Goal: Information Seeking & Learning: Find contact information

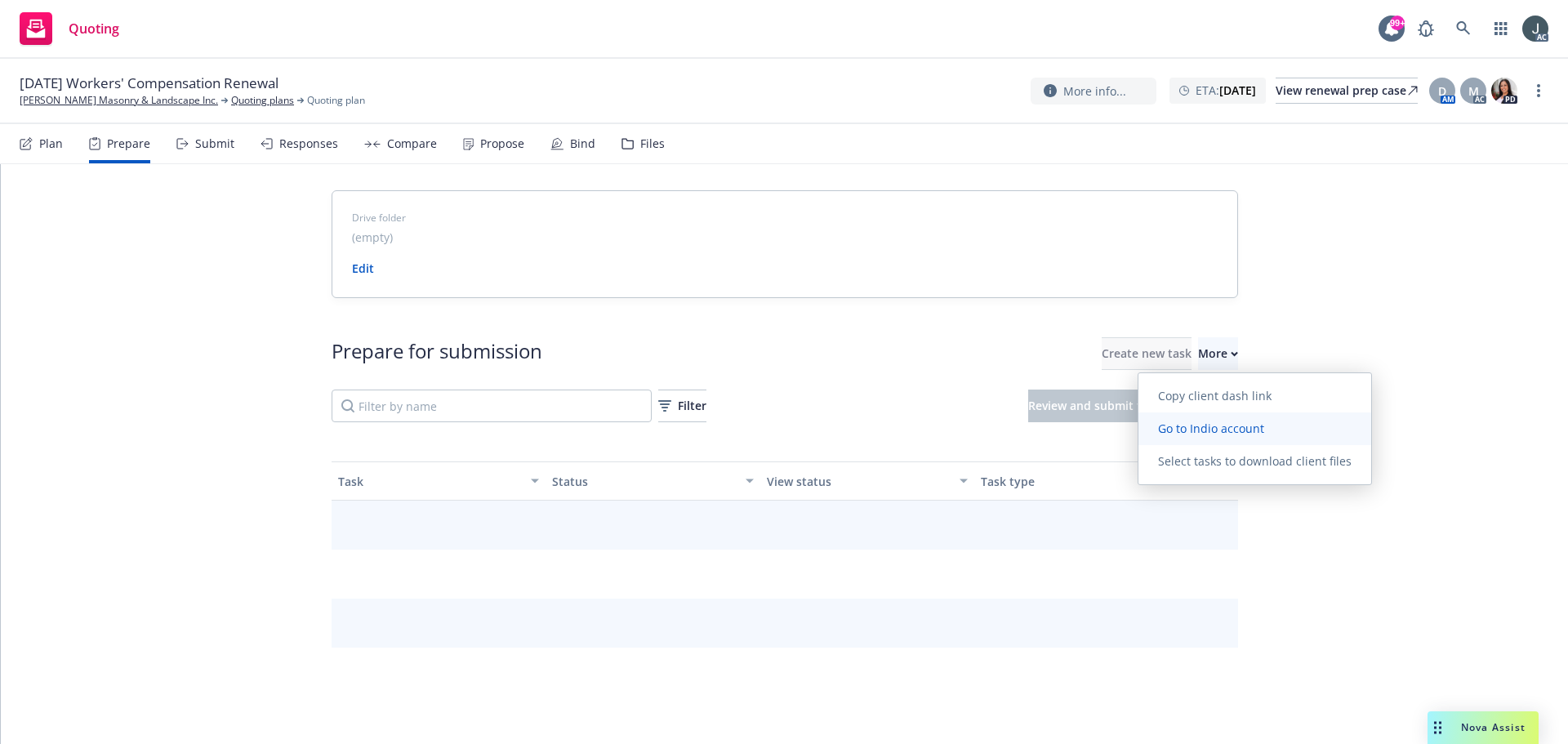
click at [1192, 430] on span "Go to Indio account" at bounding box center [1211, 428] width 145 height 16
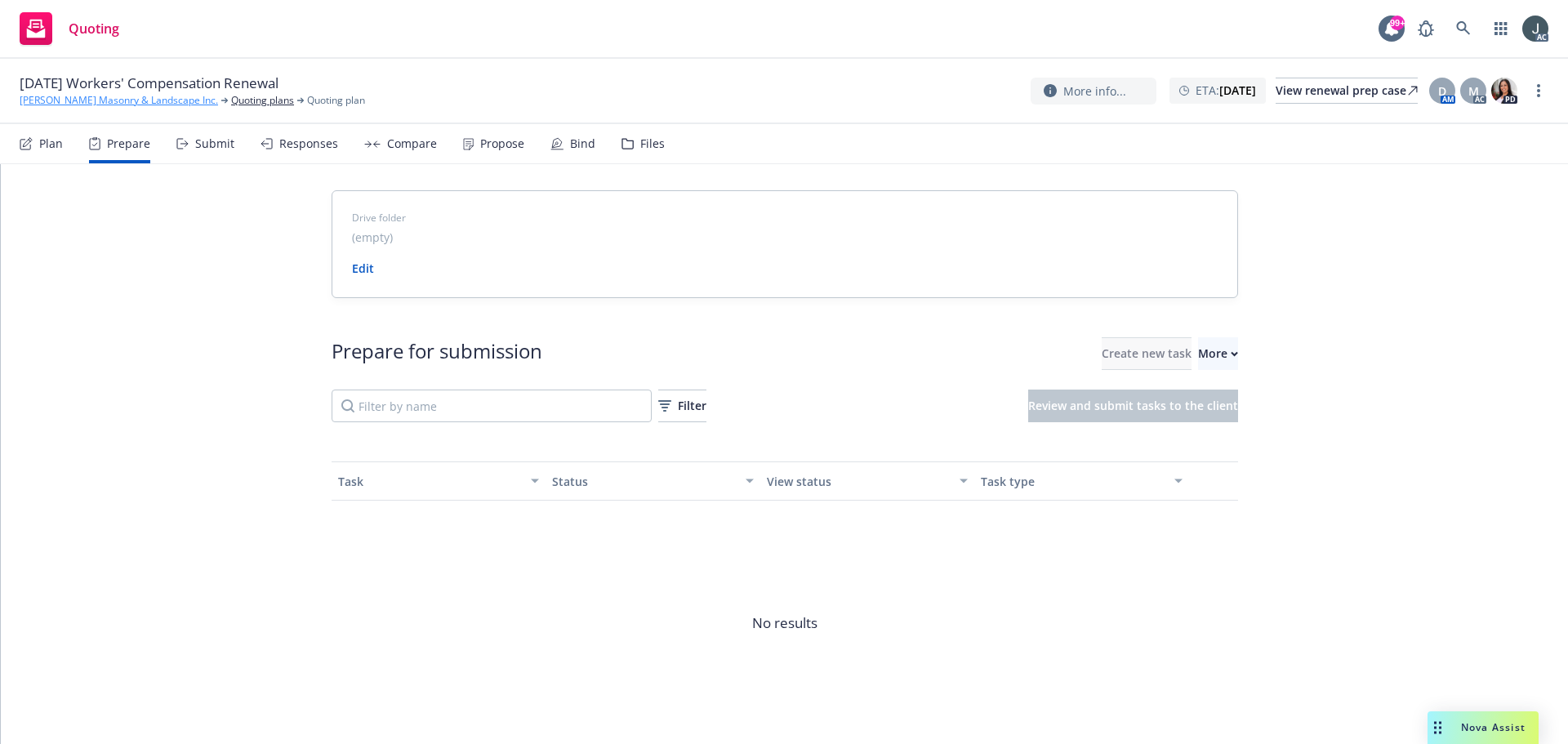
click at [95, 102] on link "[PERSON_NAME] Masonry & Landscape Inc." at bounding box center [118, 100] width 198 height 15
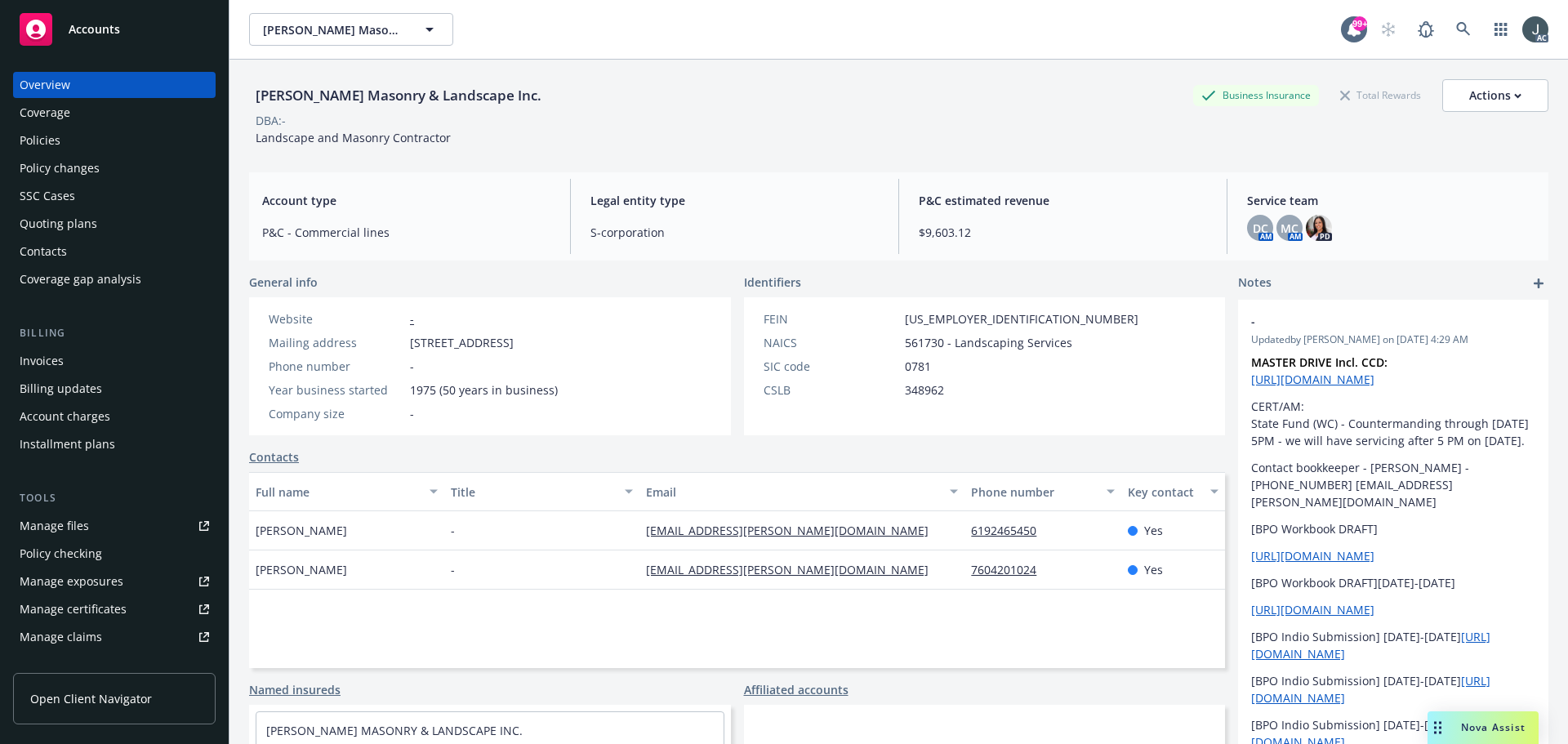
scroll to position [320, 0]
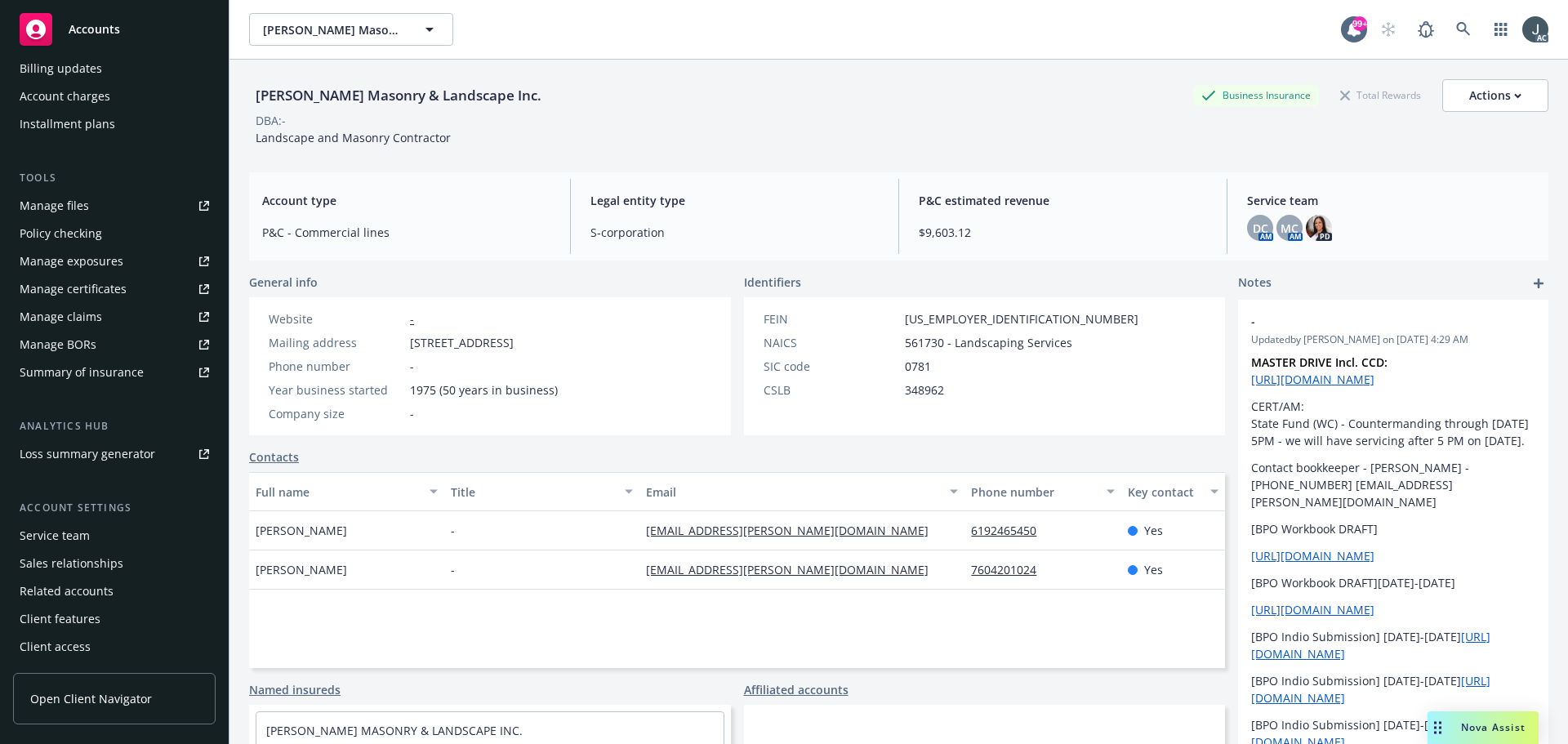
click at [100, 535] on div "Service team" at bounding box center [114, 536] width 189 height 26
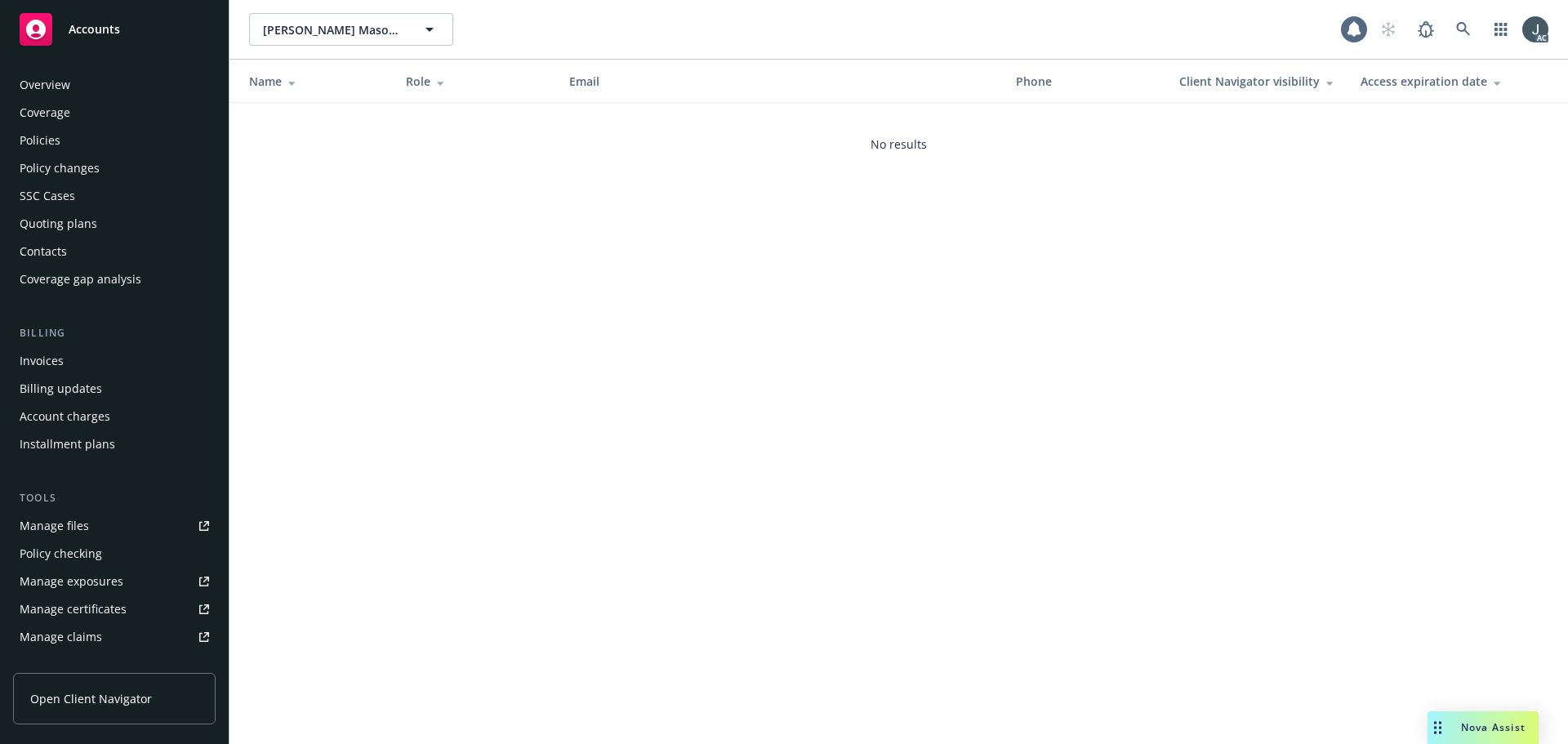
scroll to position [320, 0]
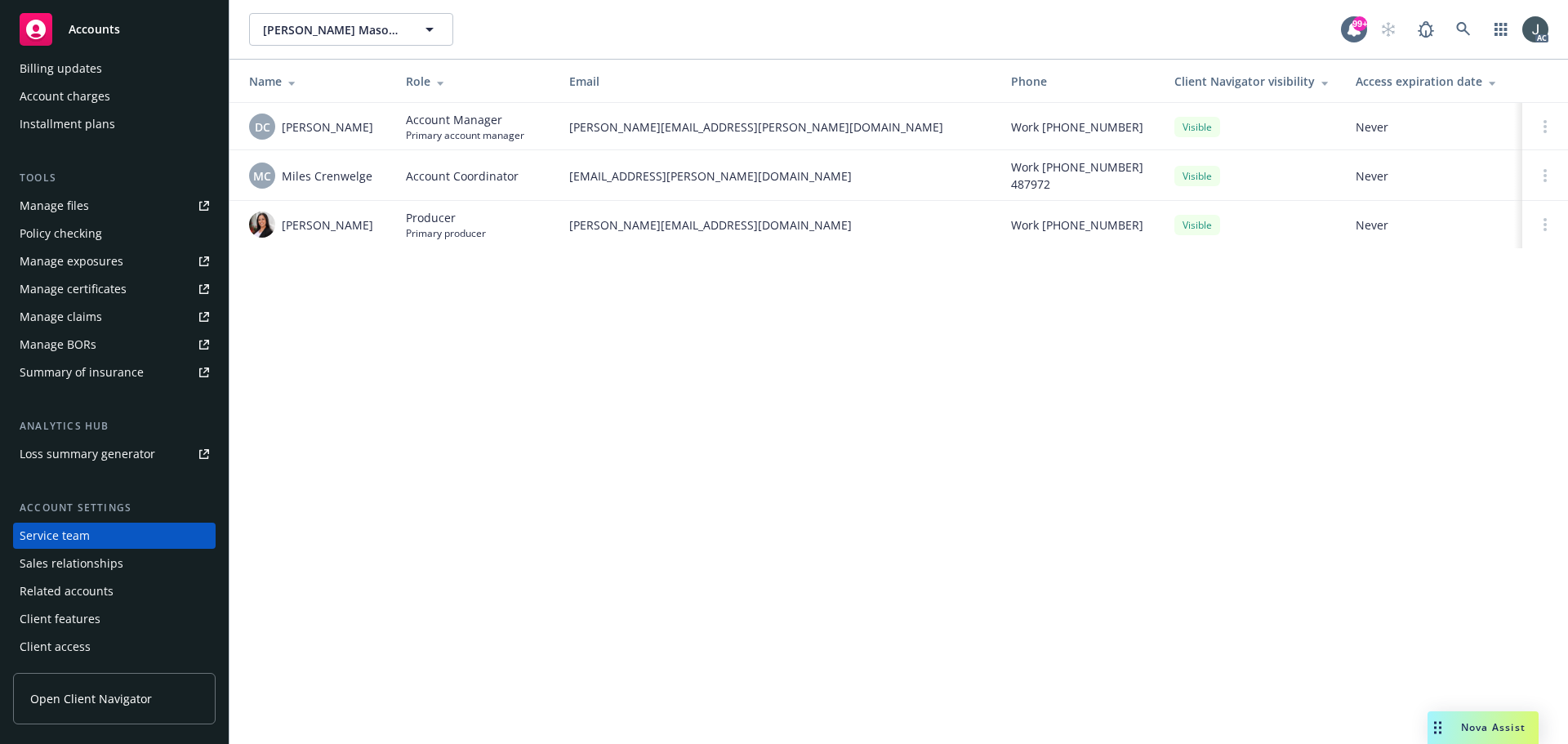
drag, startPoint x: 284, startPoint y: 125, endPoint x: 370, endPoint y: 125, distance: 86.0
click at [370, 125] on div "DC Daniel Campbell" at bounding box center [314, 127] width 131 height 26
copy span "[PERSON_NAME]"
click at [498, 317] on div "Mark Langer Masonry & Landscape Inc. Mark Langer Masonry & Landscape Inc. 99+ A…" at bounding box center [898, 372] width 1339 height 744
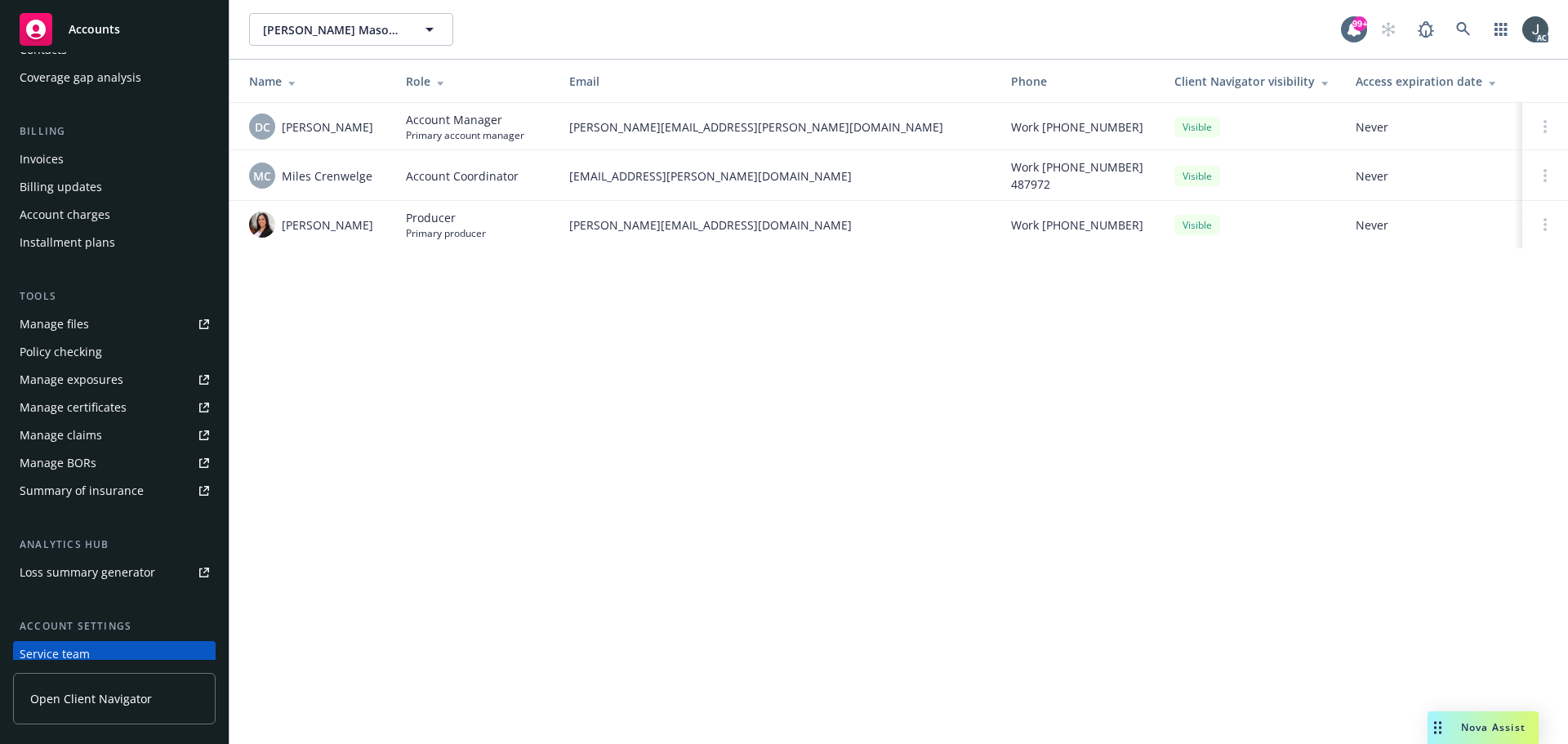
scroll to position [0, 0]
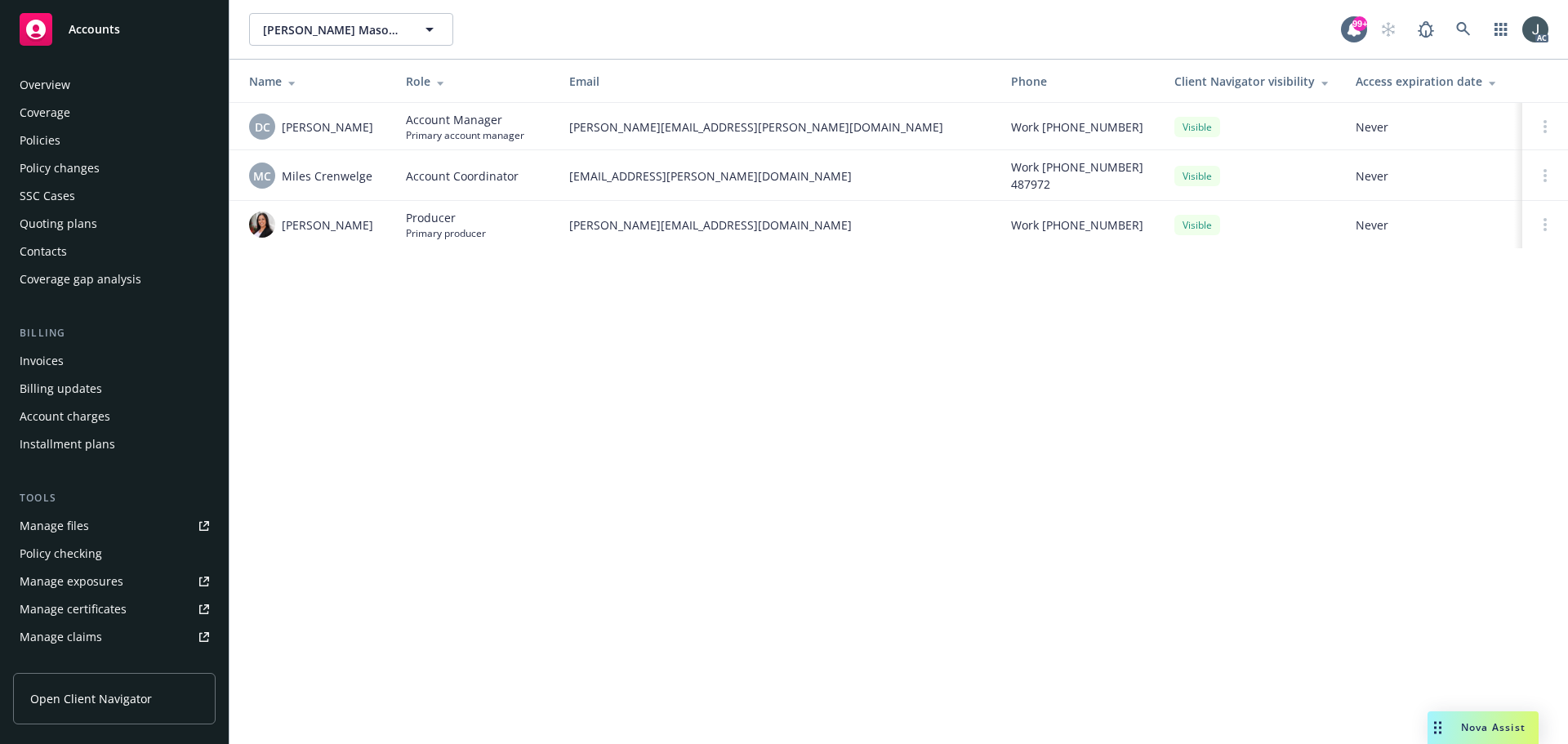
click at [38, 142] on div "Policies" at bounding box center [40, 140] width 41 height 26
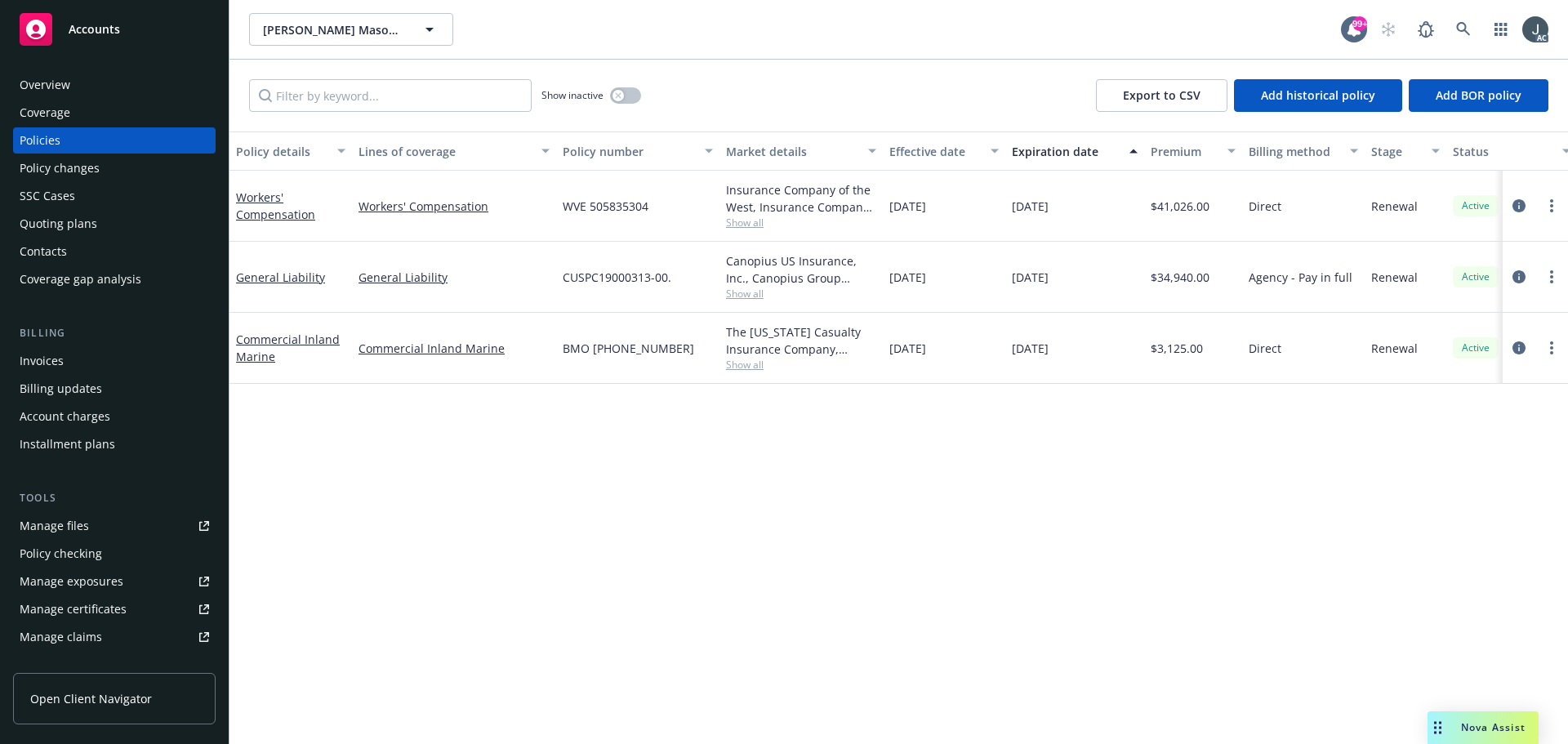
drag, startPoint x: 1011, startPoint y: 207, endPoint x: 1072, endPoint y: 207, distance: 61.0
click at [1072, 207] on div "01/01/2026" at bounding box center [1075, 206] width 139 height 71
drag, startPoint x: 514, startPoint y: 225, endPoint x: 359, endPoint y: 218, distance: 155.2
click at [359, 218] on div "Workers' Compensation" at bounding box center [454, 206] width 204 height 71
copy link "Workers' Compensation"
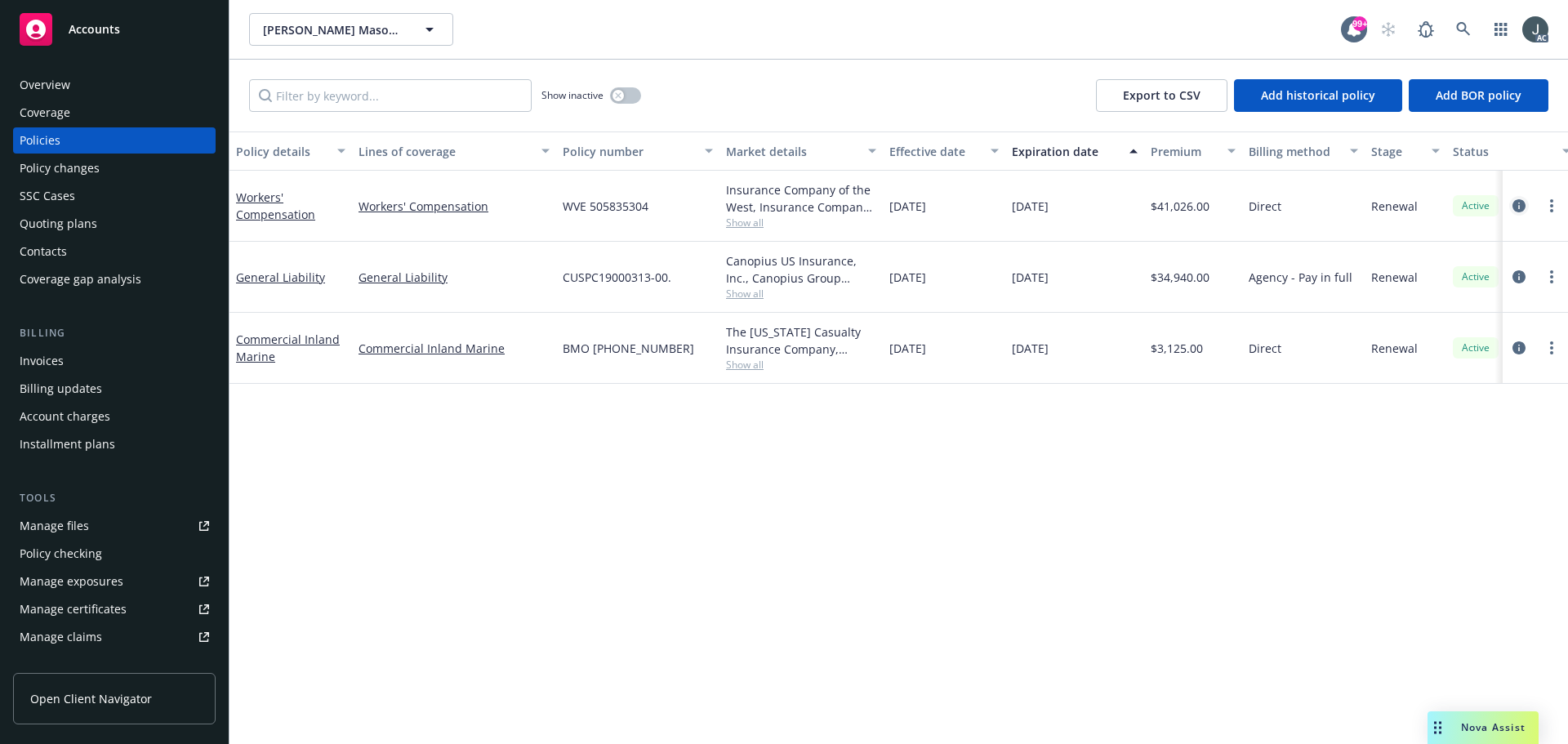
click at [1517, 205] on icon "circleInformation" at bounding box center [1519, 206] width 13 height 13
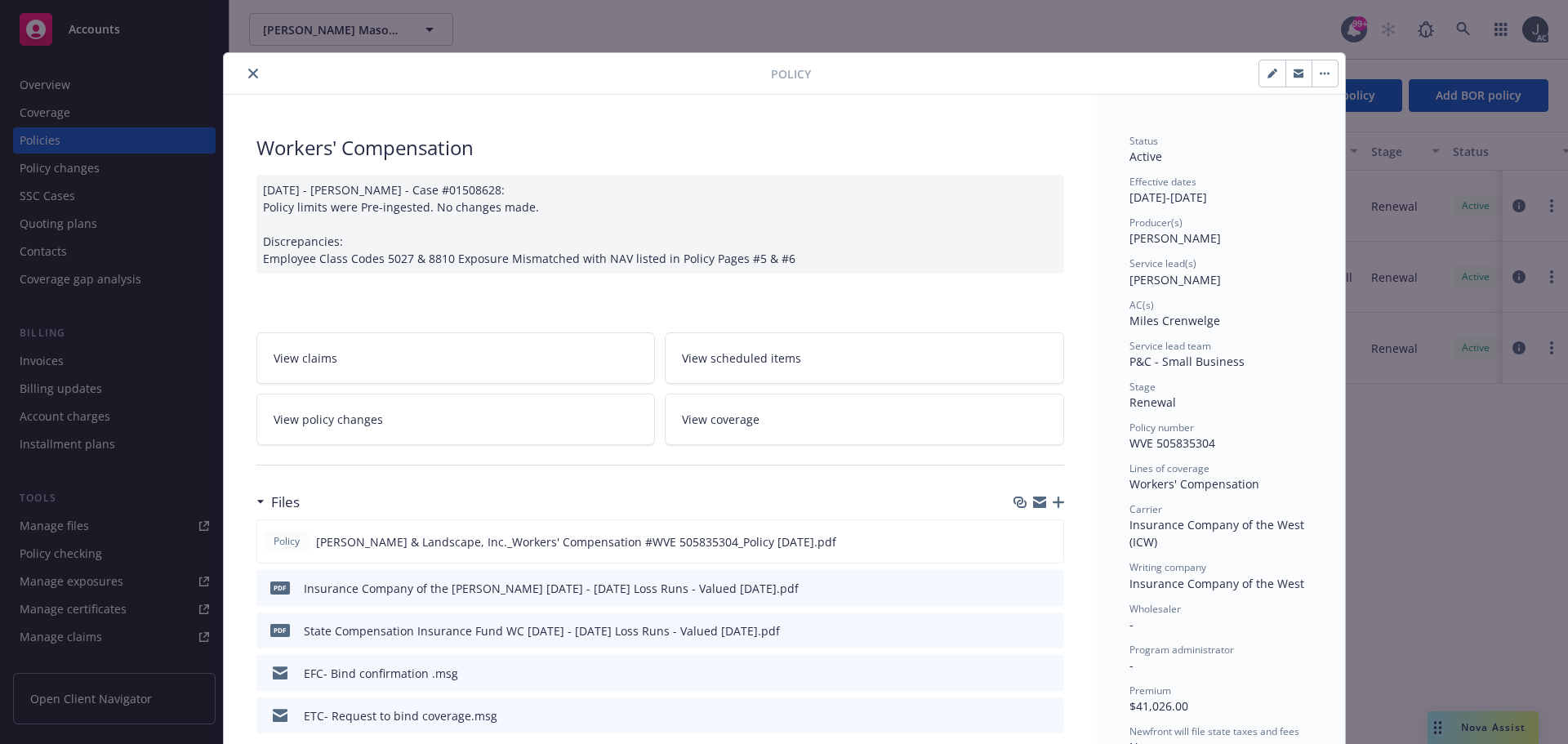
scroll to position [82, 0]
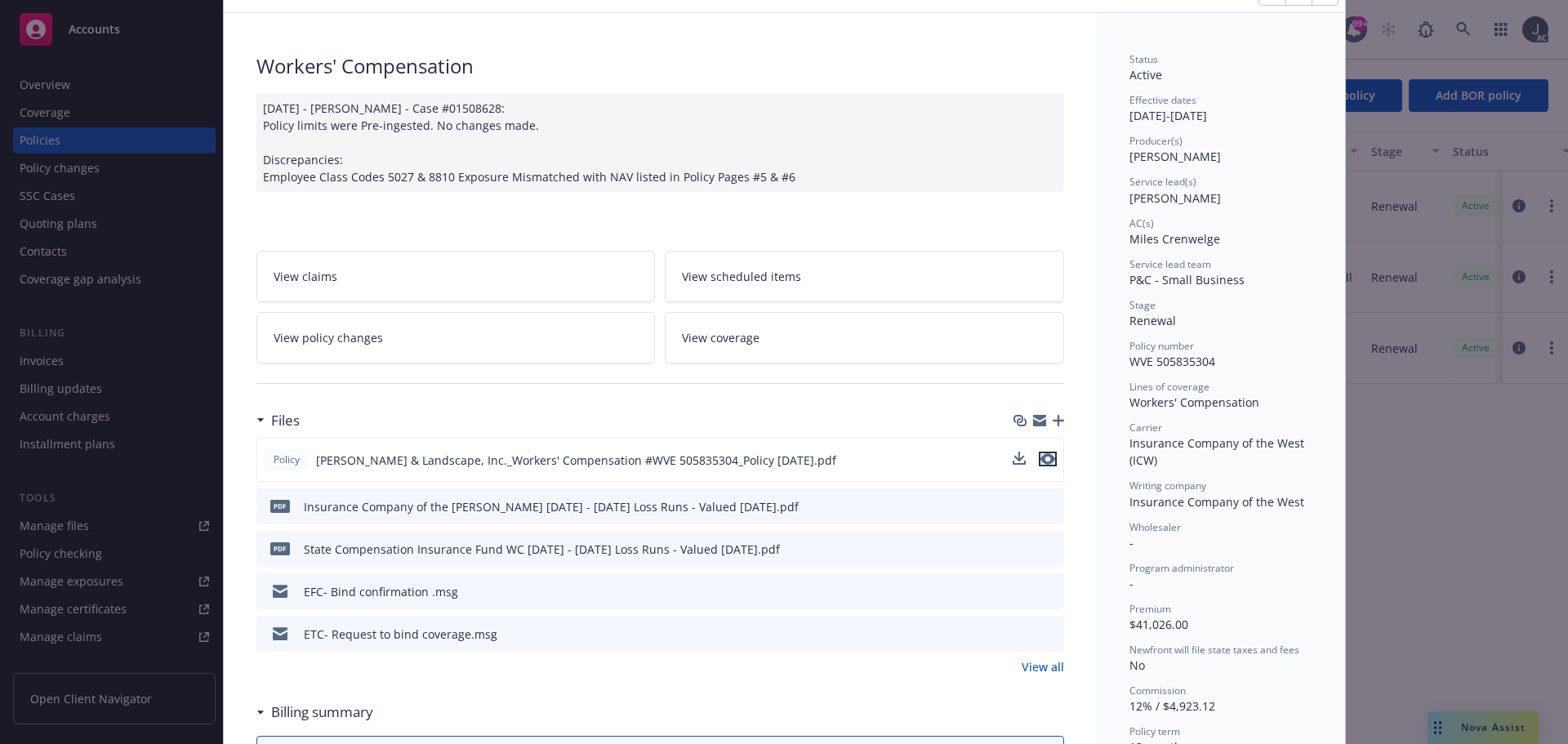
click at [1043, 458] on icon "preview file" at bounding box center [1048, 459] width 15 height 11
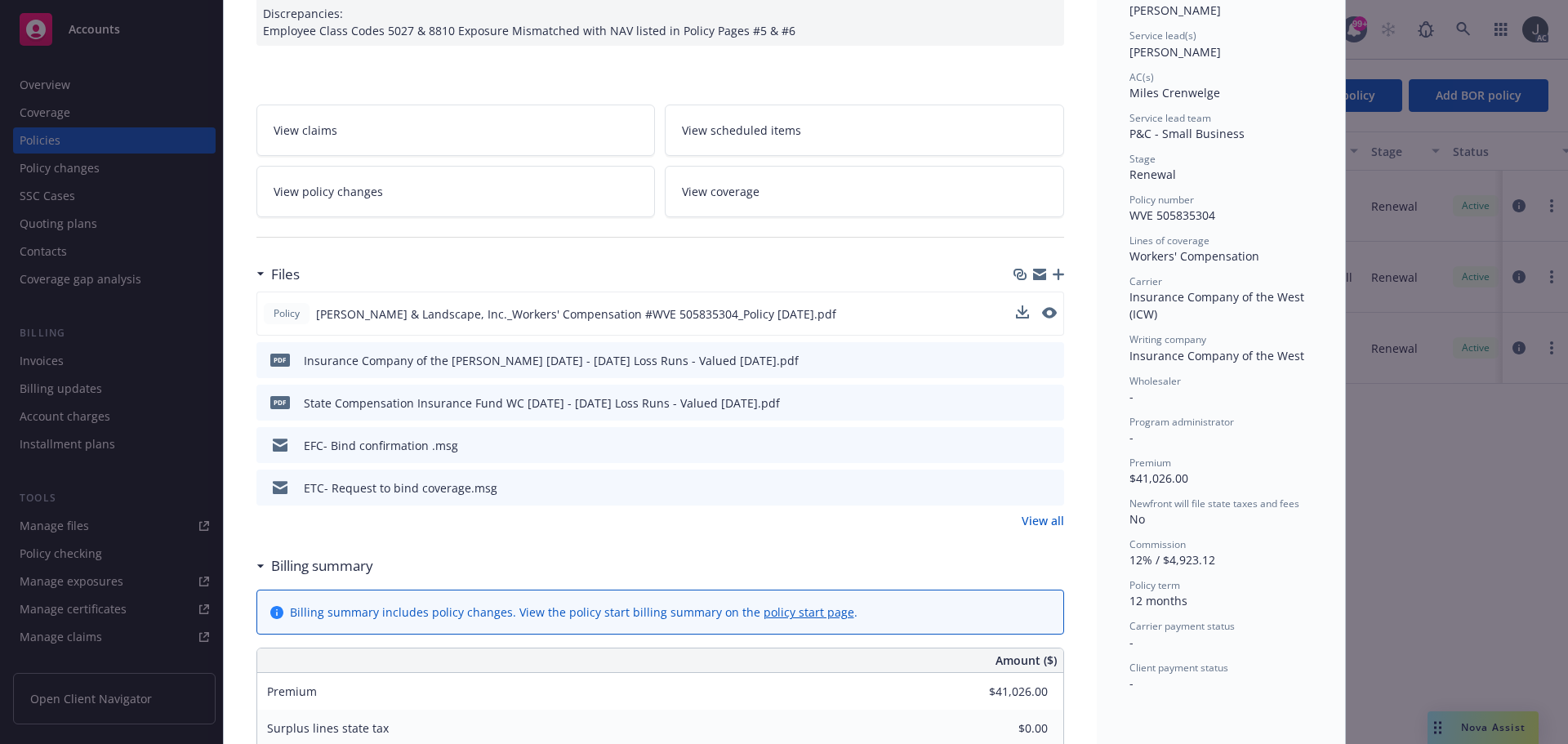
scroll to position [245, 0]
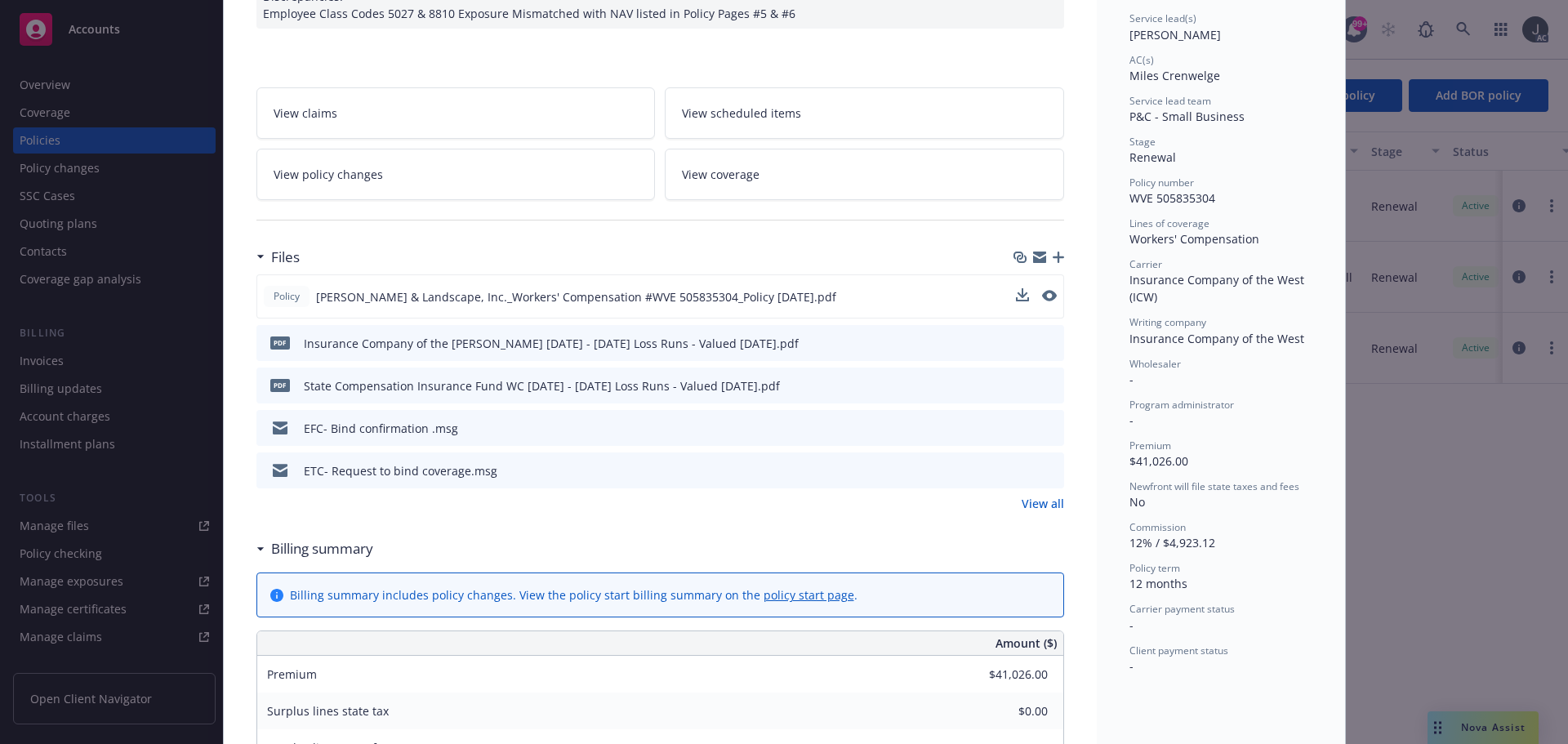
click at [1036, 506] on link "View all" at bounding box center [1043, 503] width 42 height 17
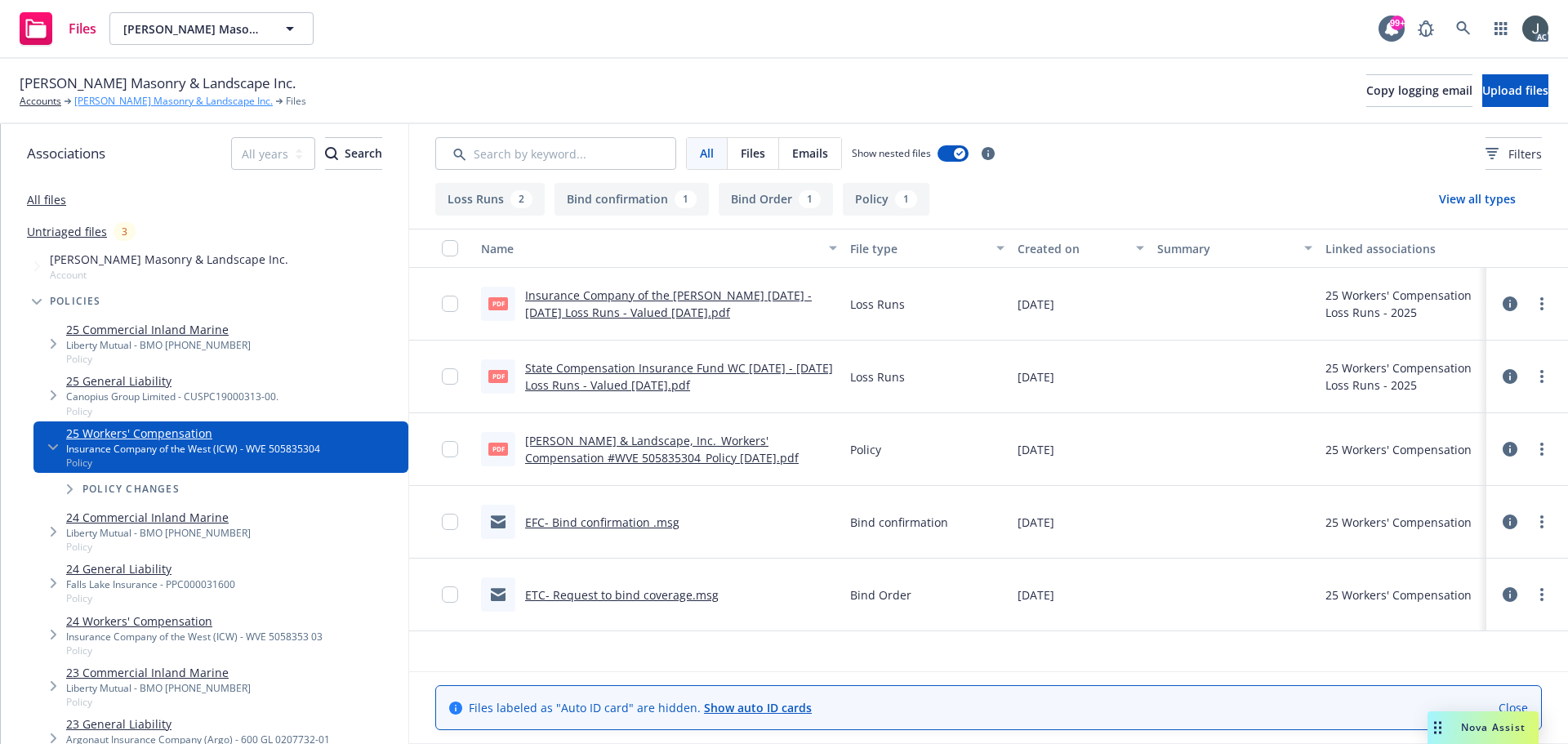
click at [143, 105] on link "[PERSON_NAME] Masonry & Landscape Inc." at bounding box center [173, 101] width 198 height 15
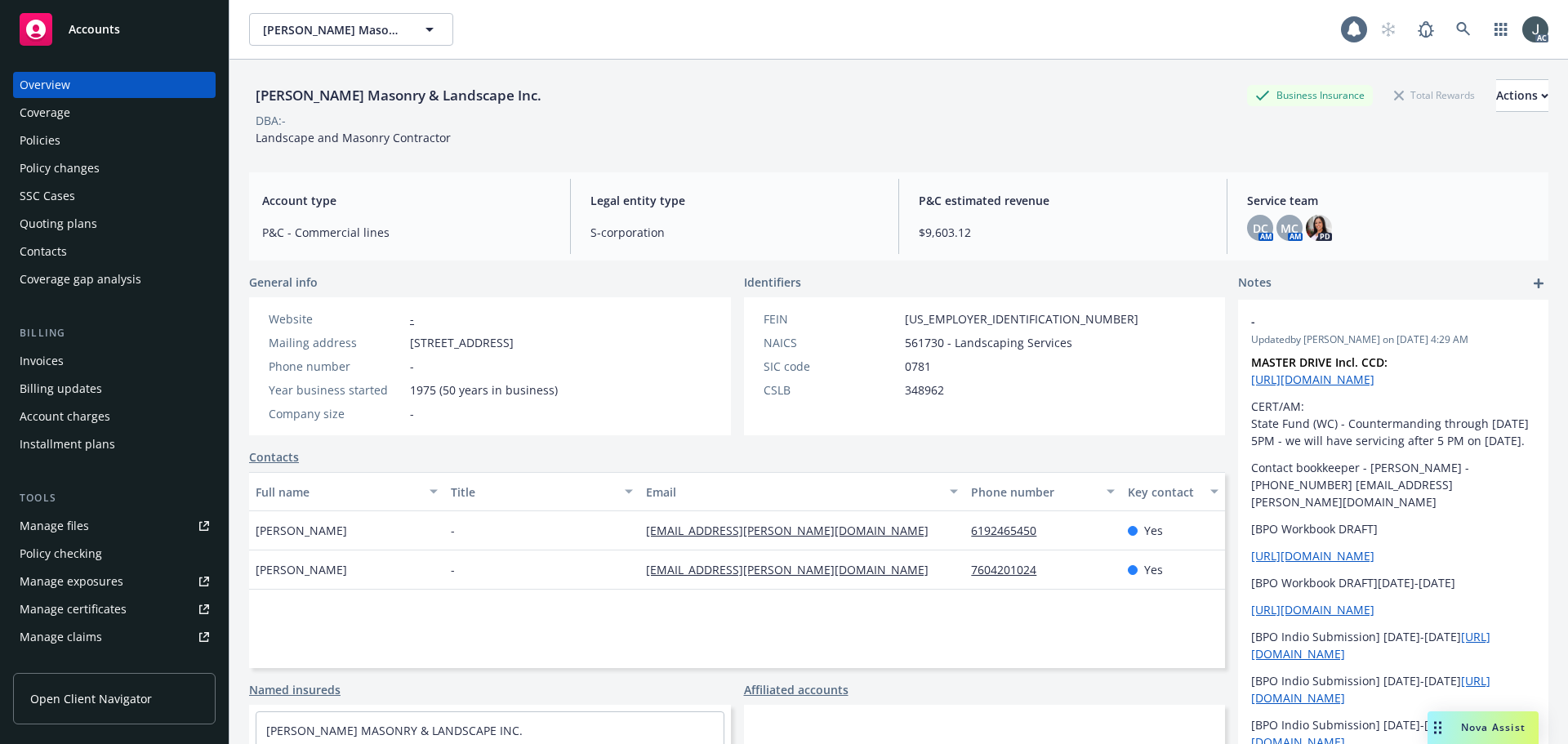
click at [42, 514] on div "Manage files" at bounding box center [54, 526] width 69 height 26
click at [933, 345] on span "561730 - Landscaping Services" at bounding box center [988, 342] width 167 height 17
copy span "561730"
drag, startPoint x: 255, startPoint y: 137, endPoint x: 520, endPoint y: 147, distance: 265.2
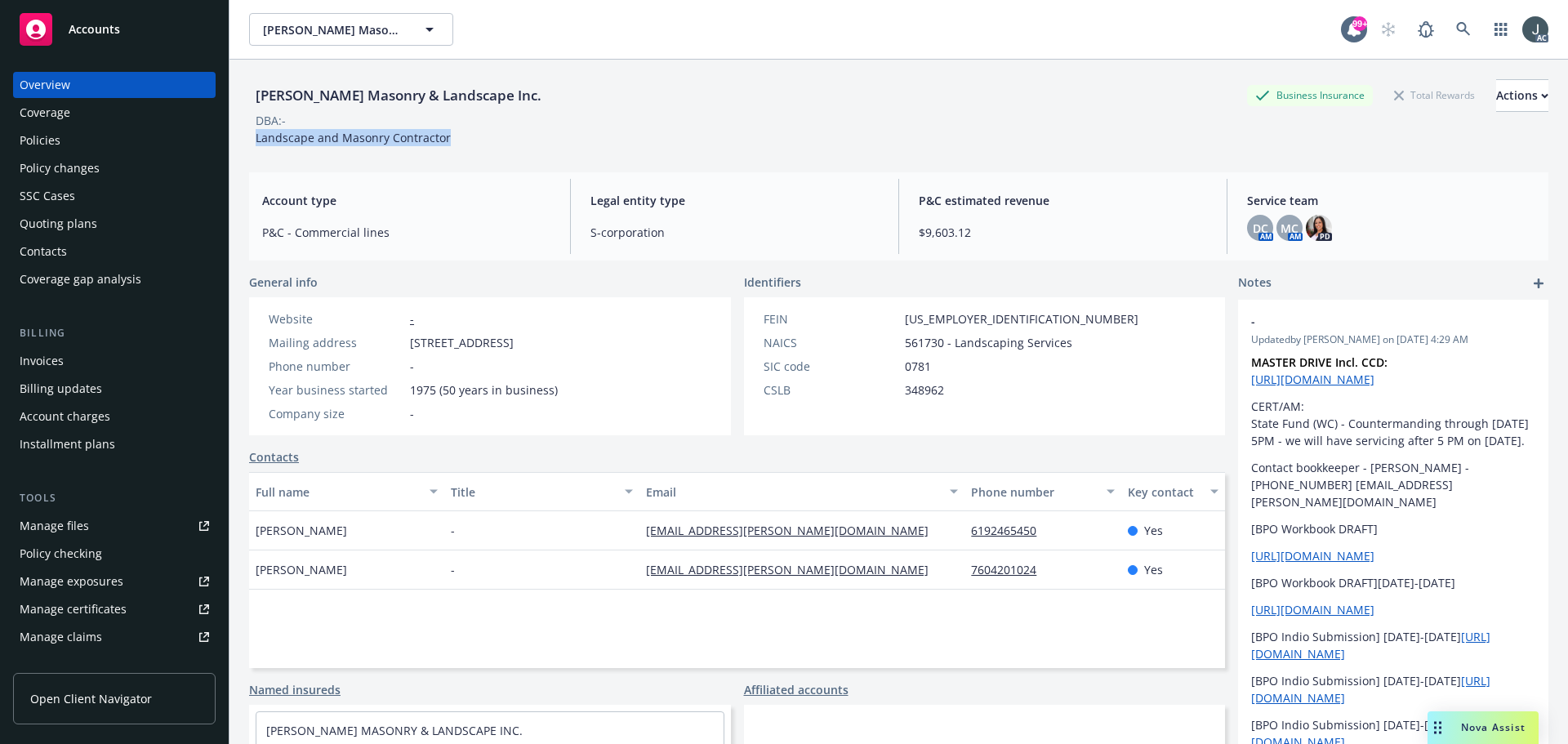
click at [520, 147] on div "Mark Langer Masonry & Landscape Inc. Business Insurance Total Rewards Actions D…" at bounding box center [898, 109] width 1299 height 100
copy span "Landscape and Masonry Contractor"
drag, startPoint x: 259, startPoint y: 92, endPoint x: 637, endPoint y: 96, distance: 378.0
click at [637, 96] on div "[PERSON_NAME] Masonry & Landscape Inc. Business Insurance Total Rewards Actions" at bounding box center [898, 96] width 1299 height 33
copy div "Mark Langer Masonry & Landscape Inc."
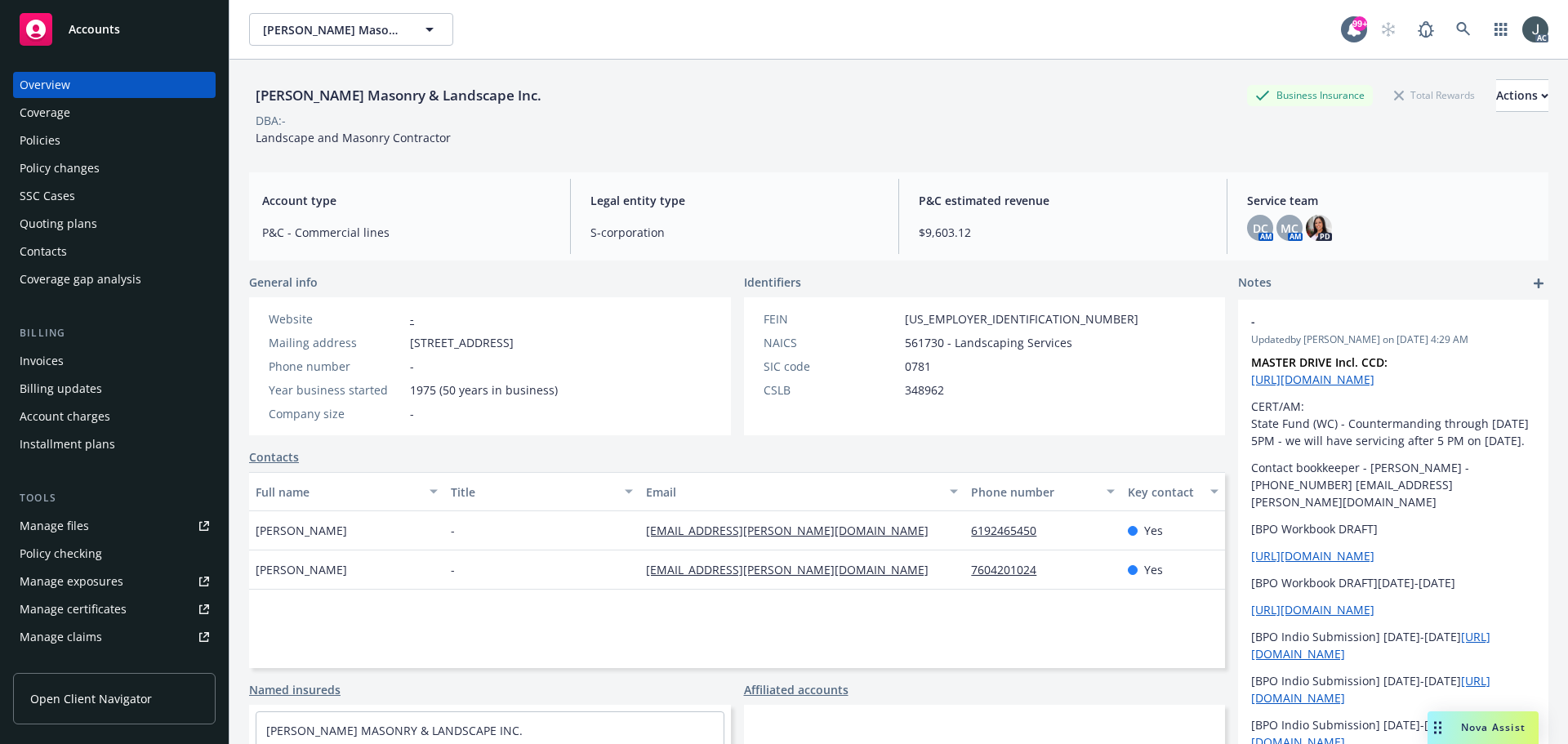
click at [933, 342] on span "561730 - Landscaping Services" at bounding box center [988, 342] width 167 height 17
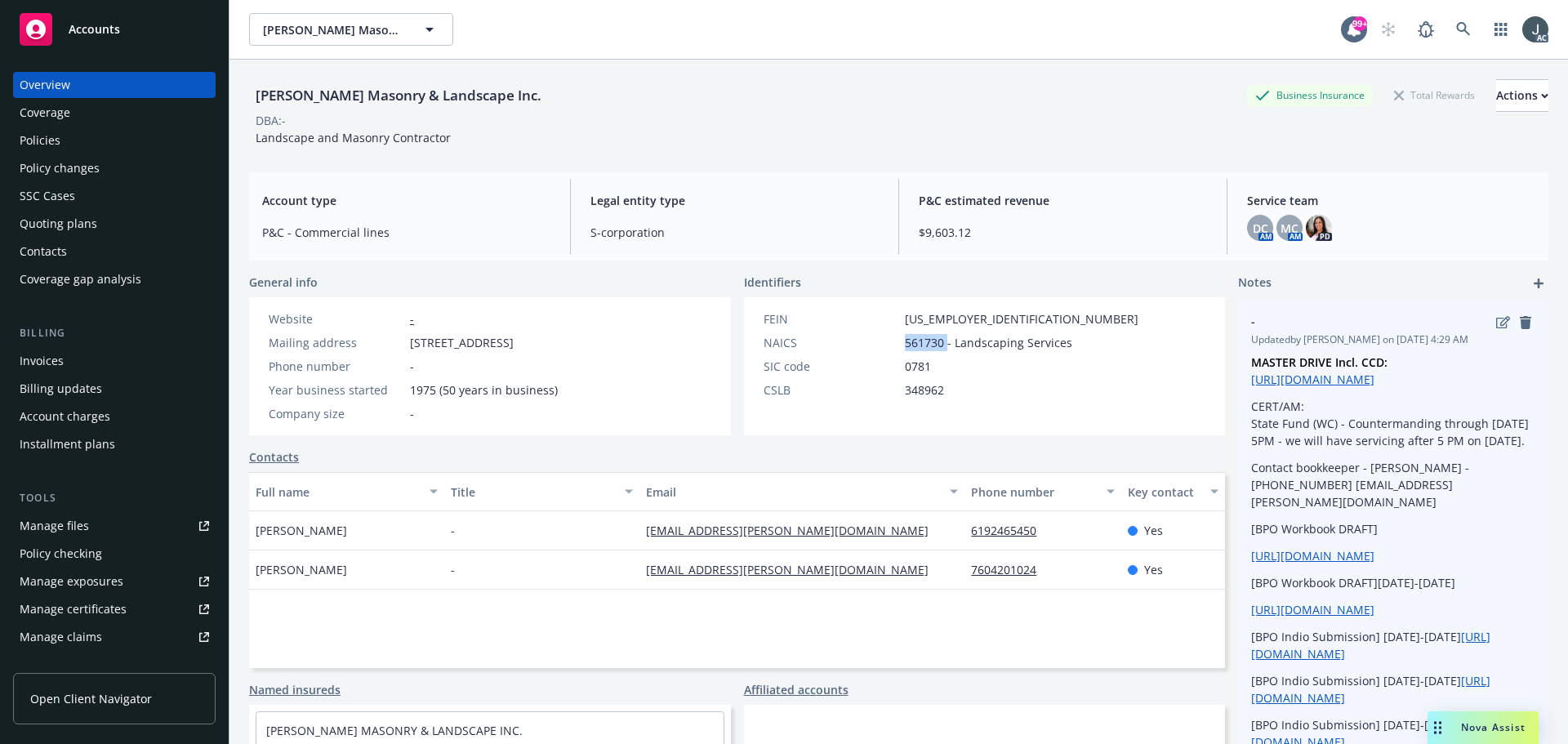
copy span "561730"
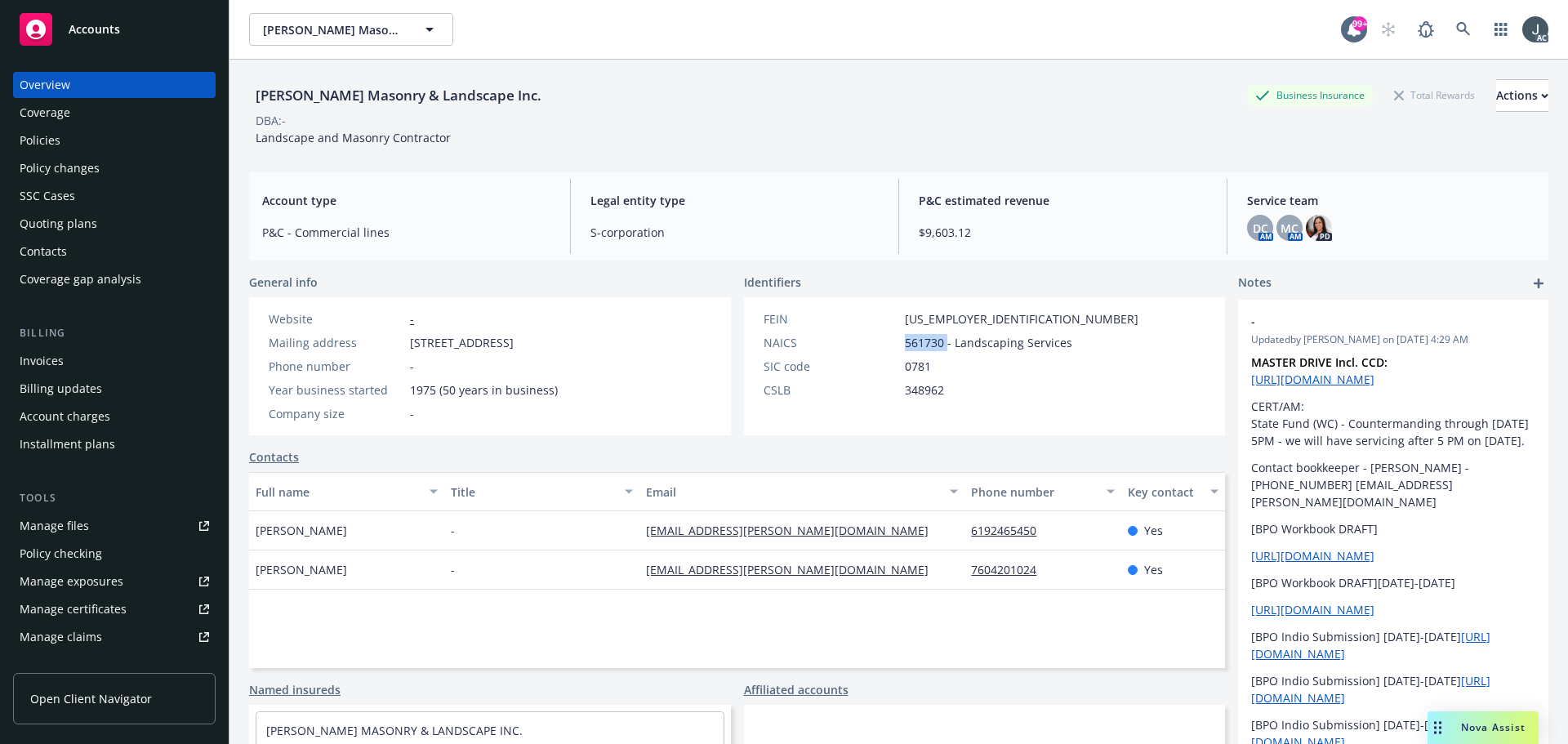
click at [42, 129] on div "Policies" at bounding box center [40, 140] width 41 height 26
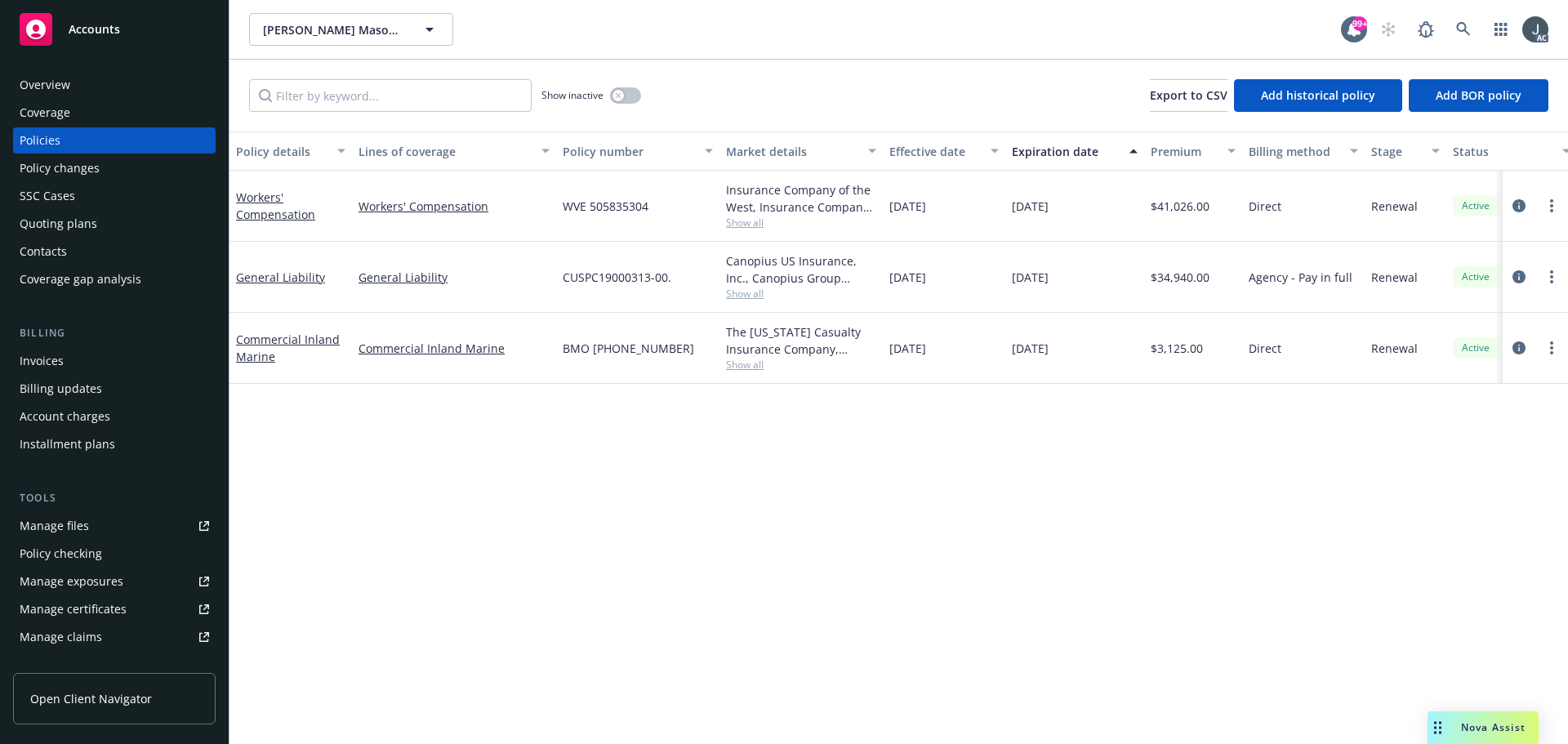
click at [622, 200] on span "WVE 505835304" at bounding box center [605, 206] width 86 height 17
click at [566, 225] on div "WVE 505835304" at bounding box center [638, 206] width 163 height 71
drag, startPoint x: 566, startPoint y: 204, endPoint x: 683, endPoint y: 206, distance: 117.0
click at [683, 206] on div "WVE 505835304" at bounding box center [638, 206] width 163 height 71
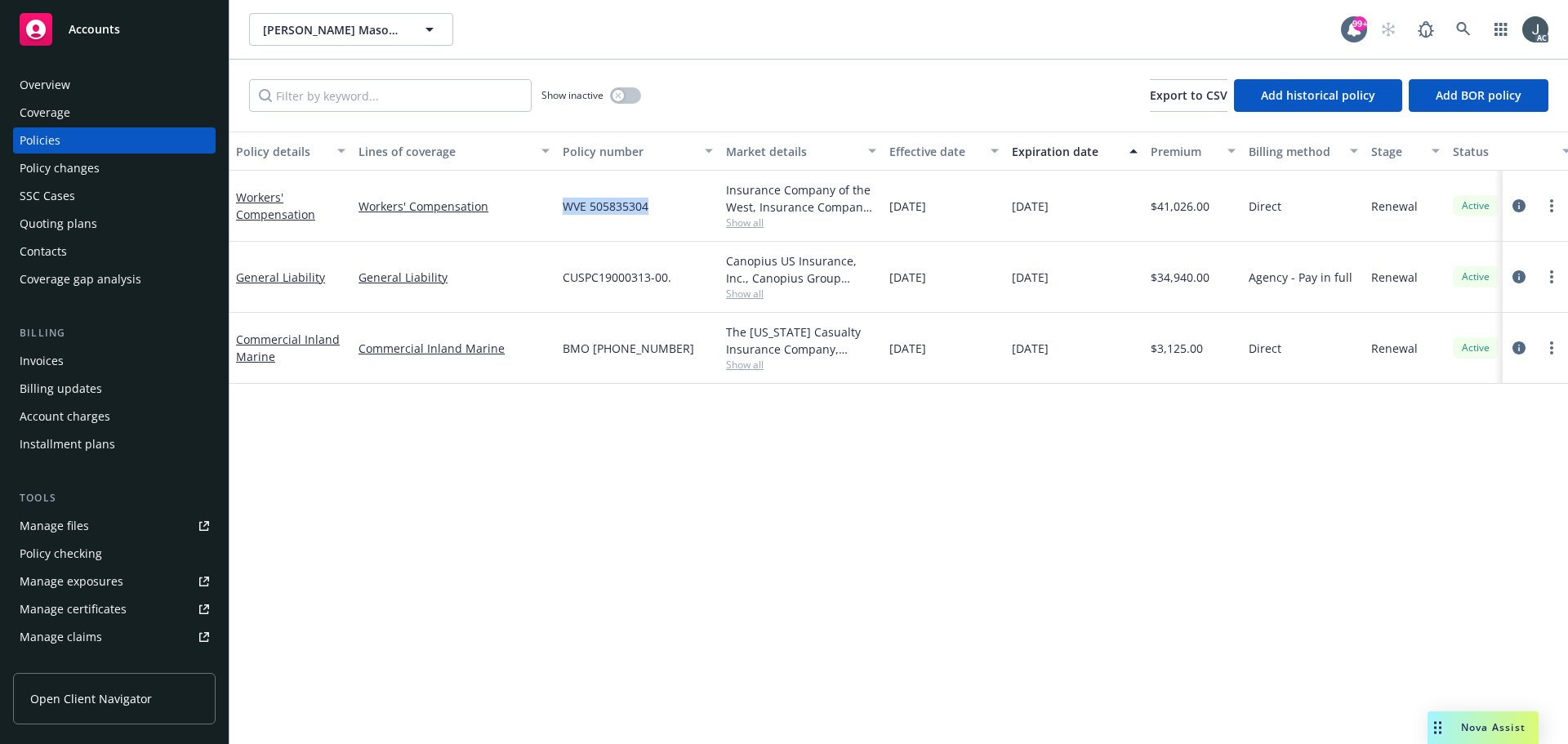
copy span "WVE 505835304"
click at [755, 220] on span "Show all" at bounding box center [801, 222] width 150 height 14
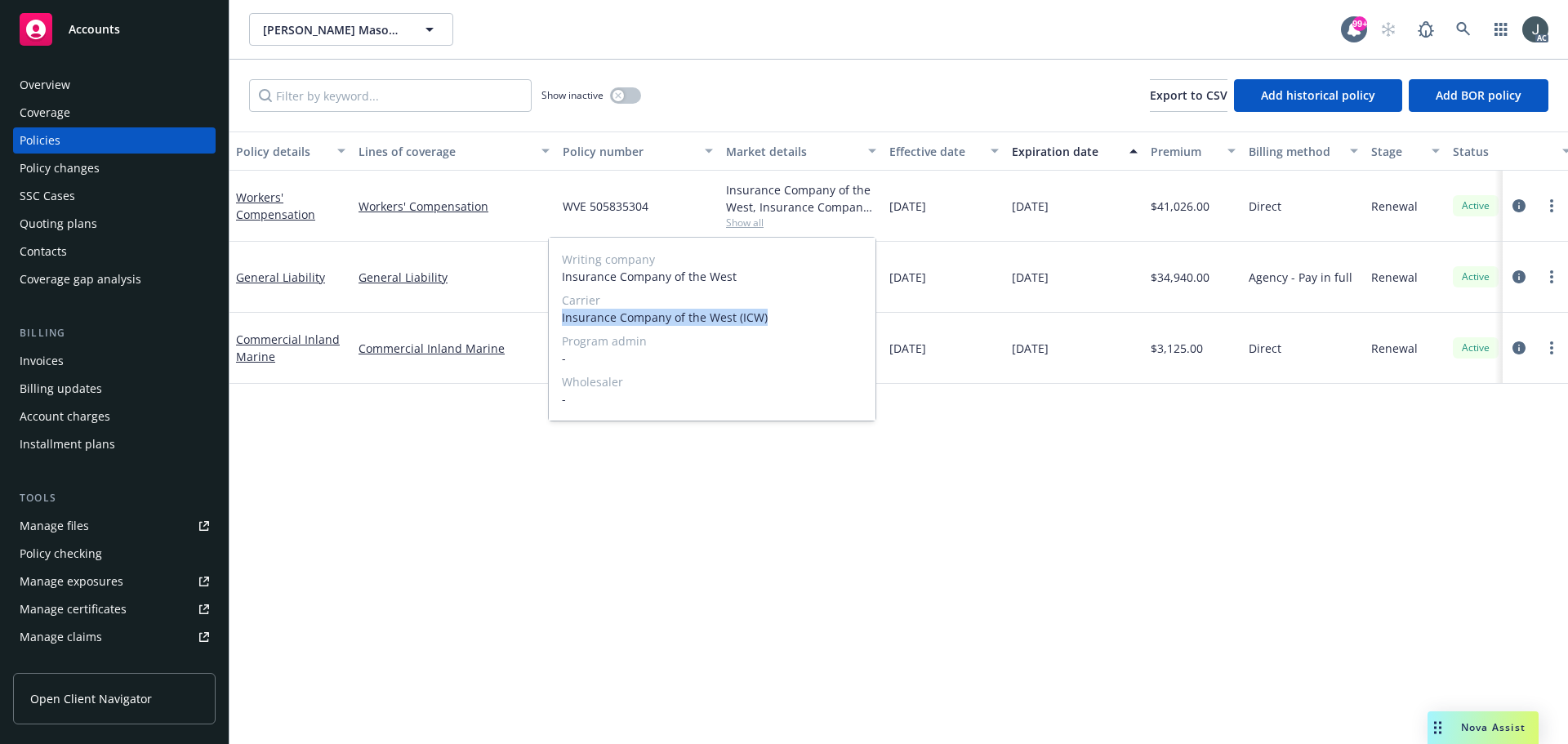
drag, startPoint x: 560, startPoint y: 314, endPoint x: 852, endPoint y: 319, distance: 292.0
click at [852, 319] on div "Writing company Insurance Company of the West Carrier Insurance Company of the …" at bounding box center [712, 329] width 327 height 183
copy span "Insurance Company of the West (ICW)"
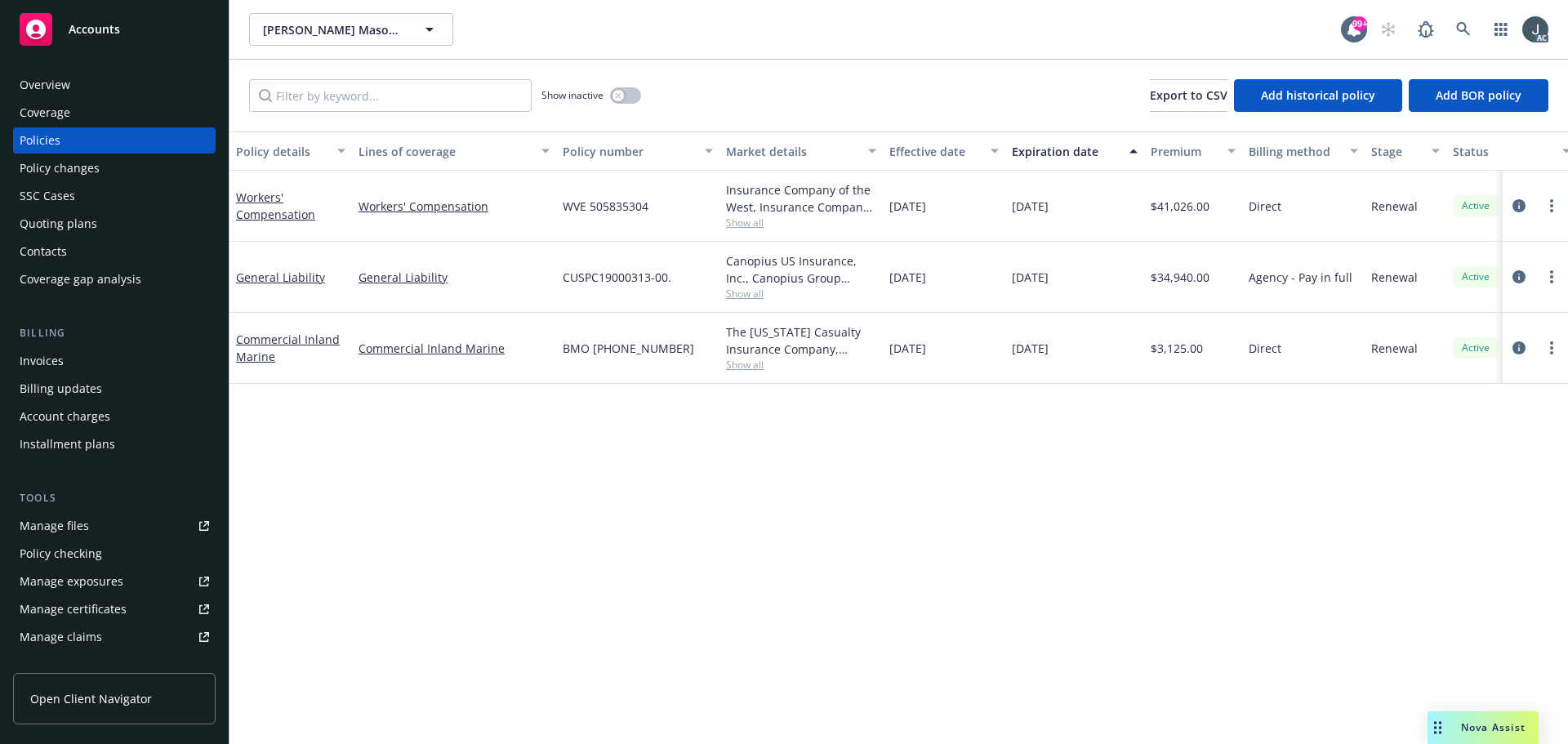
drag, startPoint x: 1201, startPoint y: 551, endPoint x: 1111, endPoint y: 283, distance: 282.7
click at [1201, 549] on div "Policy details Lines of coverage Policy number Market details Effective date Ex…" at bounding box center [898, 438] width 1339 height 613
click at [1188, 208] on span "$41,026.00" at bounding box center [1180, 206] width 59 height 17
copy span "41,026.00"
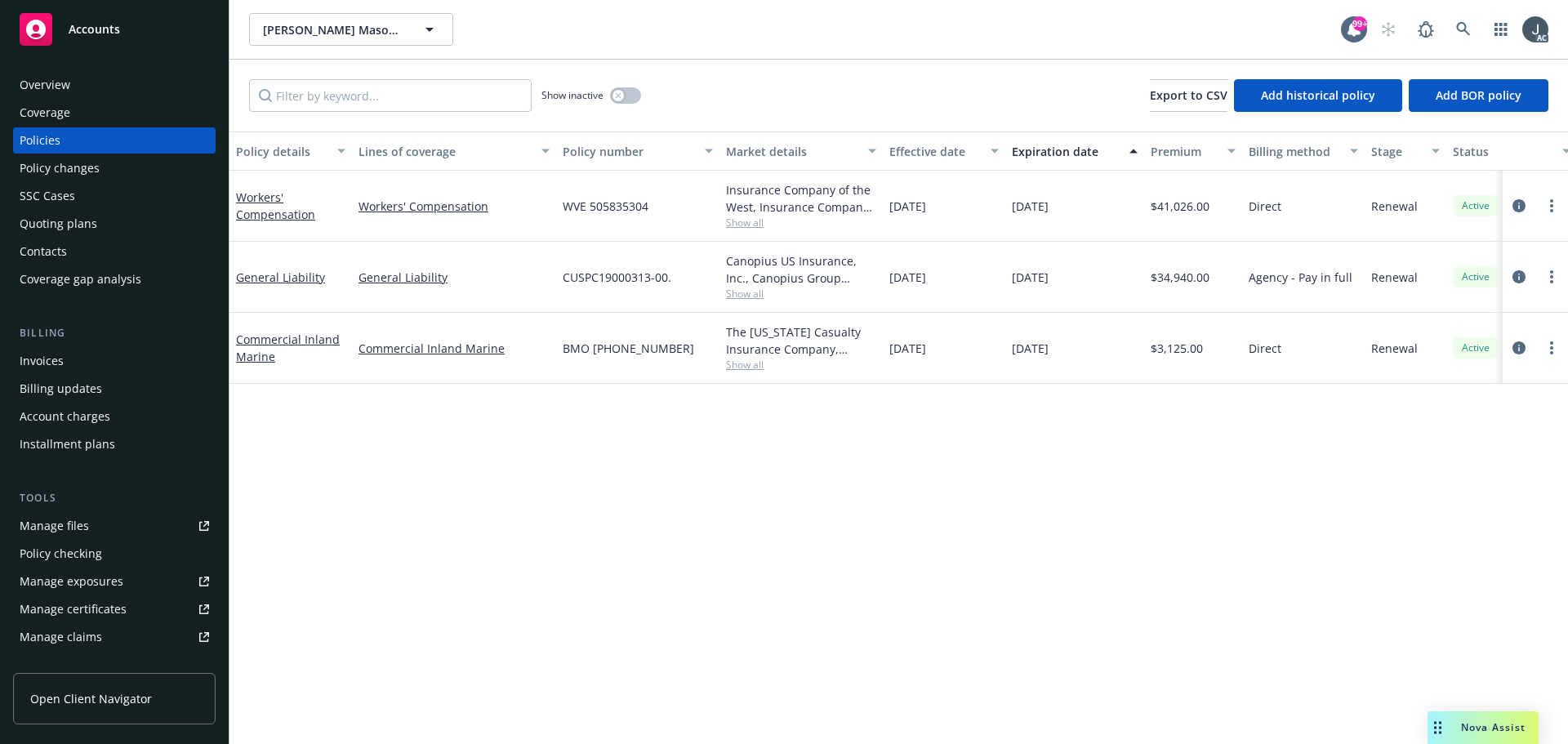
click at [915, 505] on div "Policy details Lines of coverage Policy number Market details Effective date Ex…" at bounding box center [898, 438] width 1339 height 613
click at [622, 100] on button "button" at bounding box center [626, 96] width 31 height 16
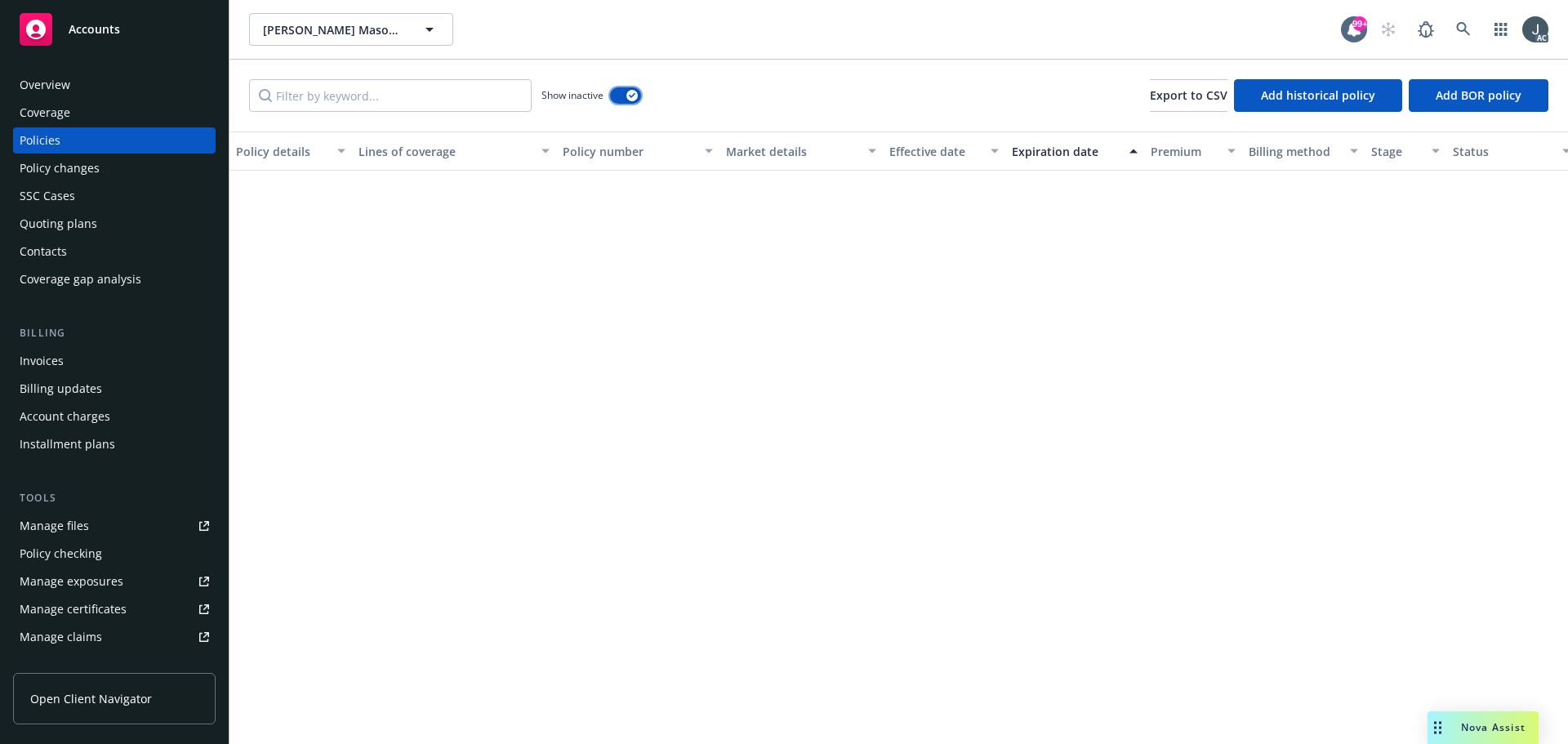
scroll to position [1062, 0]
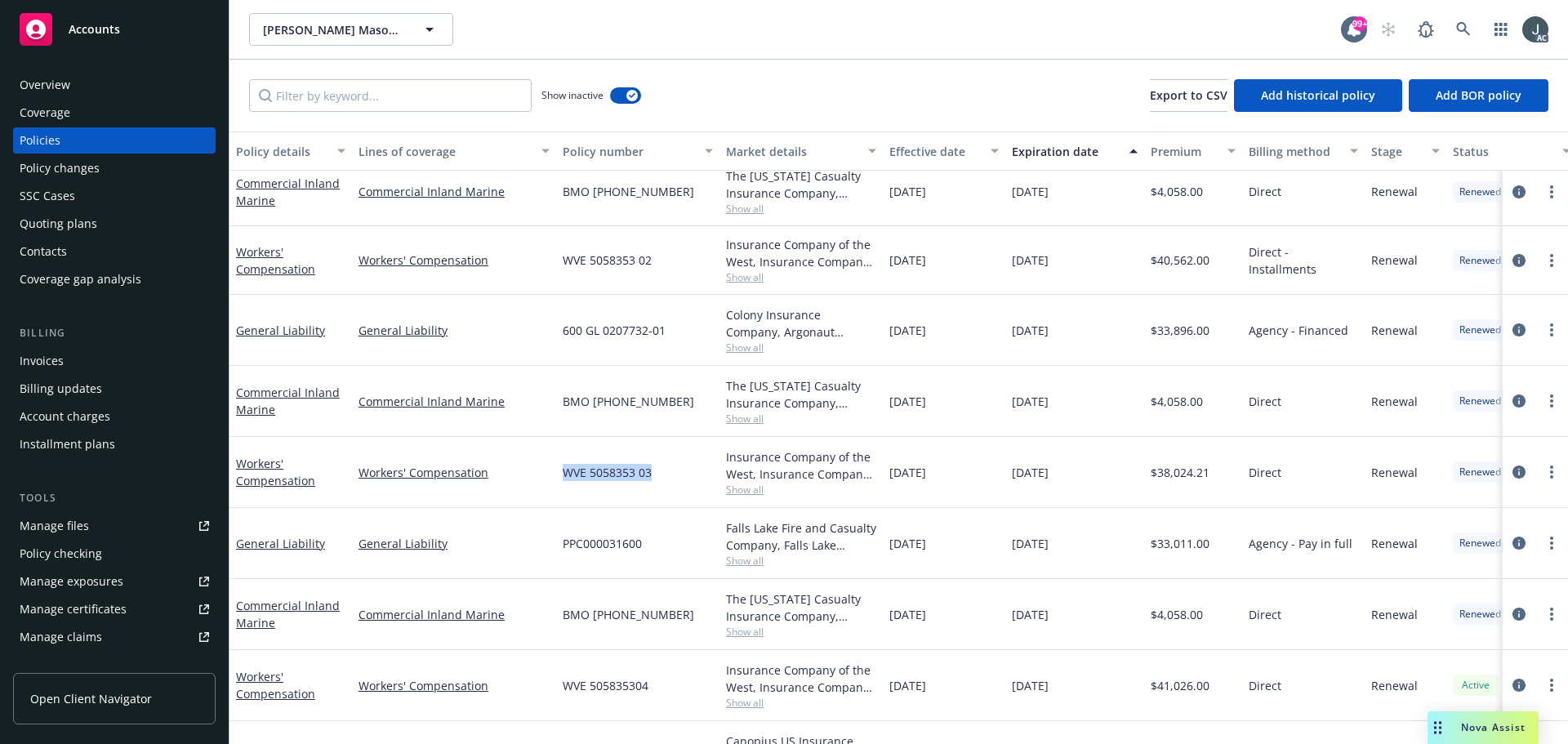
drag, startPoint x: 564, startPoint y: 475, endPoint x: 668, endPoint y: 474, distance: 104.0
click at [668, 474] on div "WVE 5058353 03" at bounding box center [638, 472] width 163 height 71
copy span "WVE 5058353 03"
click at [736, 487] on span "Show all" at bounding box center [801, 489] width 150 height 14
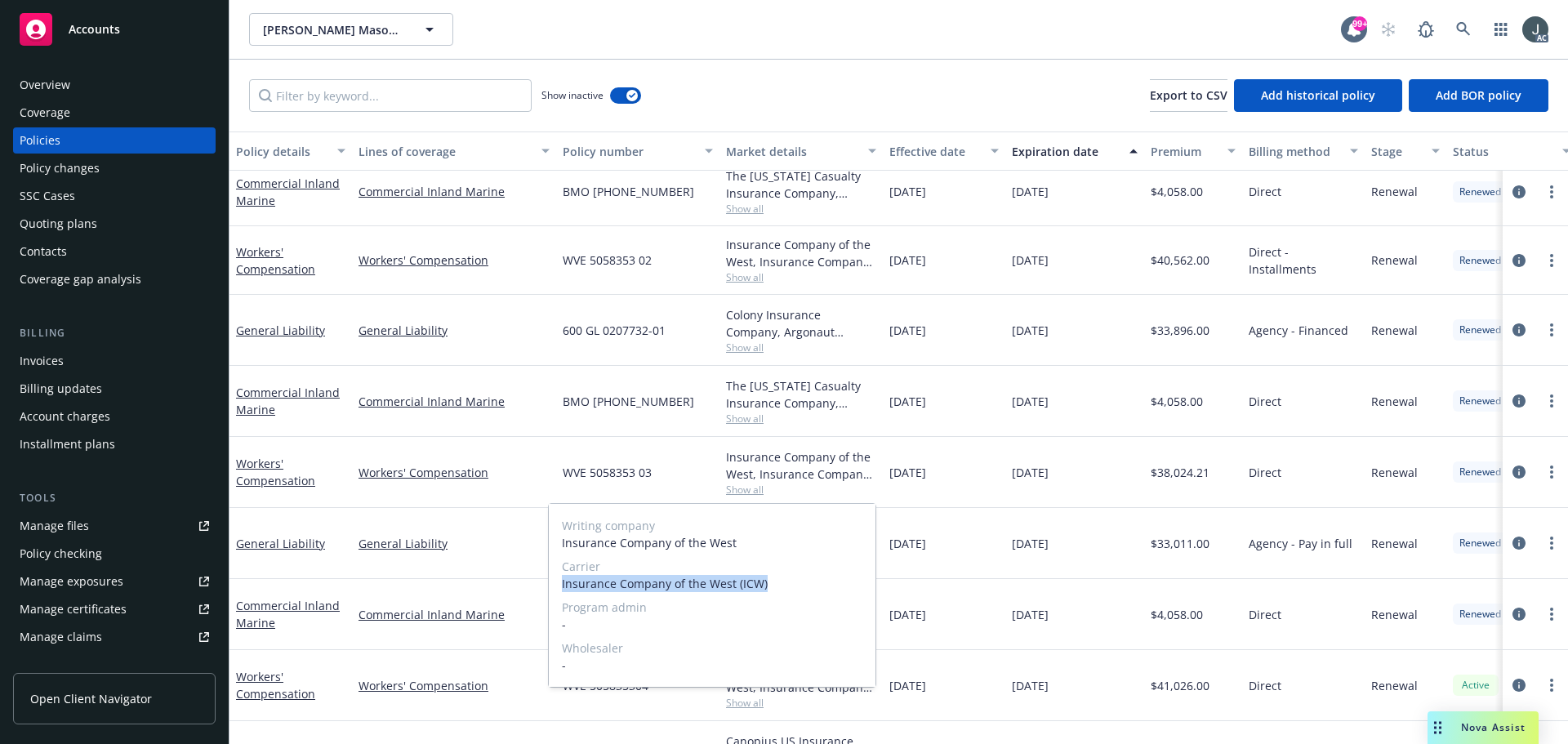
drag, startPoint x: 561, startPoint y: 582, endPoint x: 767, endPoint y: 583, distance: 206.0
click at [767, 583] on div "Writing company Insurance Company of the West Carrier Insurance Company of the …" at bounding box center [712, 595] width 327 height 183
copy span "Insurance Company of the West (ICW)"
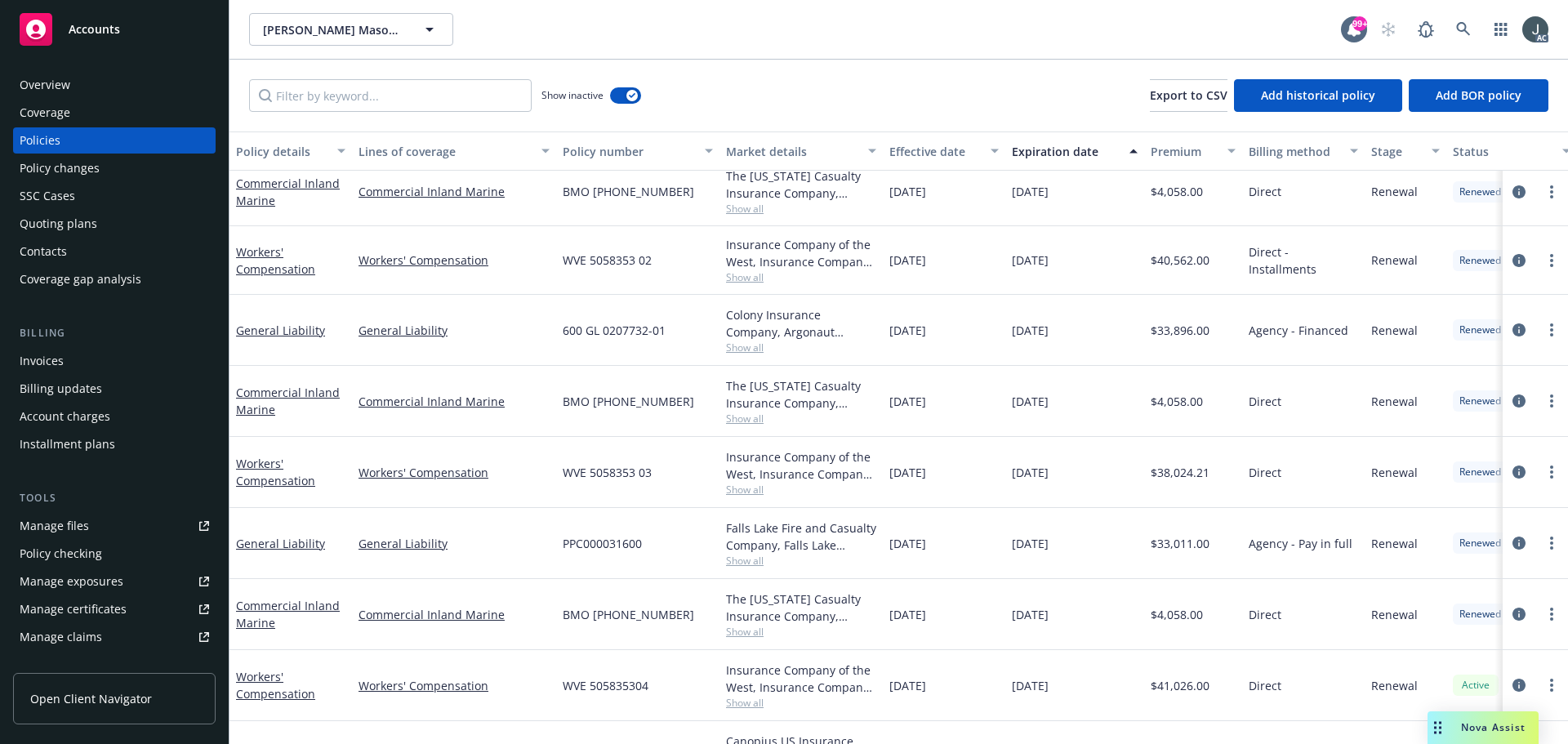
click at [1114, 483] on div "01/01/2025" at bounding box center [1075, 472] width 139 height 71
click at [1172, 472] on span "$38,024.21" at bounding box center [1180, 472] width 59 height 17
copy span "38,024.21"
drag, startPoint x: 564, startPoint y: 257, endPoint x: 659, endPoint y: 269, distance: 95.8
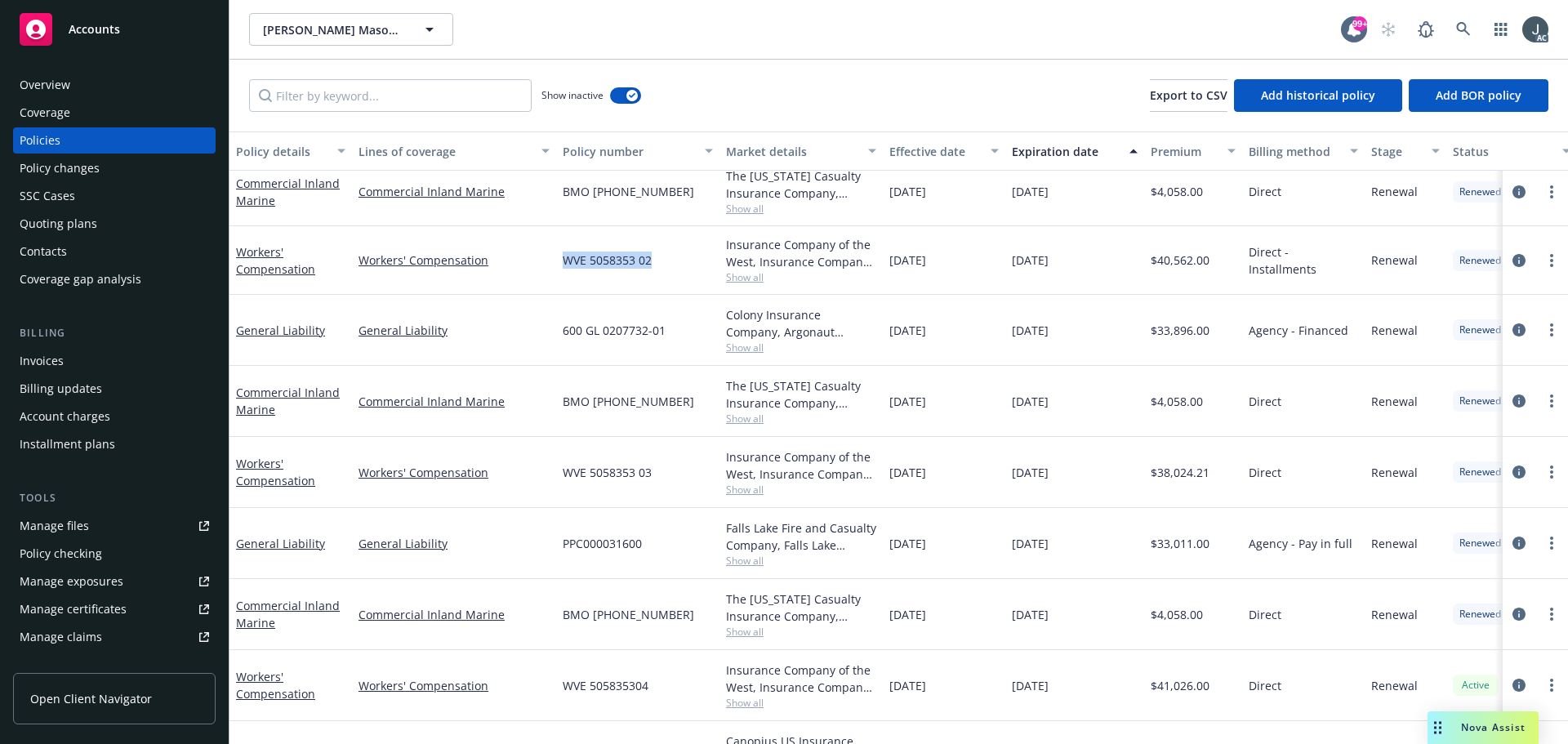
click at [659, 269] on div "WVE 5058353 02" at bounding box center [638, 261] width 163 height 69
click at [751, 274] on span "Show all" at bounding box center [801, 277] width 150 height 14
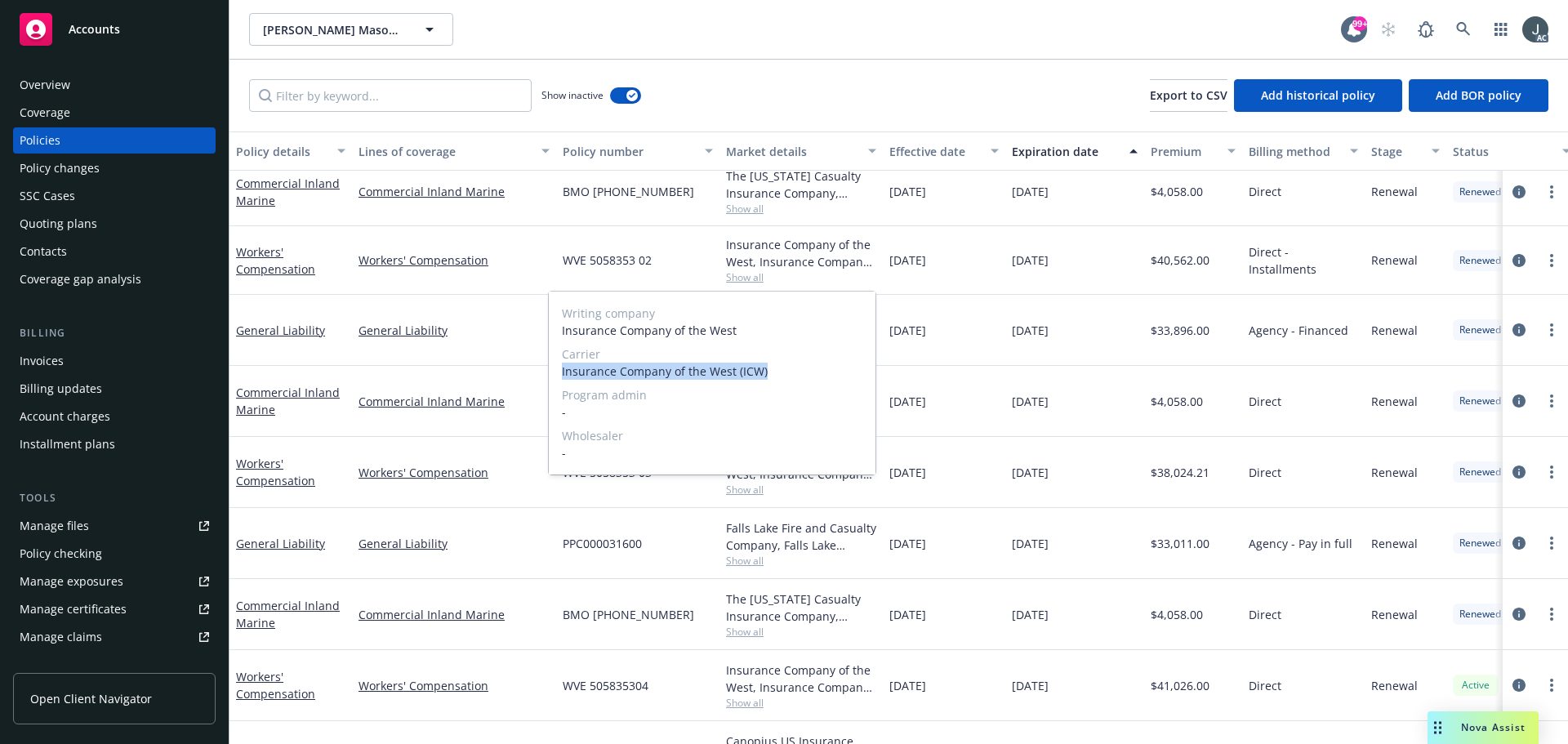
drag, startPoint x: 559, startPoint y: 372, endPoint x: 779, endPoint y: 372, distance: 220.0
click at [779, 372] on div "Writing company Insurance Company of the West Carrier Insurance Company of the …" at bounding box center [712, 383] width 327 height 183
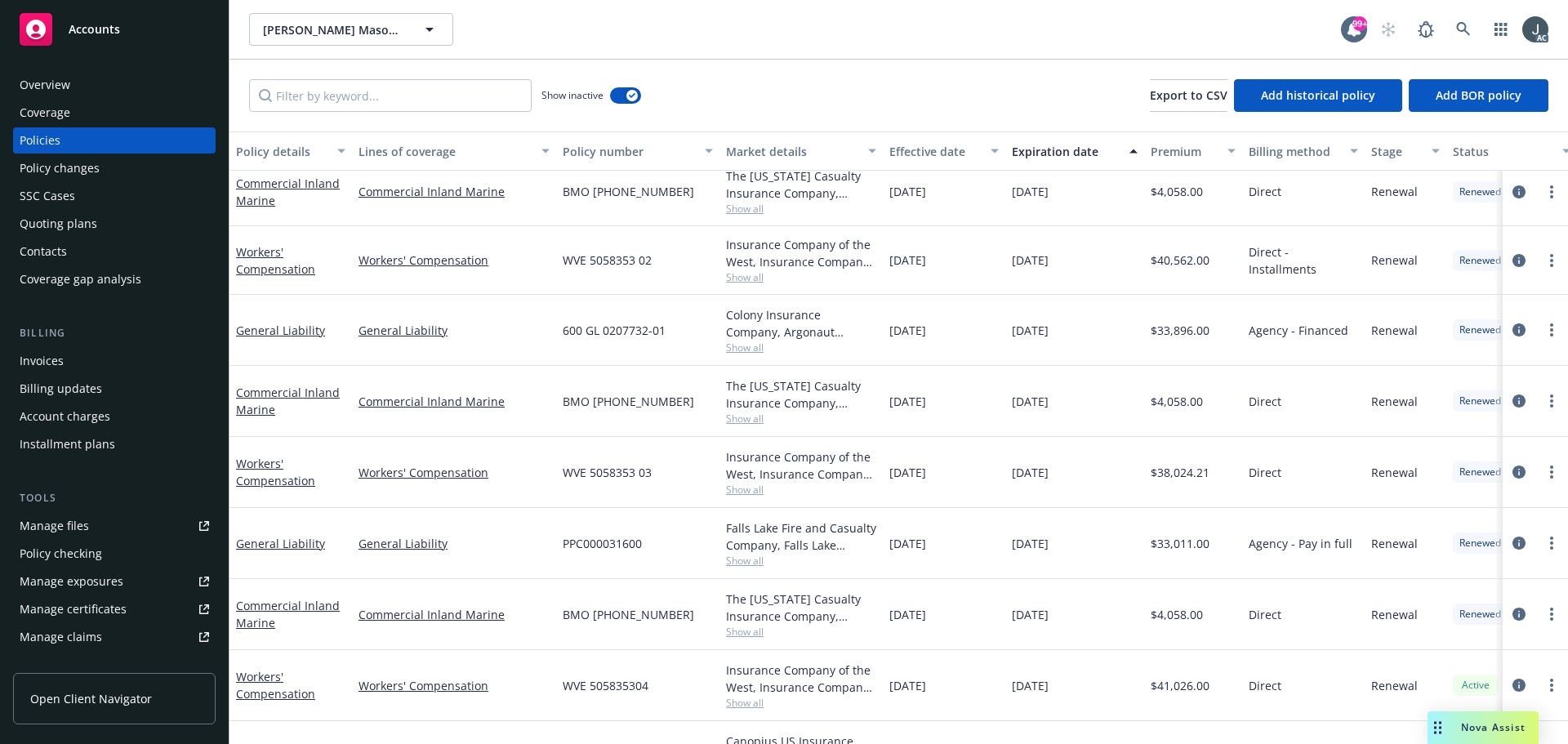
click at [1125, 241] on div "01/01/2024" at bounding box center [1075, 261] width 139 height 69
click at [1174, 260] on span "$40,562.00" at bounding box center [1180, 260] width 59 height 17
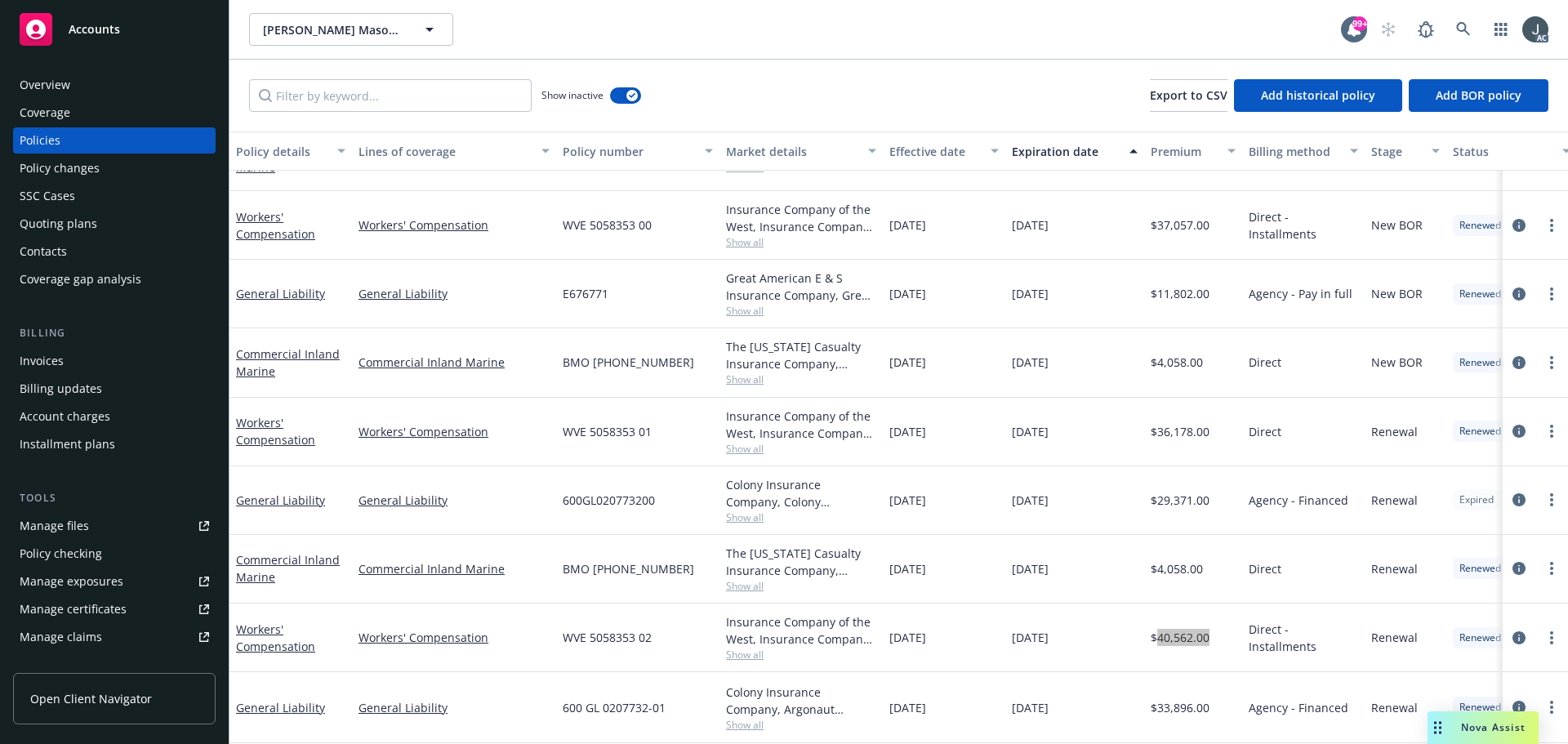
scroll to position [653, 0]
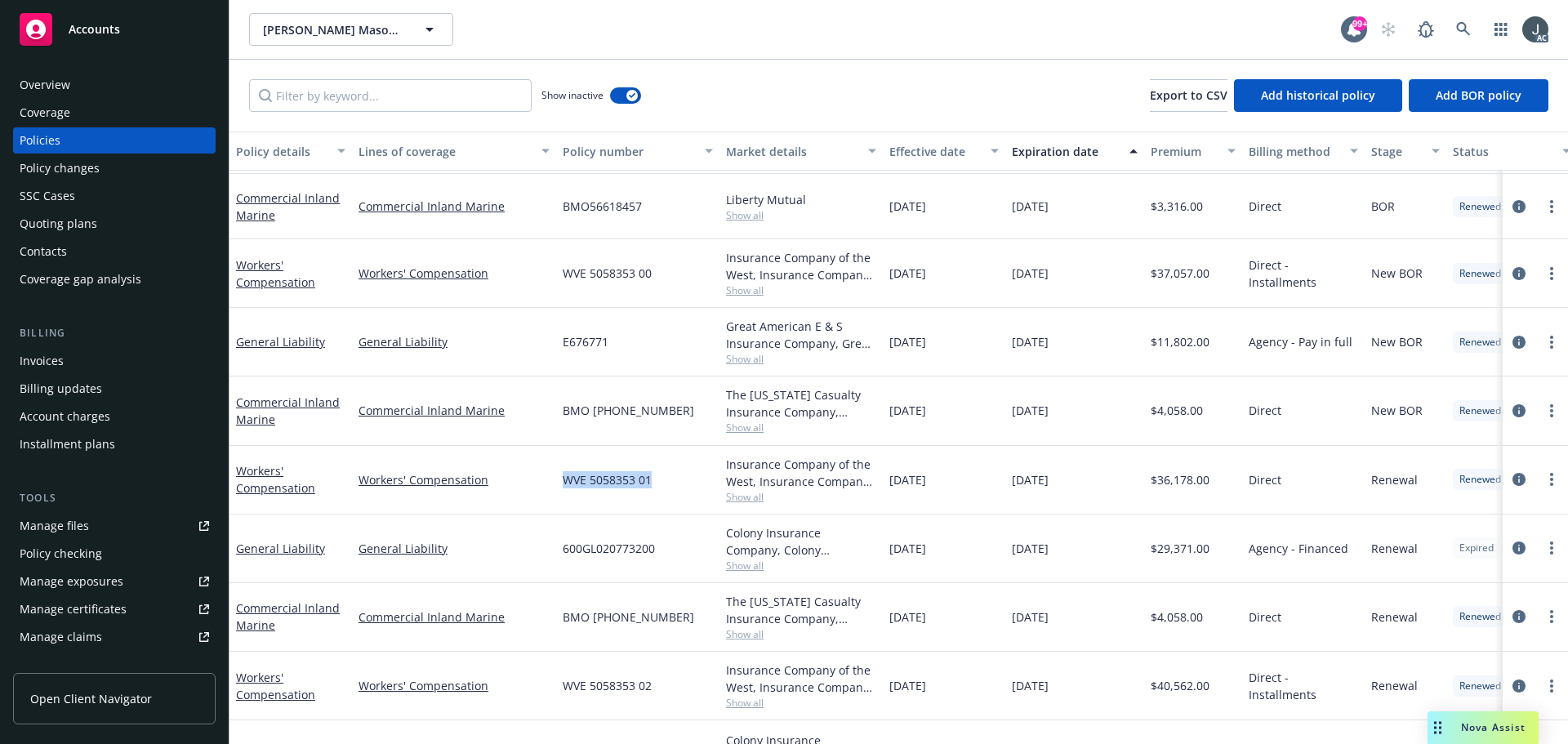
drag, startPoint x: 563, startPoint y: 479, endPoint x: 664, endPoint y: 480, distance: 101.0
click at [664, 480] on div "WVE 5058353 01" at bounding box center [638, 480] width 163 height 69
click at [741, 497] on span "Show all" at bounding box center [801, 497] width 150 height 14
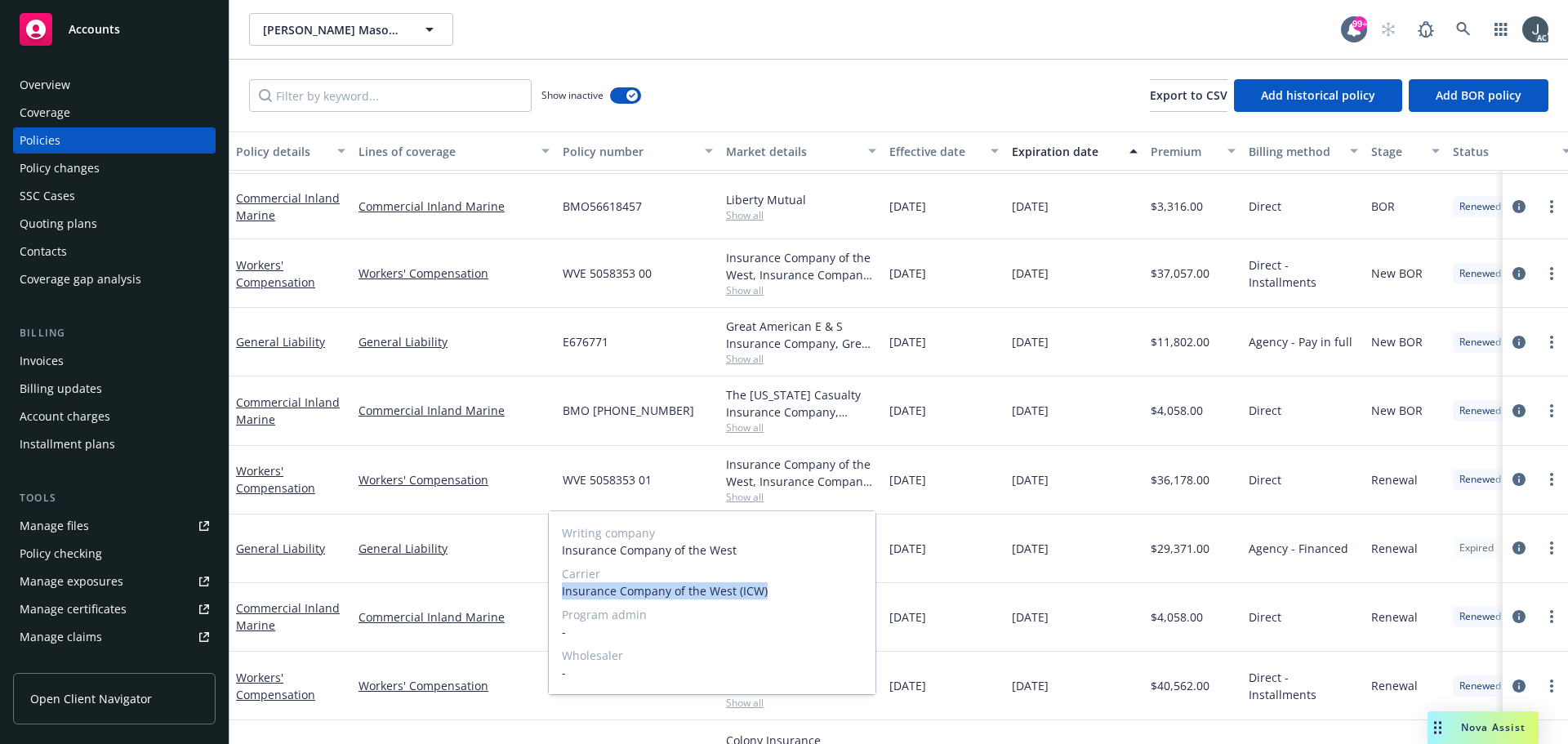
drag, startPoint x: 560, startPoint y: 592, endPoint x: 817, endPoint y: 595, distance: 257.0
click at [817, 595] on div "Writing company Insurance Company of the West Carrier Insurance Company of the …" at bounding box center [712, 603] width 327 height 183
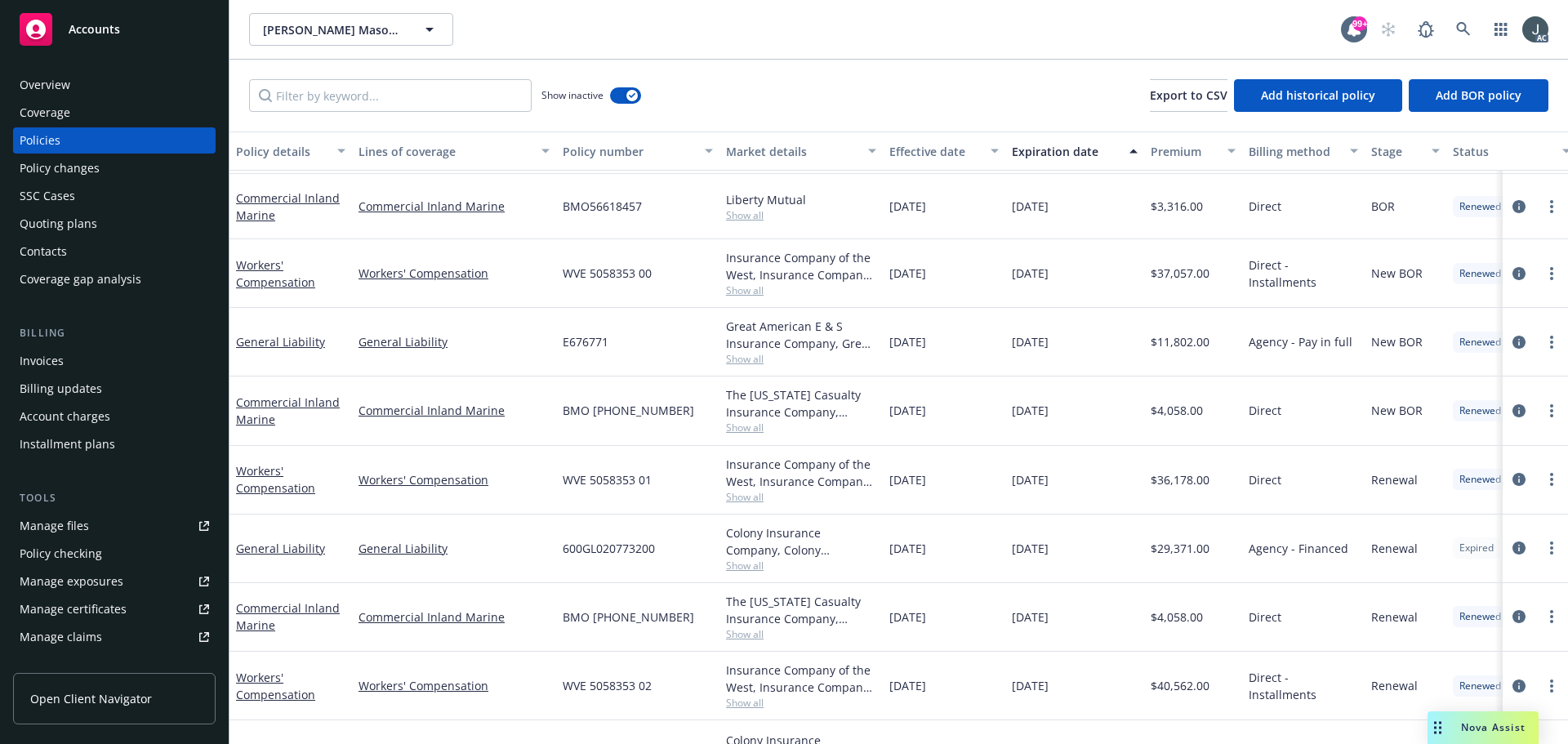
click at [1198, 459] on div "$36,178.00" at bounding box center [1193, 480] width 98 height 69
click at [1195, 480] on span "$36,178.00" at bounding box center [1180, 479] width 59 height 17
drag, startPoint x: 564, startPoint y: 276, endPoint x: 666, endPoint y: 283, distance: 102.2
click at [666, 283] on div "WVE 5058353 00" at bounding box center [638, 274] width 163 height 69
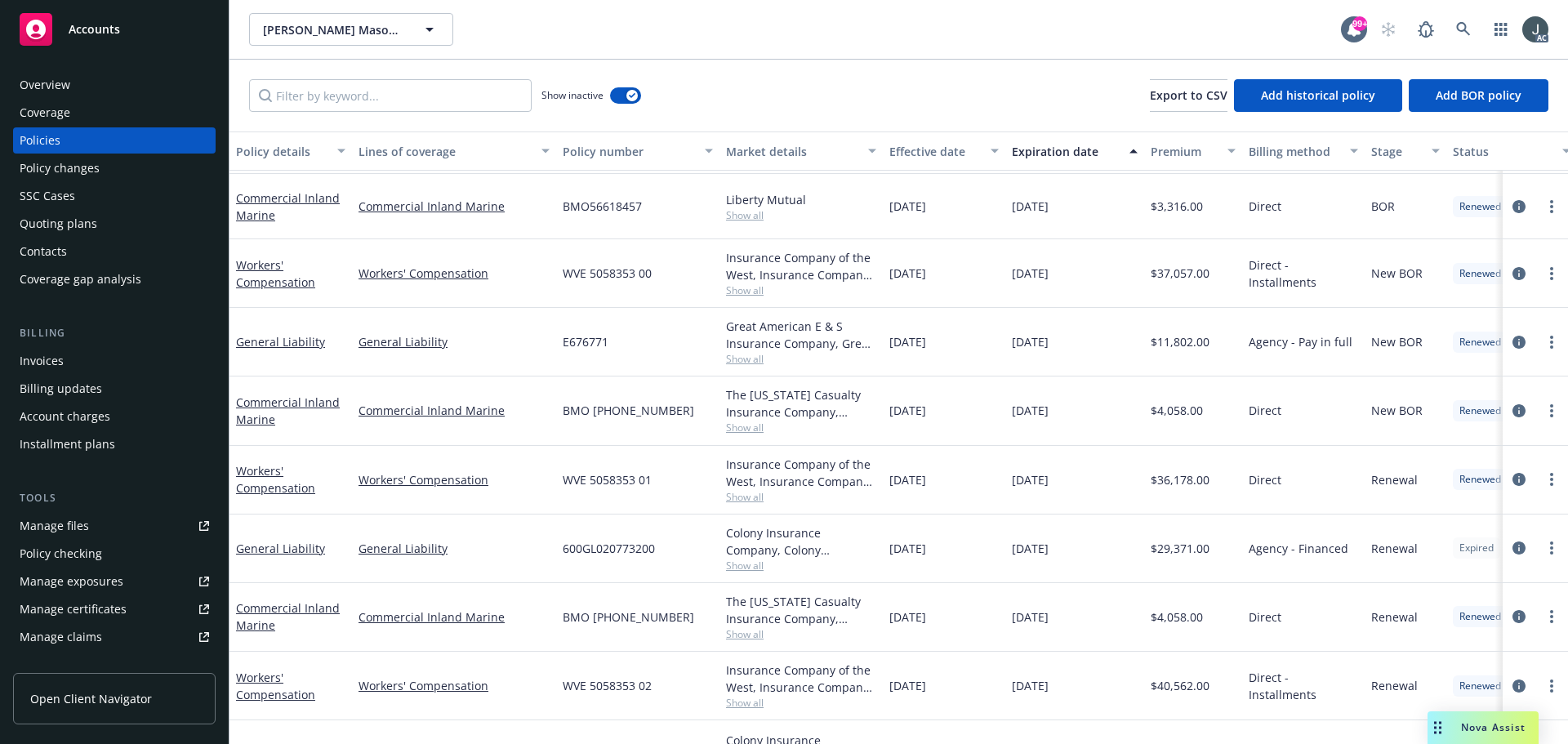
click at [747, 291] on span "Show all" at bounding box center [801, 290] width 150 height 14
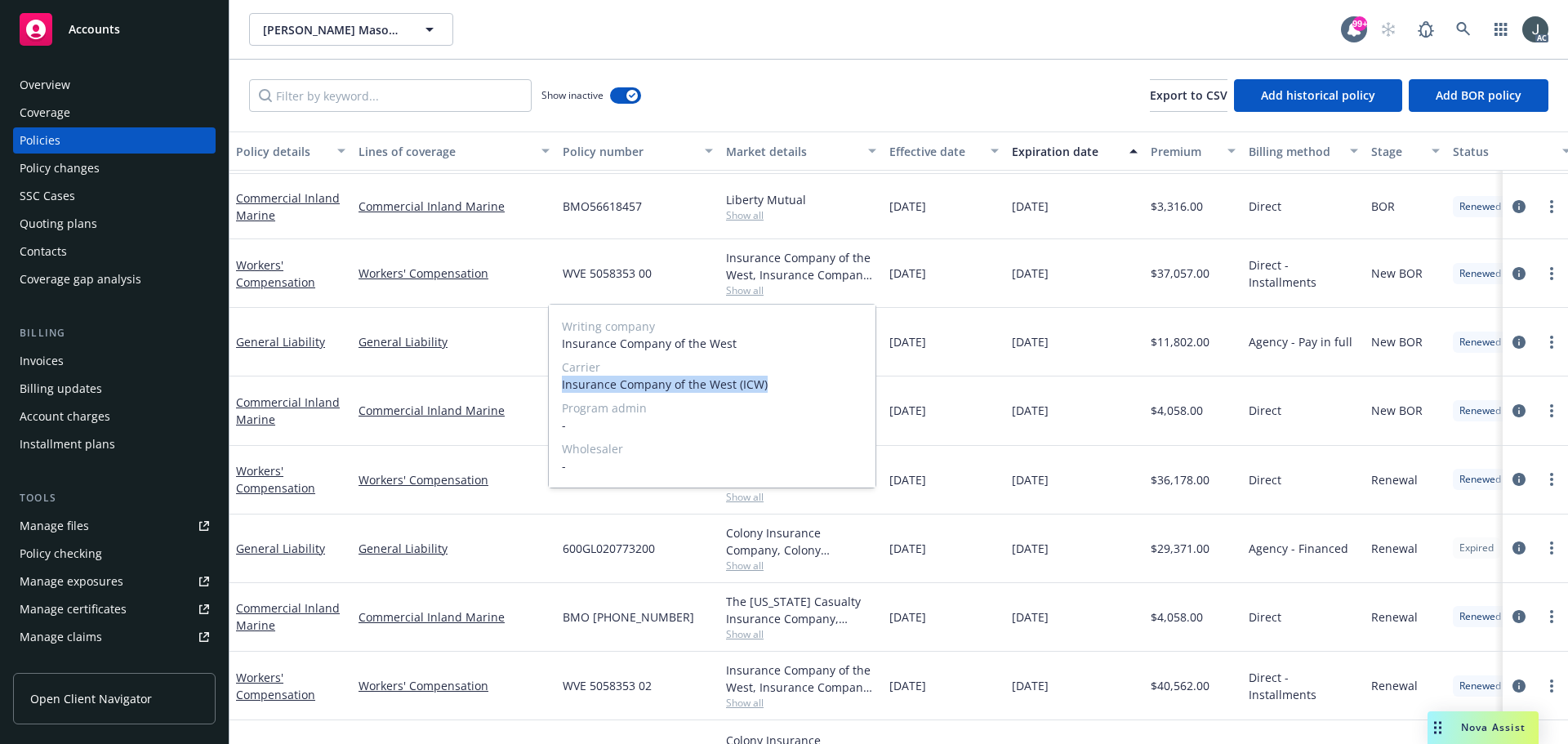
drag, startPoint x: 559, startPoint y: 386, endPoint x: 779, endPoint y: 387, distance: 220.0
click at [779, 387] on div "Writing company Insurance Company of the West Carrier Insurance Company of the …" at bounding box center [712, 396] width 327 height 183
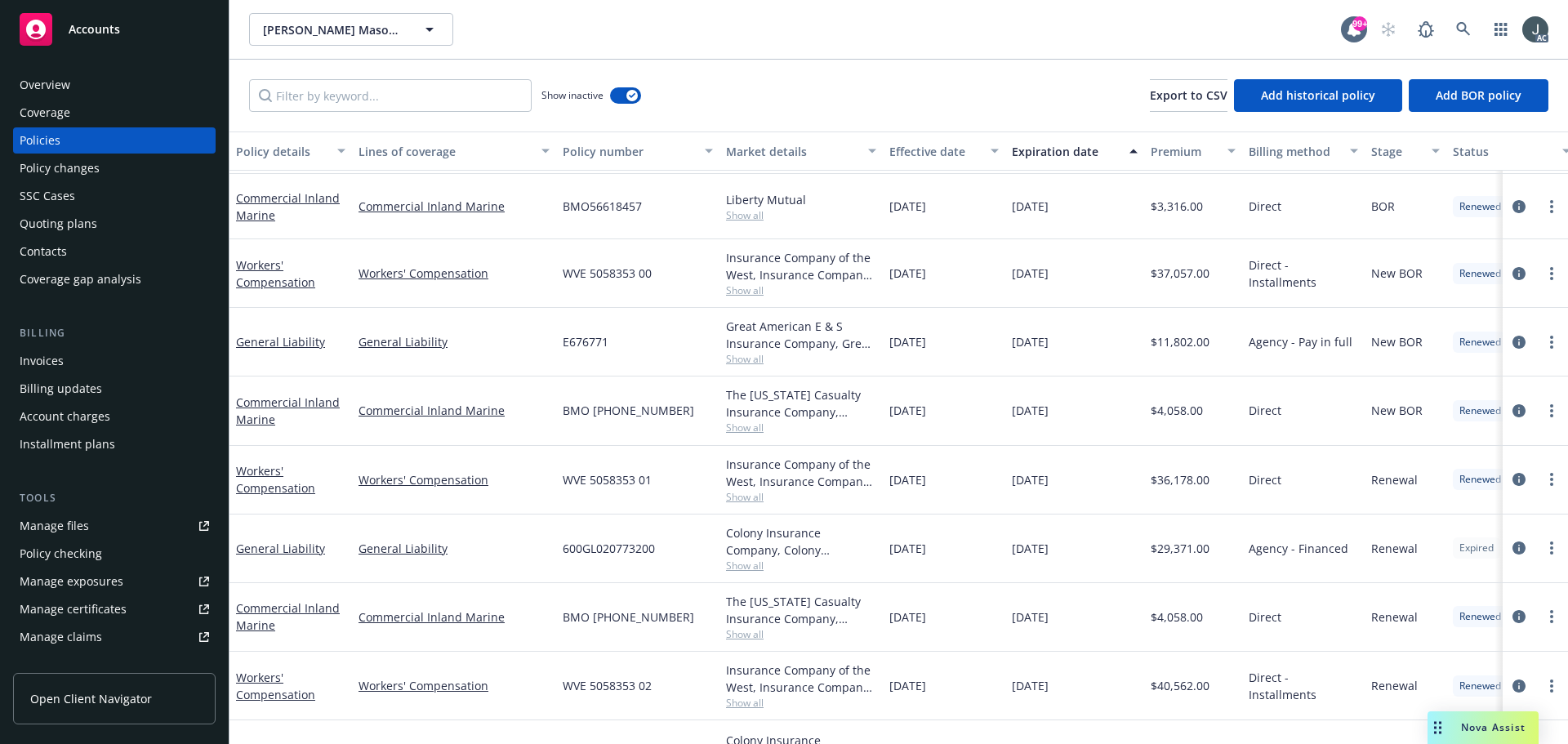
click at [1001, 289] on div "01/01/2021" at bounding box center [944, 274] width 122 height 69
click at [1194, 274] on span "$37,057.00" at bounding box center [1180, 273] width 59 height 17
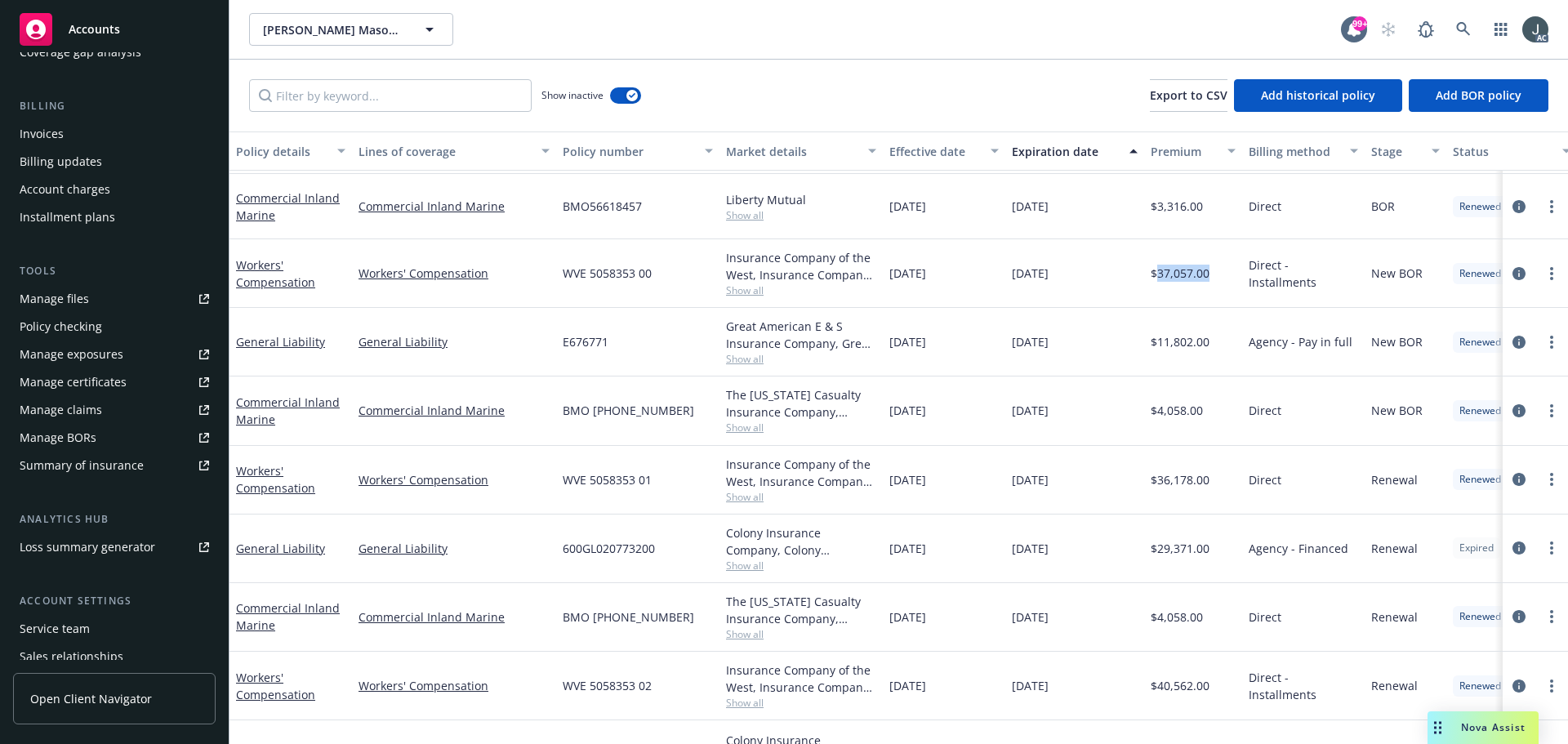
scroll to position [320, 0]
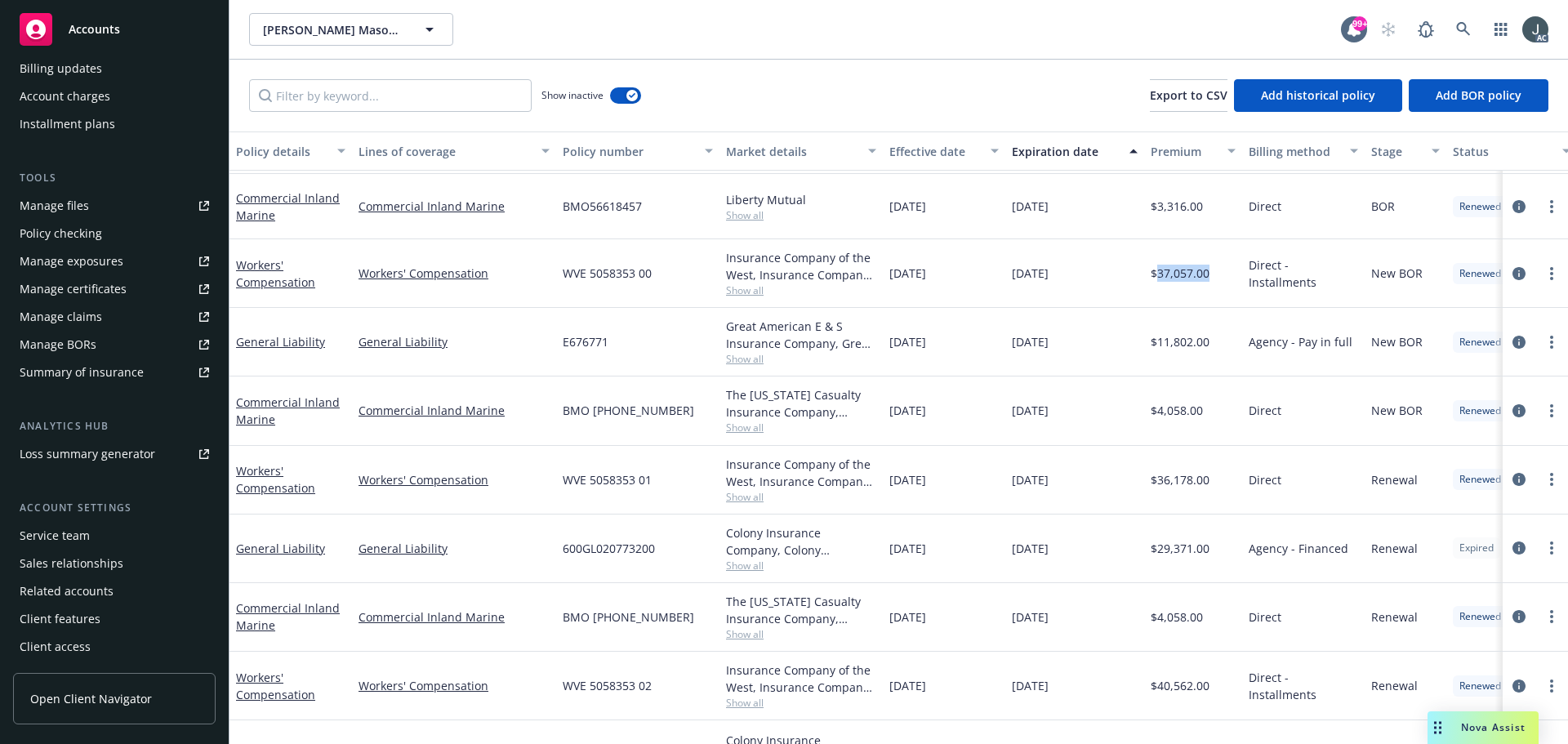
click at [57, 529] on div "Service team" at bounding box center [55, 536] width 70 height 26
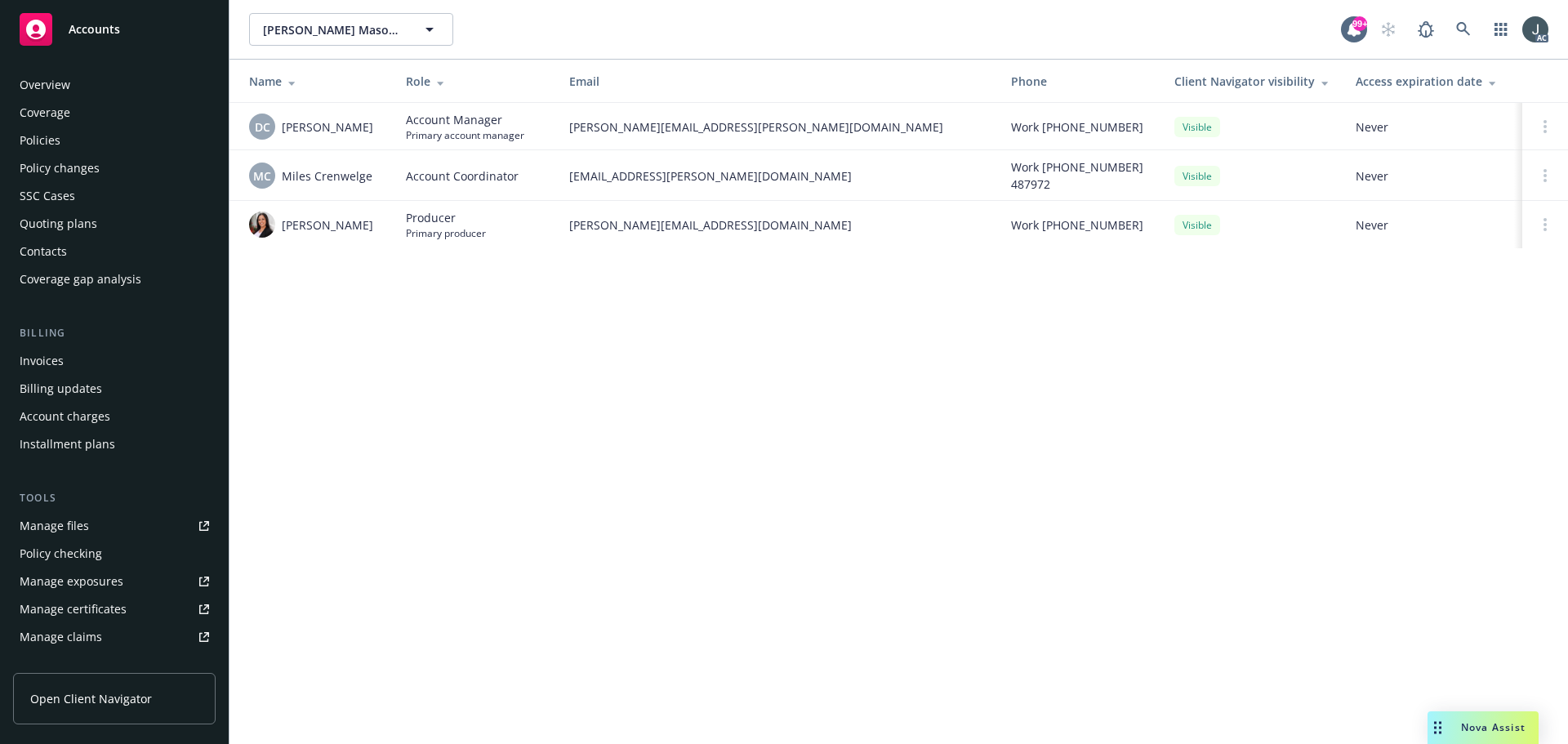
click at [74, 92] on div "Overview" at bounding box center [114, 85] width 189 height 26
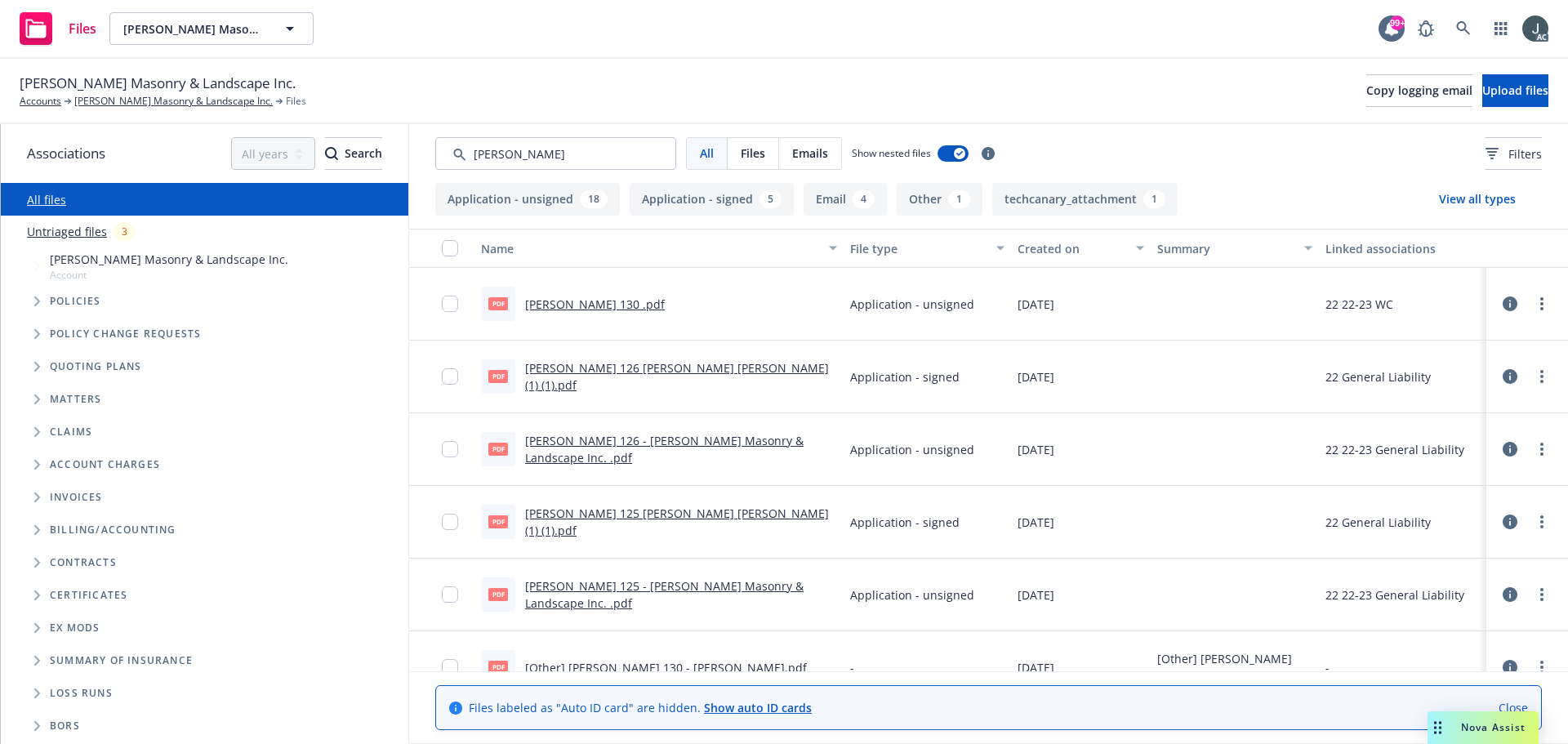
type input "acord"
click at [1051, 248] on div "Created on" at bounding box center [1071, 248] width 109 height 17
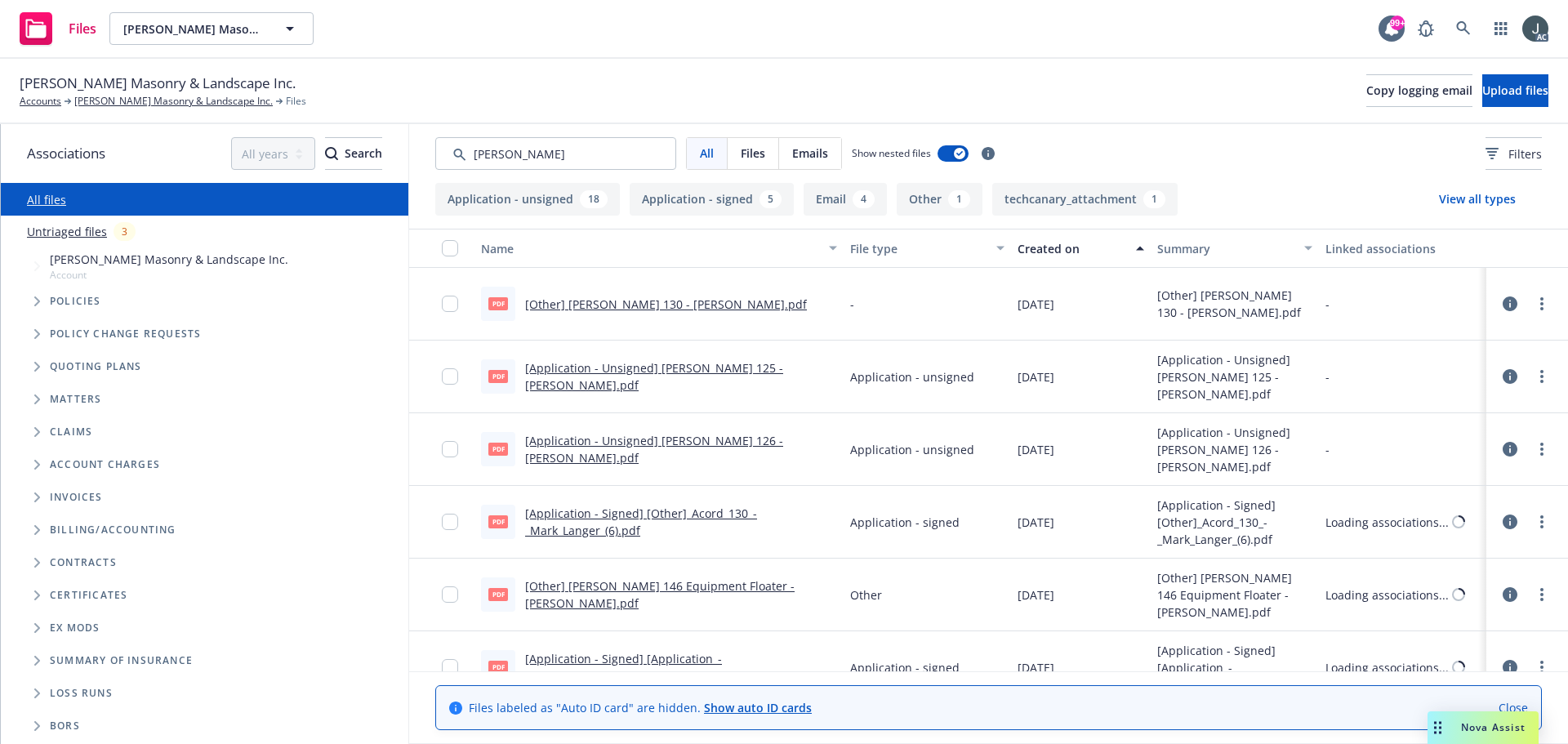
click at [1051, 248] on div "Created on" at bounding box center [1071, 248] width 109 height 17
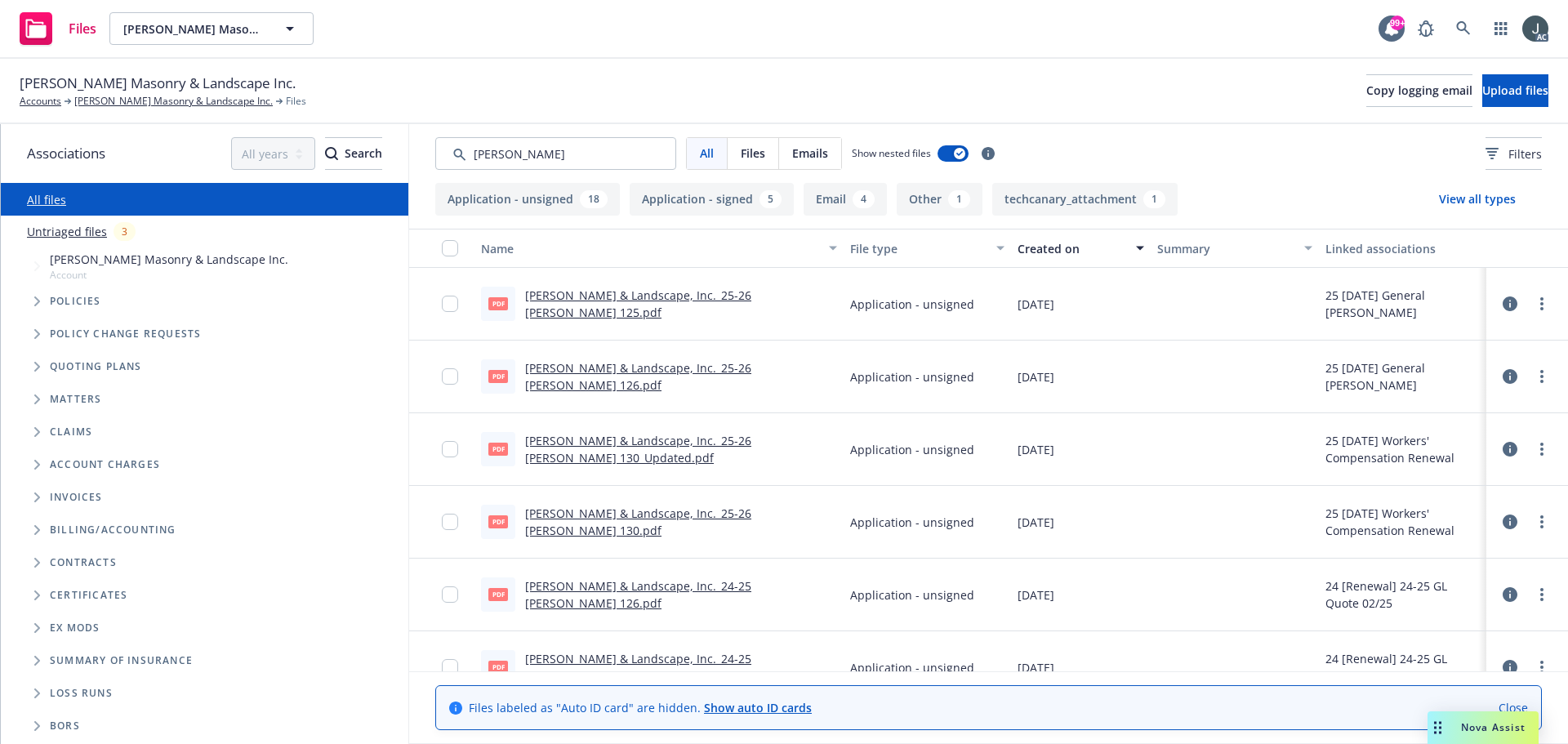
click at [675, 435] on link "Mark Langer & Landscape, Inc._25-26 Acord 130_Updated.pdf" at bounding box center [638, 449] width 226 height 33
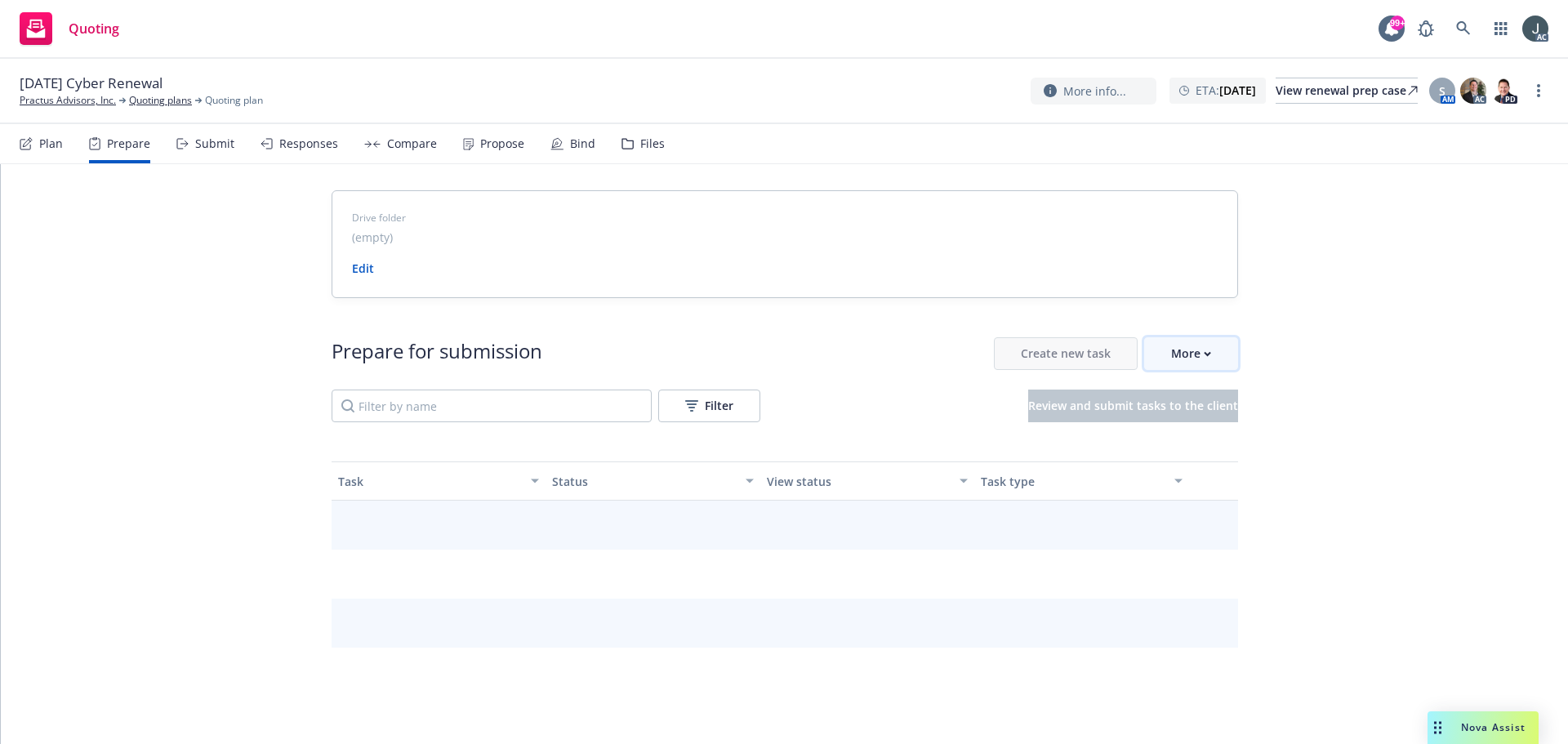
click at [1157, 355] on button "More" at bounding box center [1191, 354] width 94 height 33
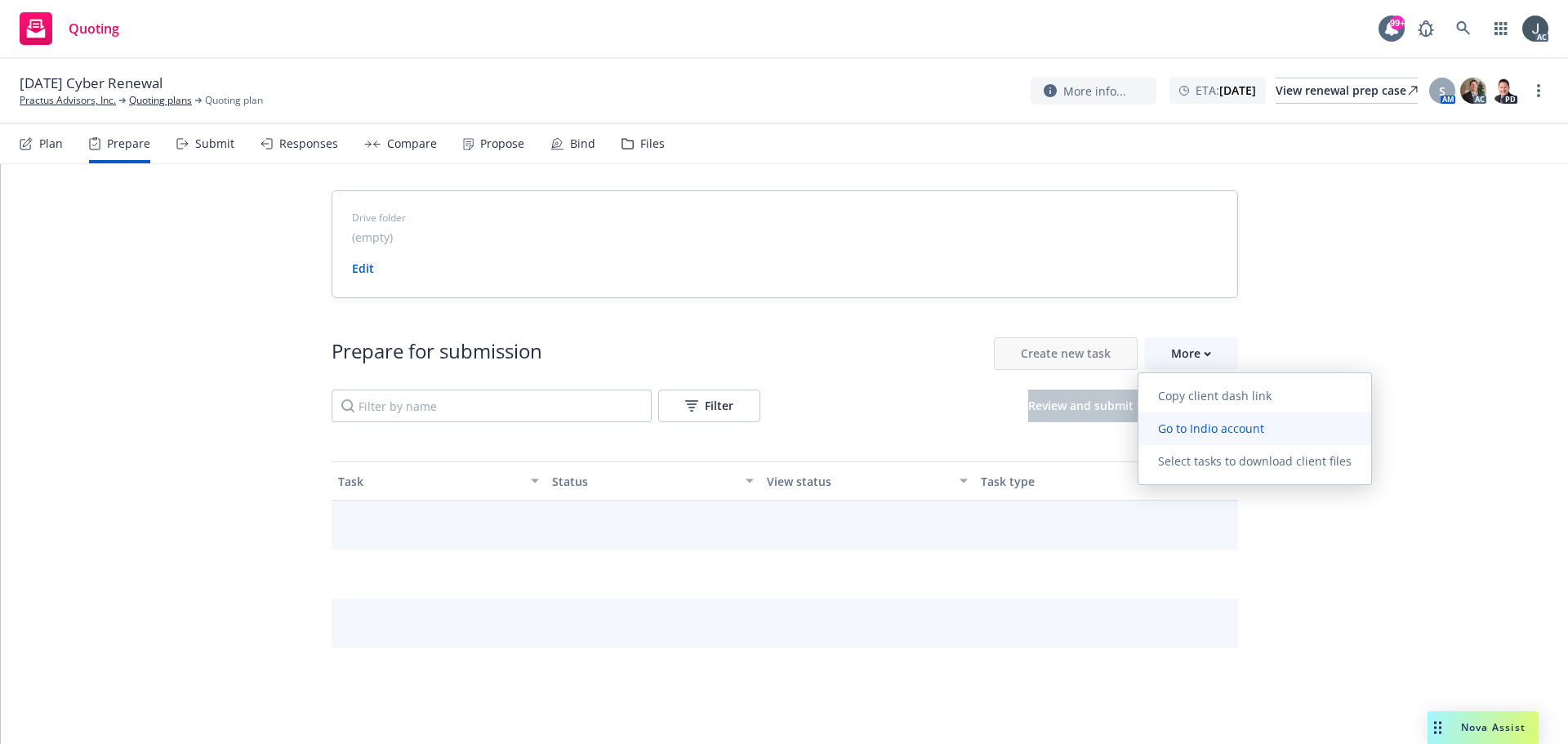
click at [1170, 427] on span "Go to Indio account" at bounding box center [1211, 428] width 145 height 16
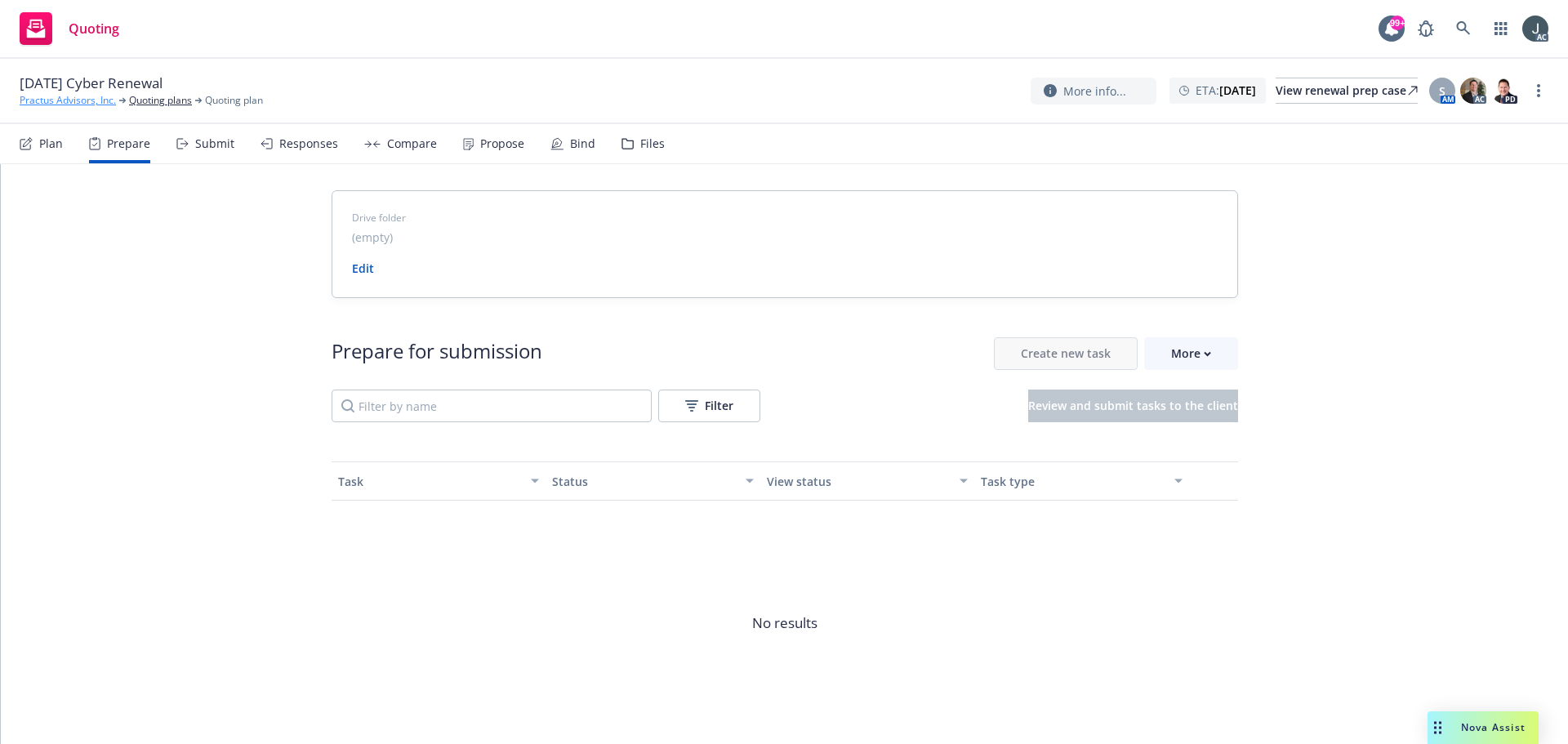
click at [53, 98] on link "Practus Advisors, Inc." at bounding box center [68, 100] width 96 height 15
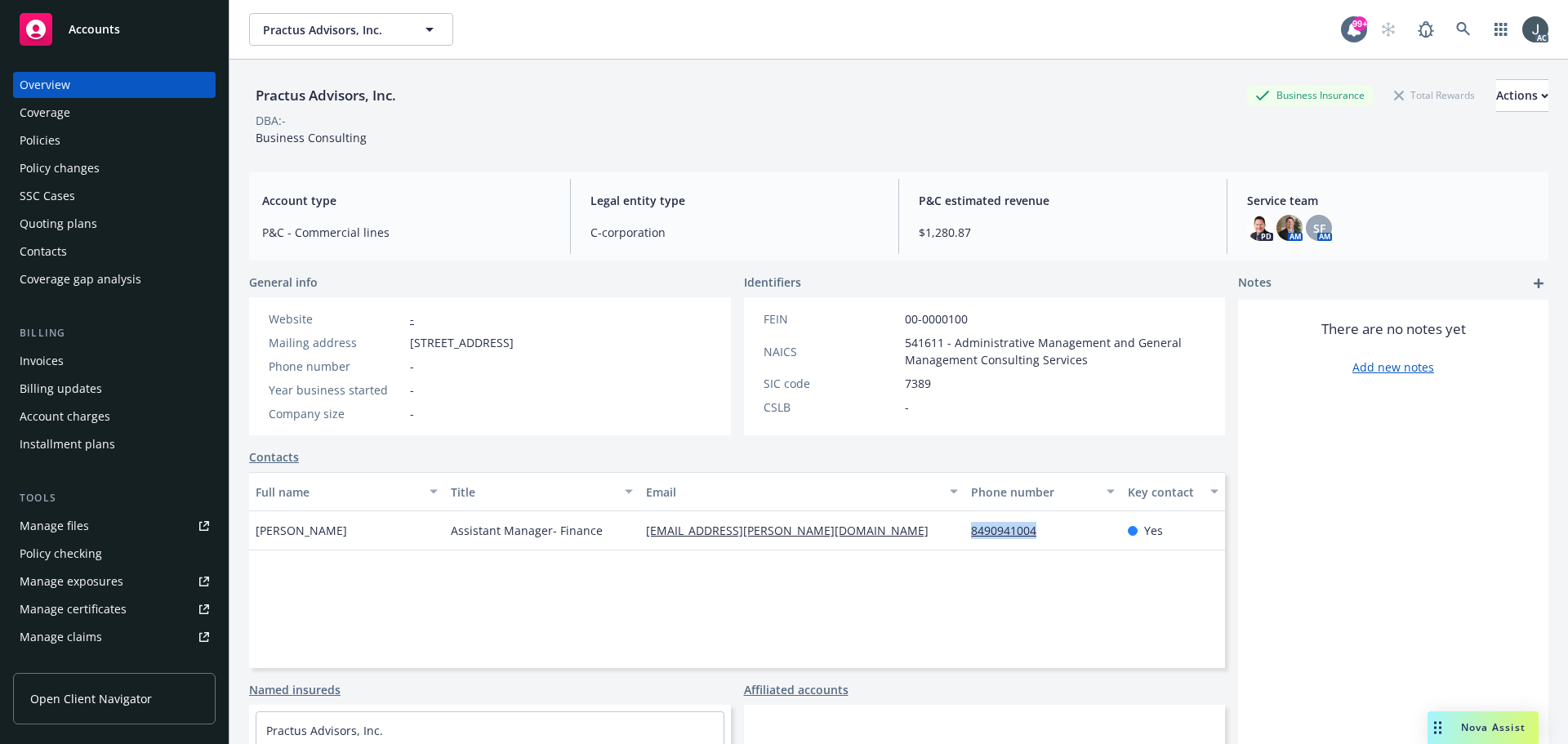
drag, startPoint x: 1056, startPoint y: 546, endPoint x: 962, endPoint y: 546, distance: 94.0
click at [964, 546] on div "8490941004" at bounding box center [1042, 531] width 156 height 39
copy link "8490941004"
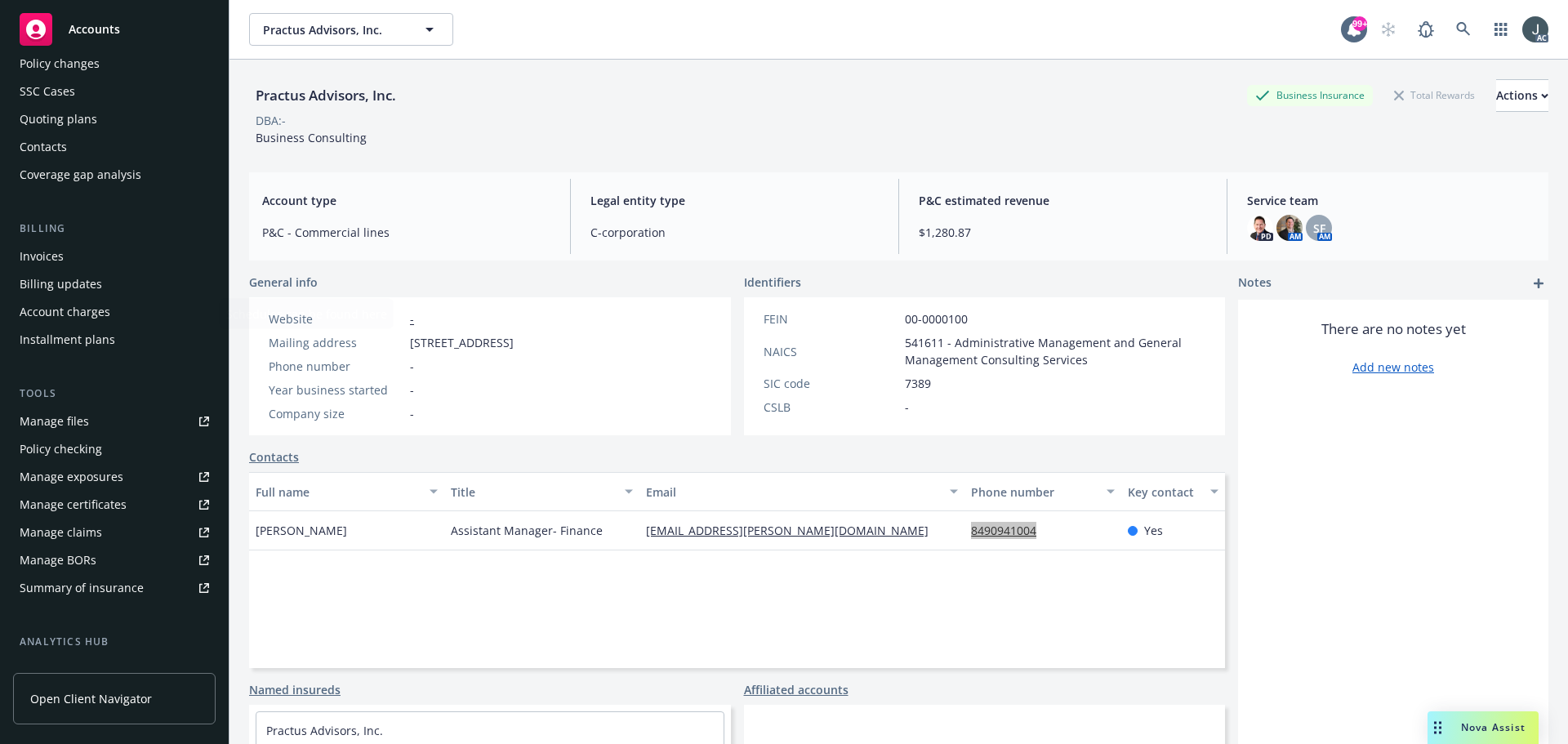
scroll to position [320, 0]
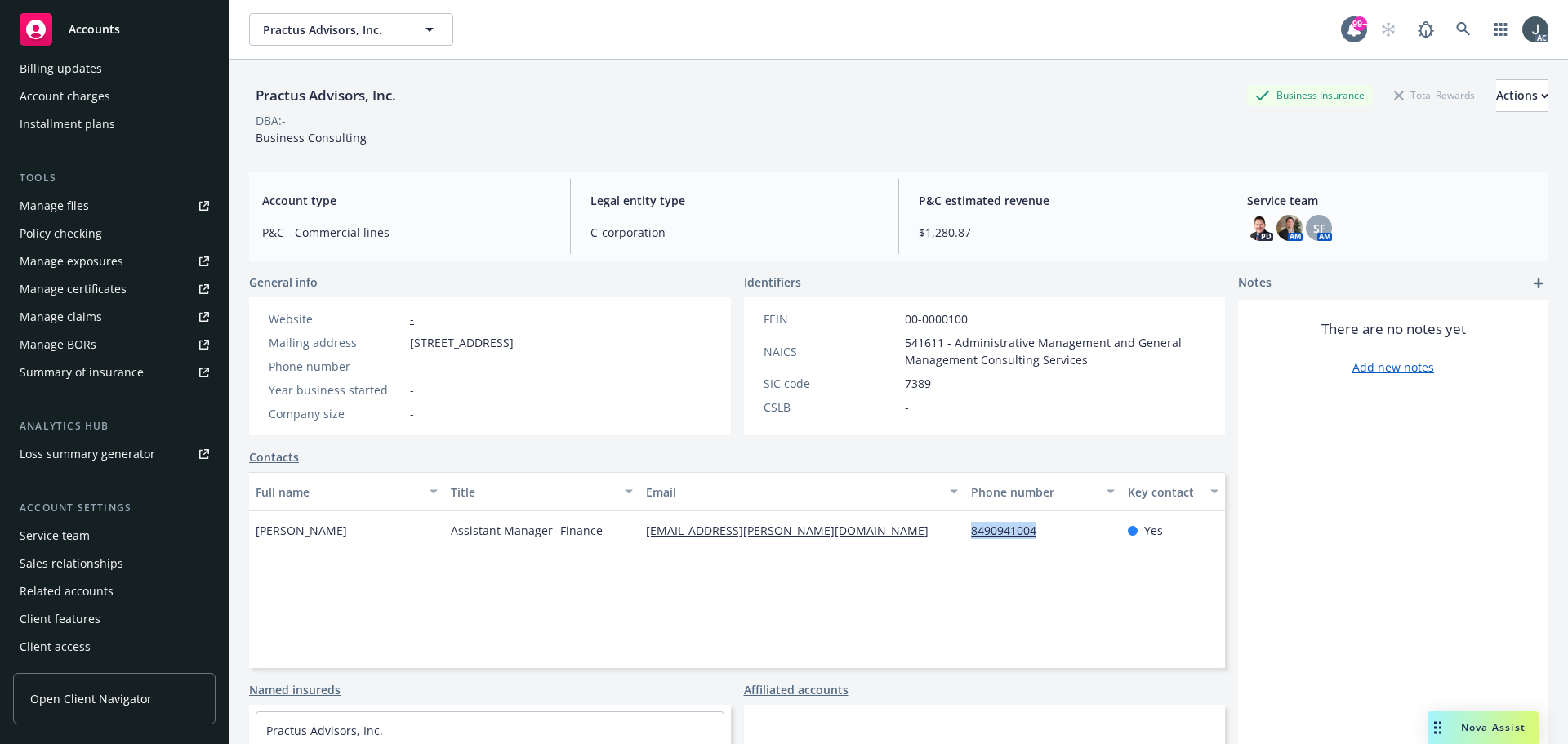
click at [49, 531] on div "Service team" at bounding box center [55, 536] width 70 height 26
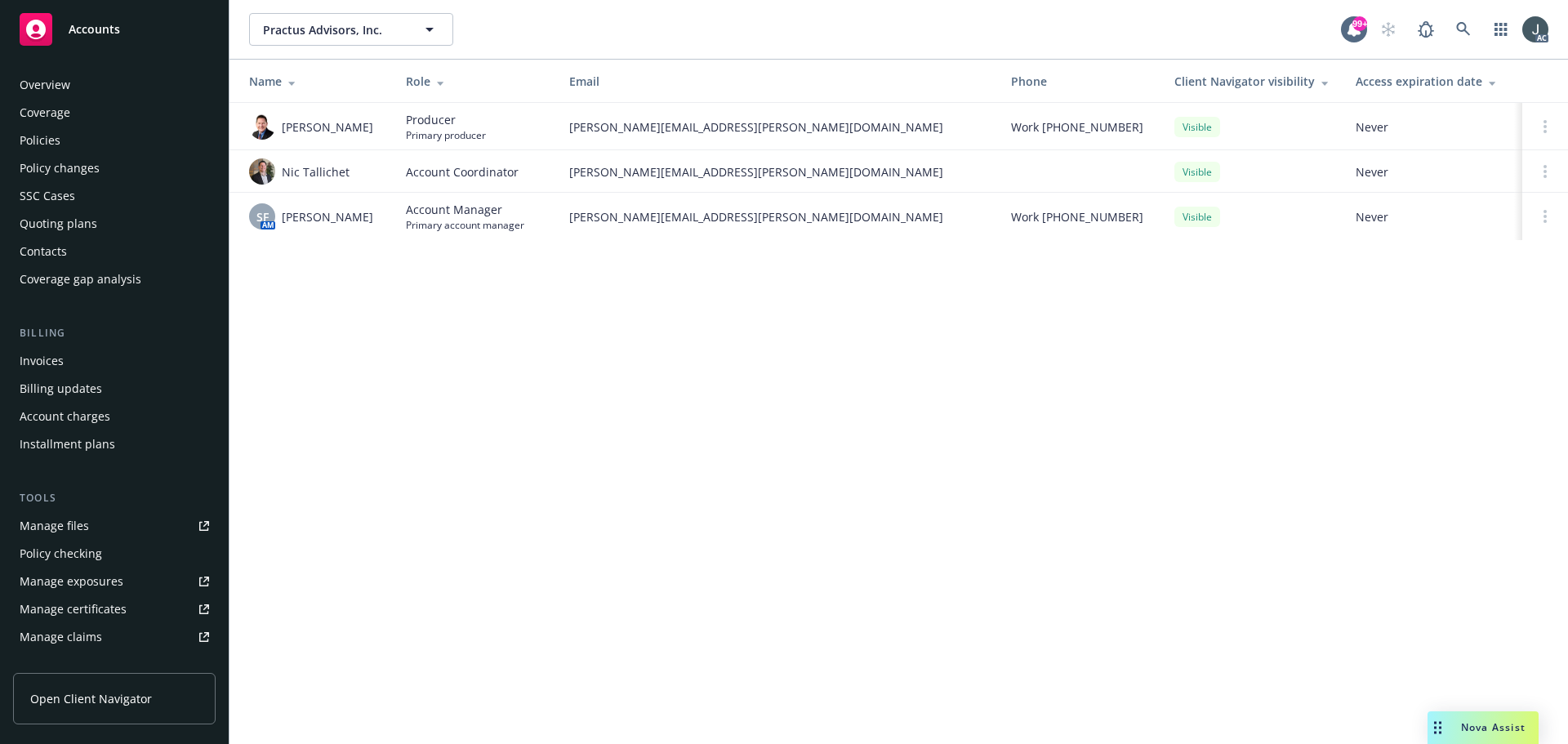
click at [35, 138] on div "Policies" at bounding box center [40, 140] width 41 height 26
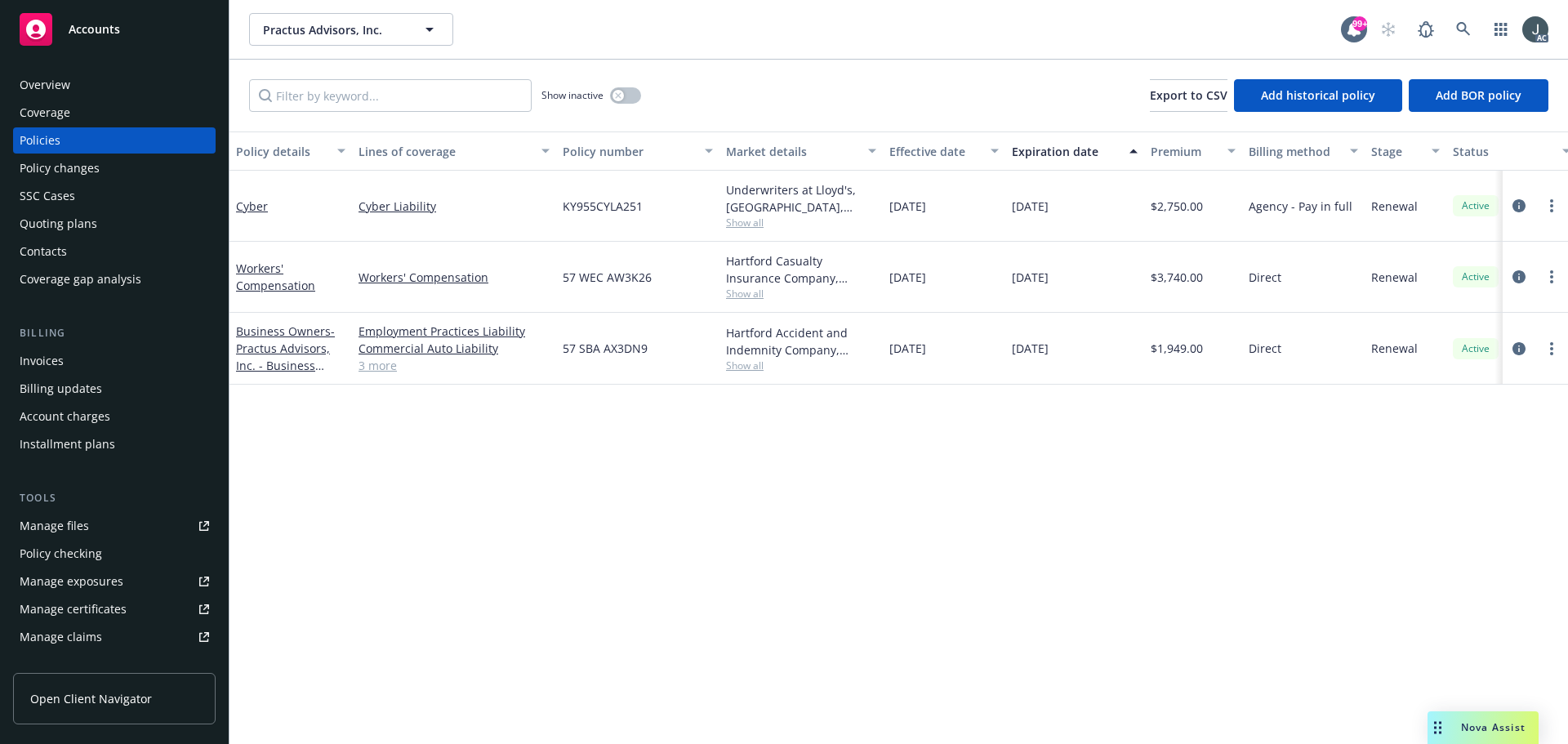
drag, startPoint x: 1009, startPoint y: 210, endPoint x: 1076, endPoint y: 210, distance: 67.0
click at [1076, 210] on div "01/10/2026" at bounding box center [1075, 206] width 139 height 71
copy span "01/10/2026"
drag, startPoint x: 463, startPoint y: 223, endPoint x: 359, endPoint y: 223, distance: 104.0
click at [359, 223] on div "Cyber Liability" at bounding box center [454, 206] width 204 height 71
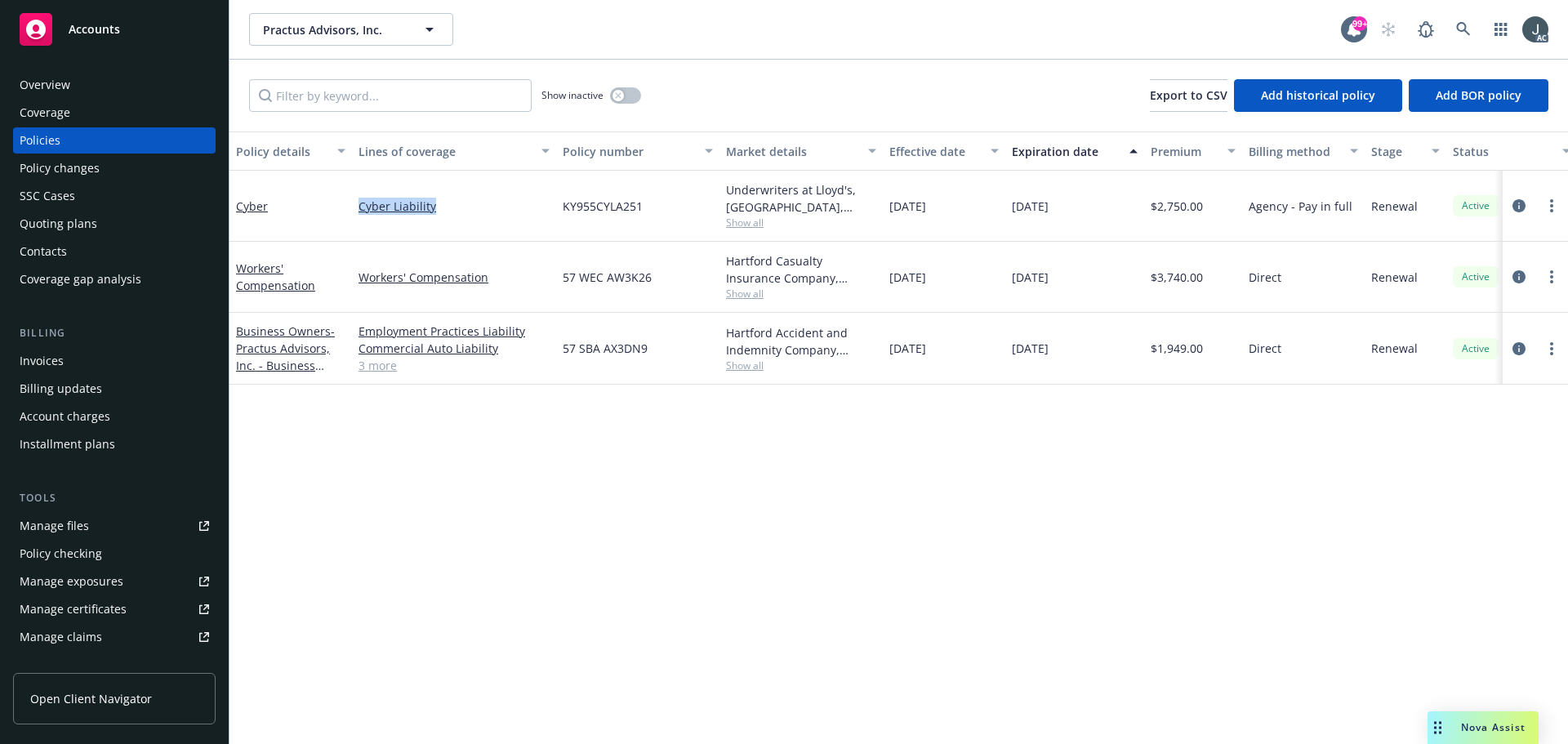
copy link "Cyber Liability"
click at [1517, 206] on icon "circleInformation" at bounding box center [1519, 206] width 13 height 13
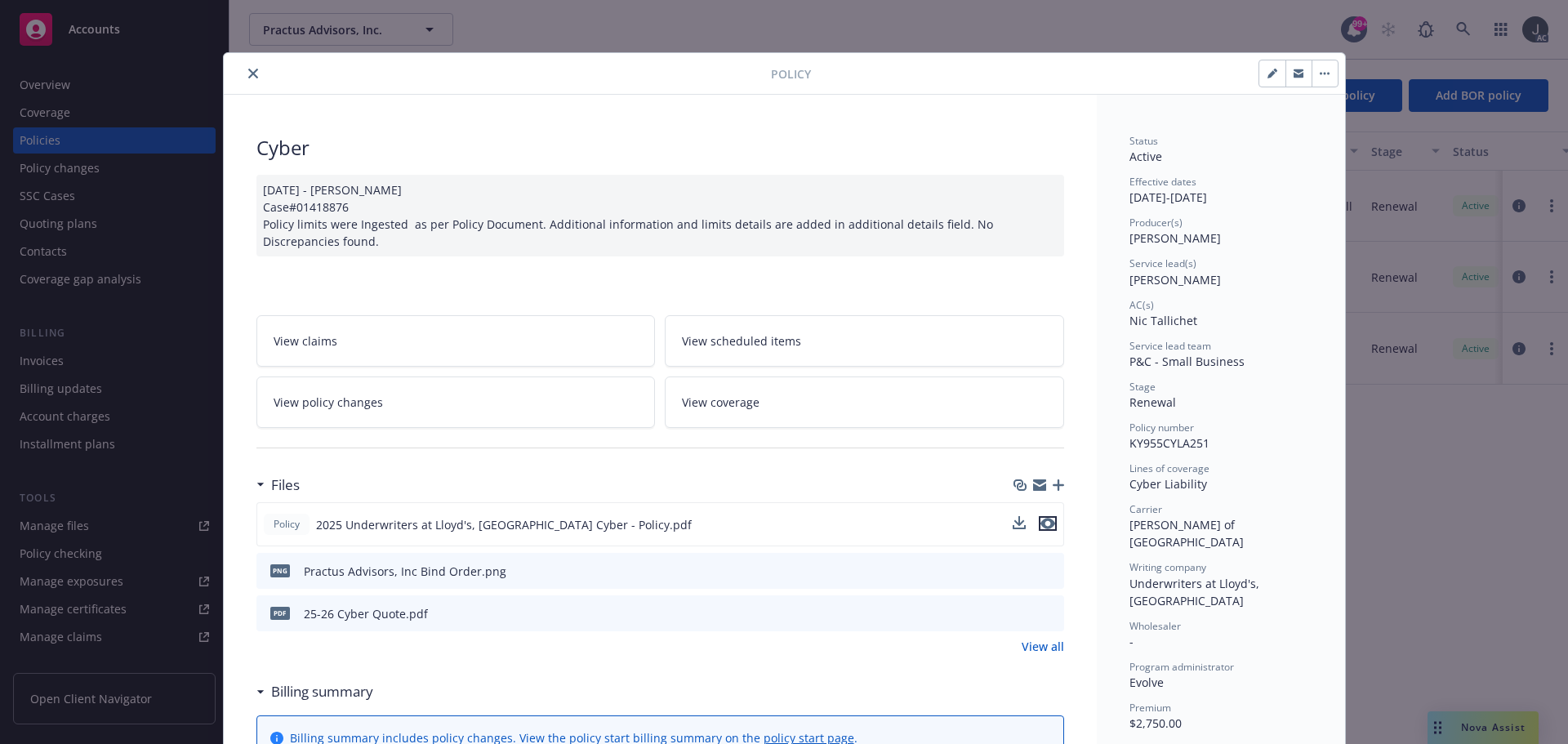
click at [1040, 522] on icon "preview file" at bounding box center [1048, 523] width 15 height 11
click at [1034, 643] on link "View all" at bounding box center [1043, 646] width 42 height 17
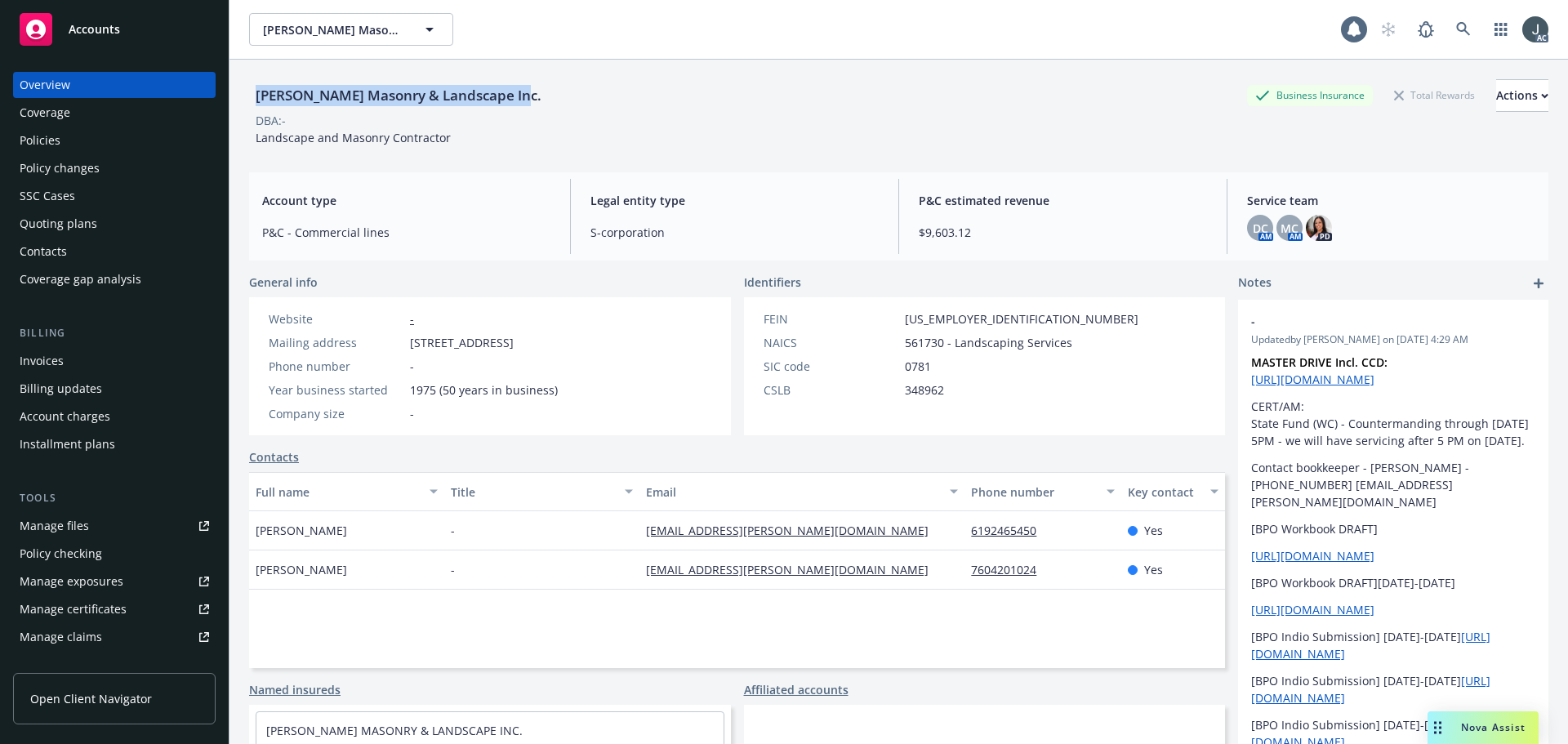
drag, startPoint x: 376, startPoint y: 93, endPoint x: 577, endPoint y: 100, distance: 201.1
click at [577, 100] on div "[PERSON_NAME] Masonry & Landscape Inc. Business Insurance Total Rewards Actions" at bounding box center [898, 96] width 1299 height 33
copy div "[PERSON_NAME] Masonry & Landscape Inc."
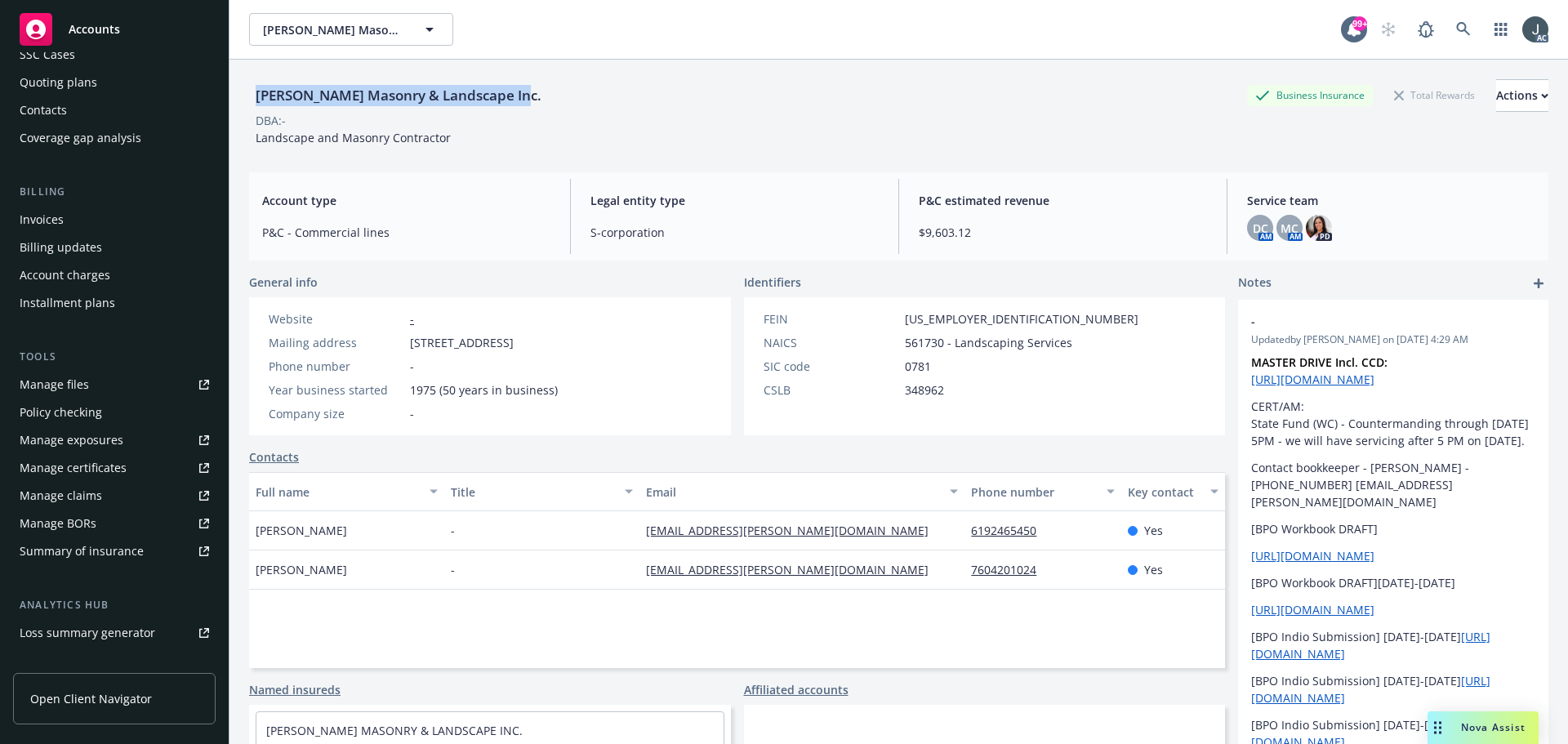
scroll to position [320, 0]
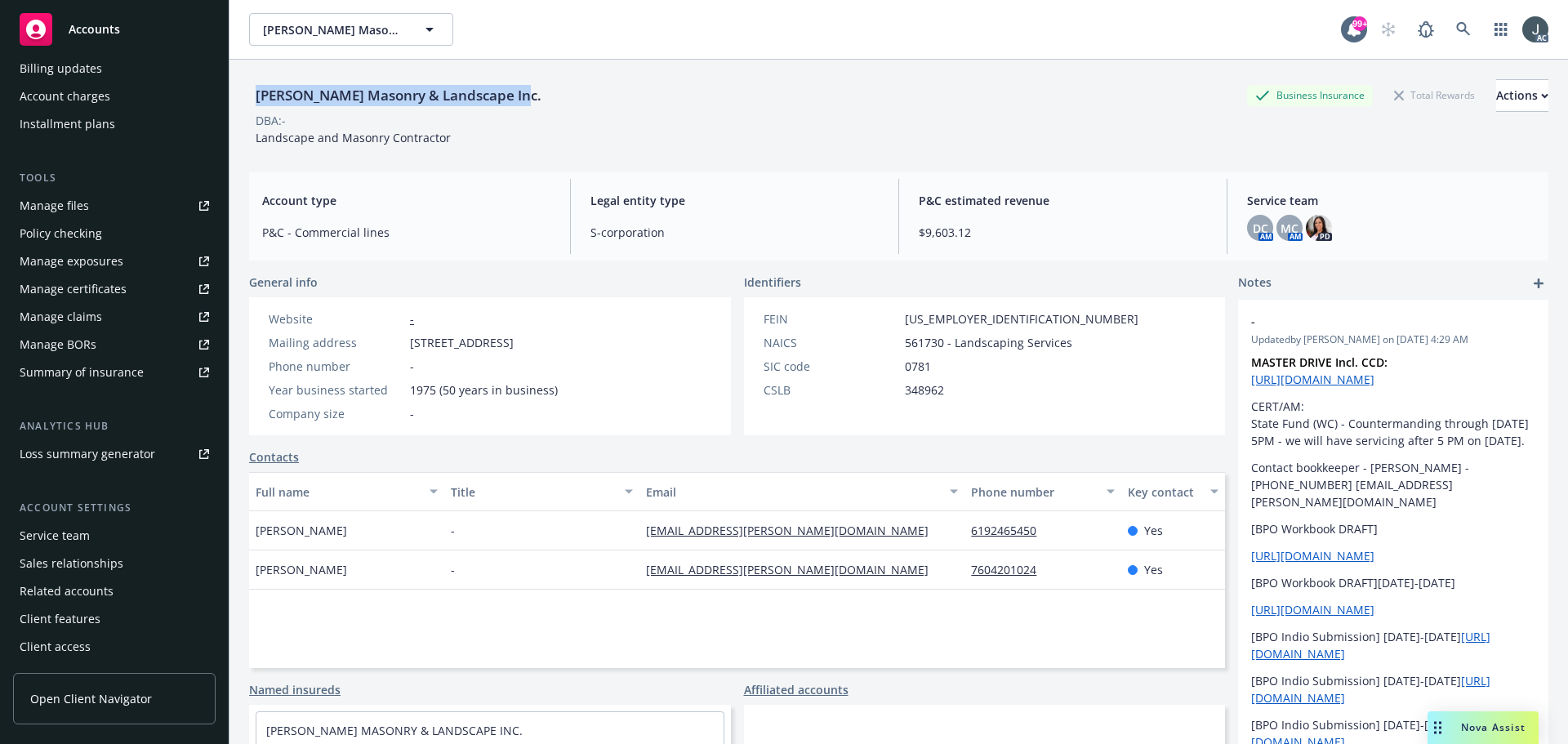
click at [67, 535] on div "Service team" at bounding box center [55, 536] width 70 height 26
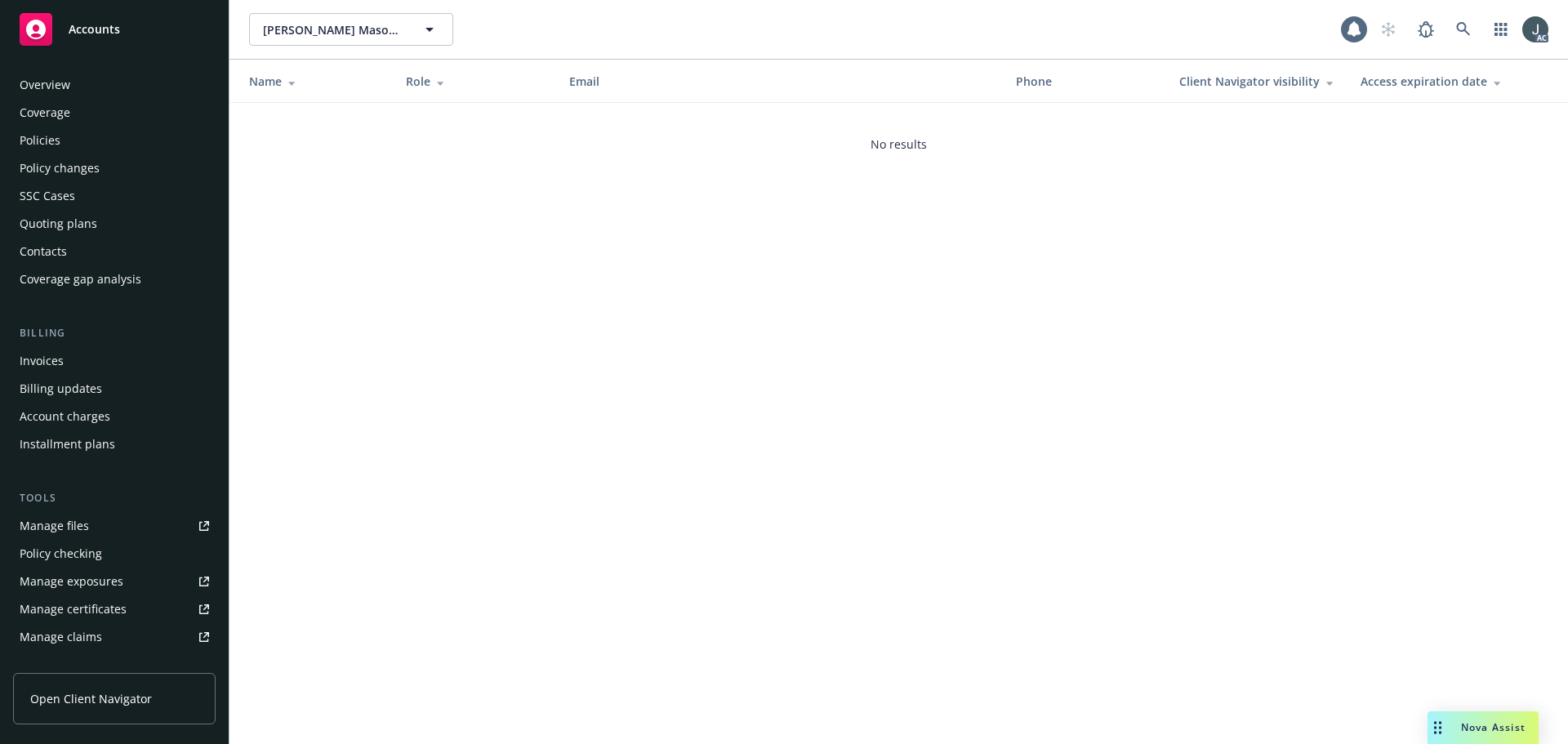
scroll to position [320, 0]
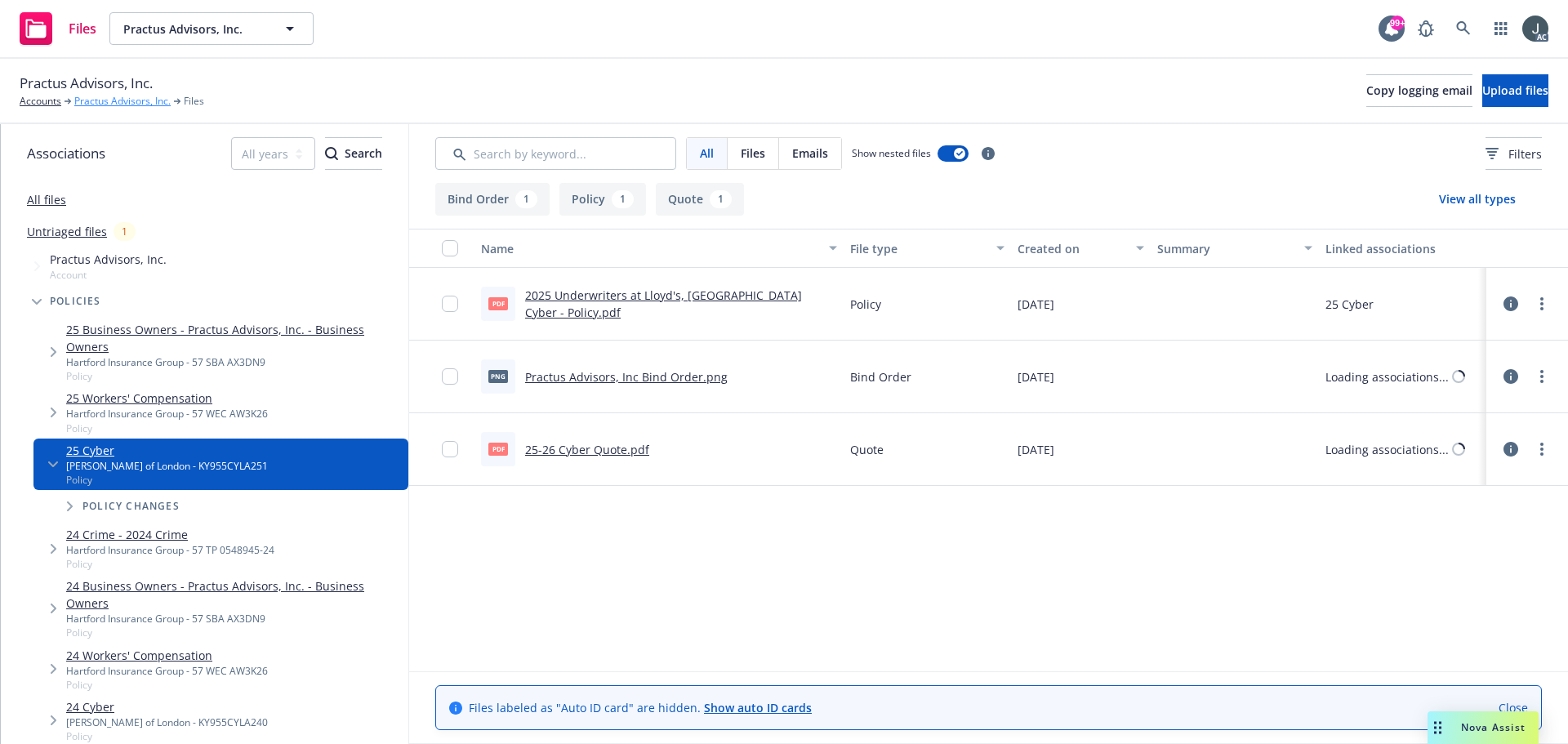
click at [110, 104] on link "Practus Advisors, Inc." at bounding box center [122, 101] width 96 height 15
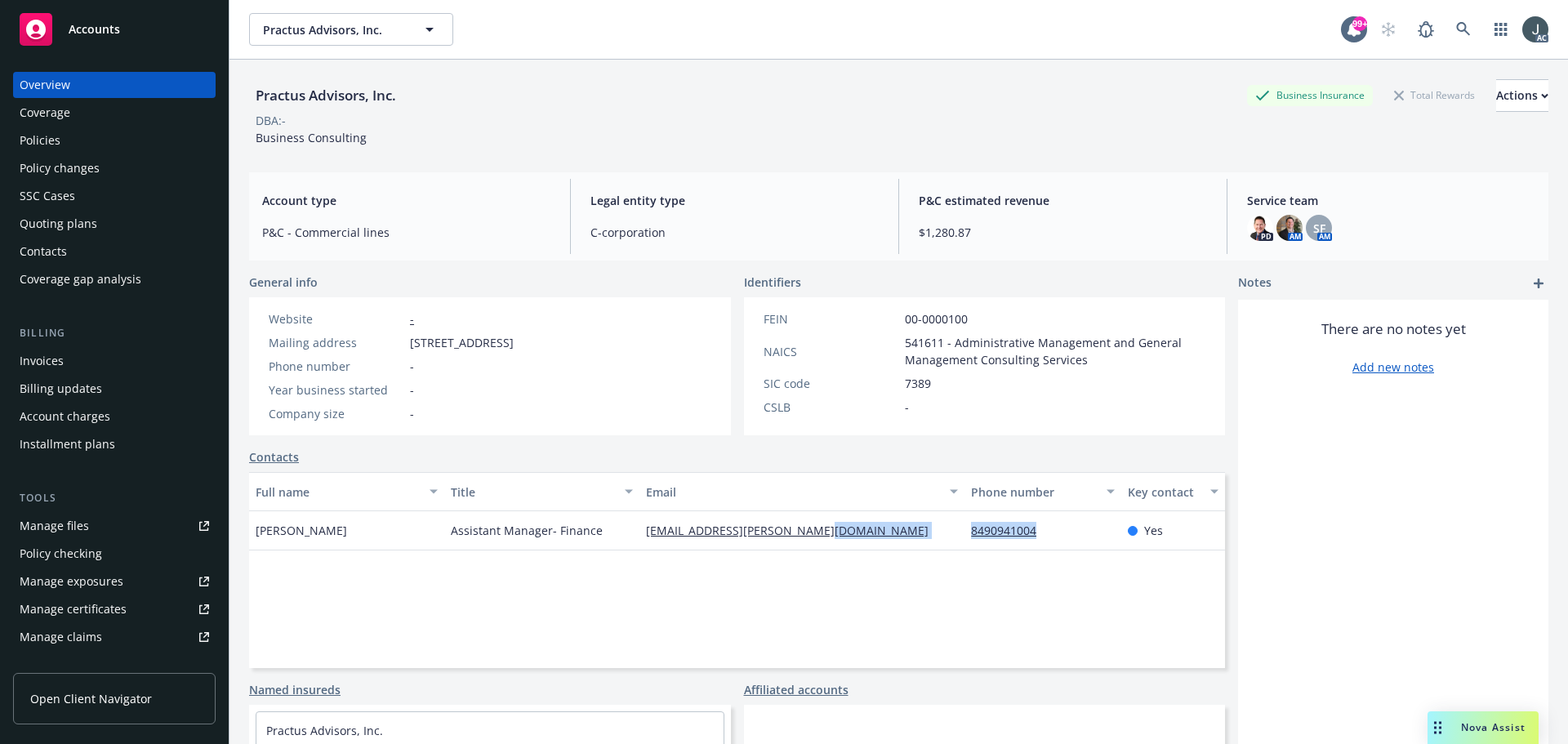
drag, startPoint x: 1070, startPoint y: 555, endPoint x: 948, endPoint y: 551, distance: 122.1
click at [948, 550] on div "[PERSON_NAME] Assistant Manager- Finance [EMAIL_ADDRESS][PERSON_NAME][DOMAIN_NA…" at bounding box center [737, 531] width 976 height 39
copy div "8490941004"
click at [684, 571] on div "Full name Title Email Phone number Key contact [PERSON_NAME] Assistant Manager-…" at bounding box center [737, 570] width 976 height 196
drag, startPoint x: 840, startPoint y: 556, endPoint x: 640, endPoint y: 546, distance: 200.2
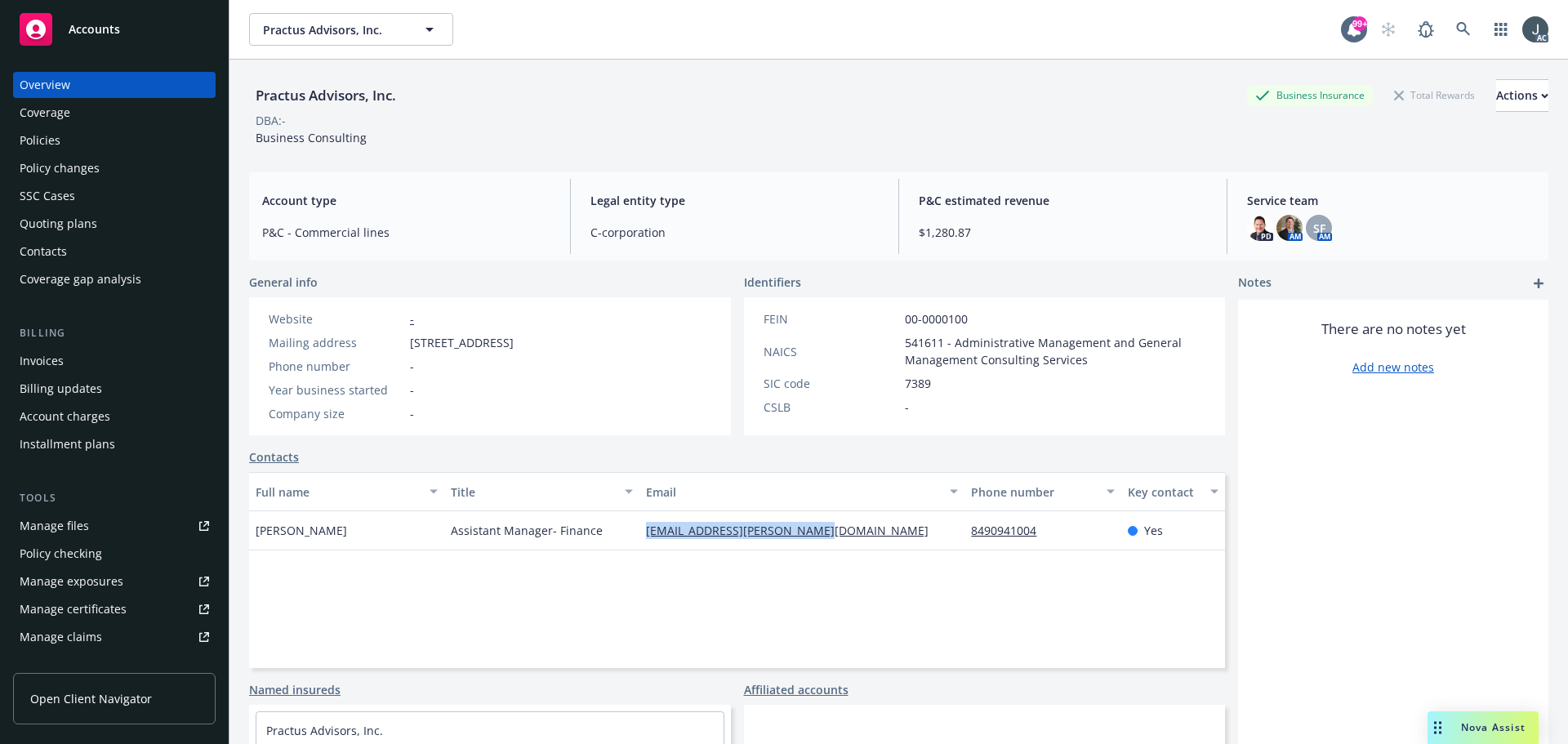
click at [640, 546] on div "[EMAIL_ADDRESS][PERSON_NAME][DOMAIN_NAME]" at bounding box center [802, 531] width 325 height 39
copy link "[EMAIL_ADDRESS][PERSON_NAME][DOMAIN_NAME]"
